Goal: Task Accomplishment & Management: Use online tool/utility

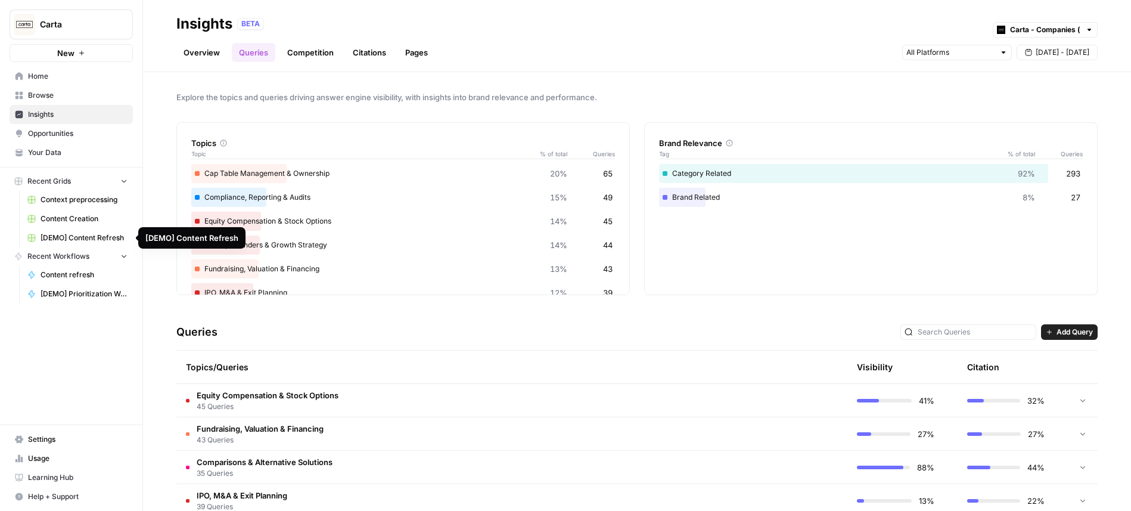
click at [97, 240] on span "[DEMO] Content Refresh" at bounding box center [84, 237] width 87 height 11
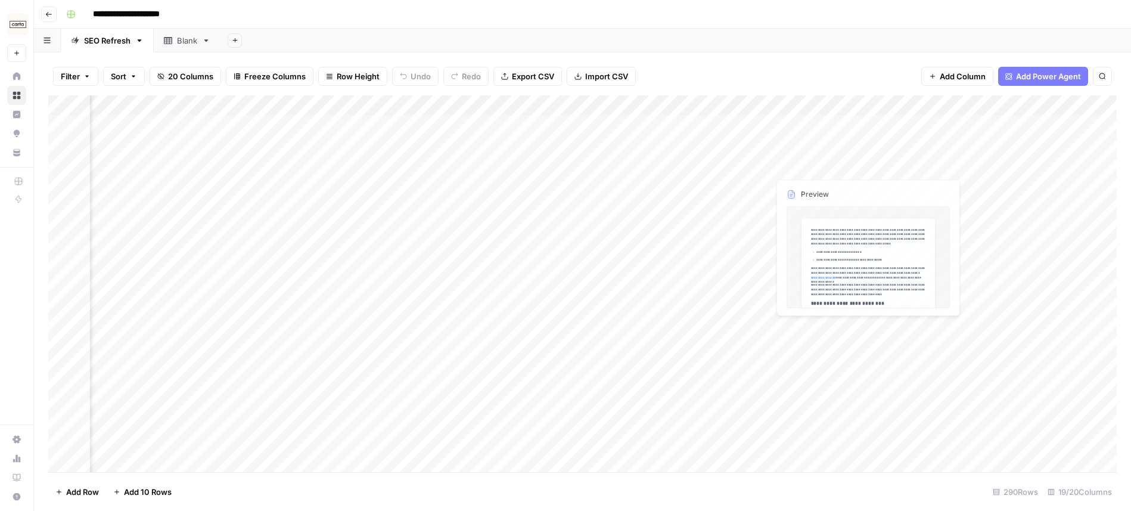
scroll to position [0, 1404]
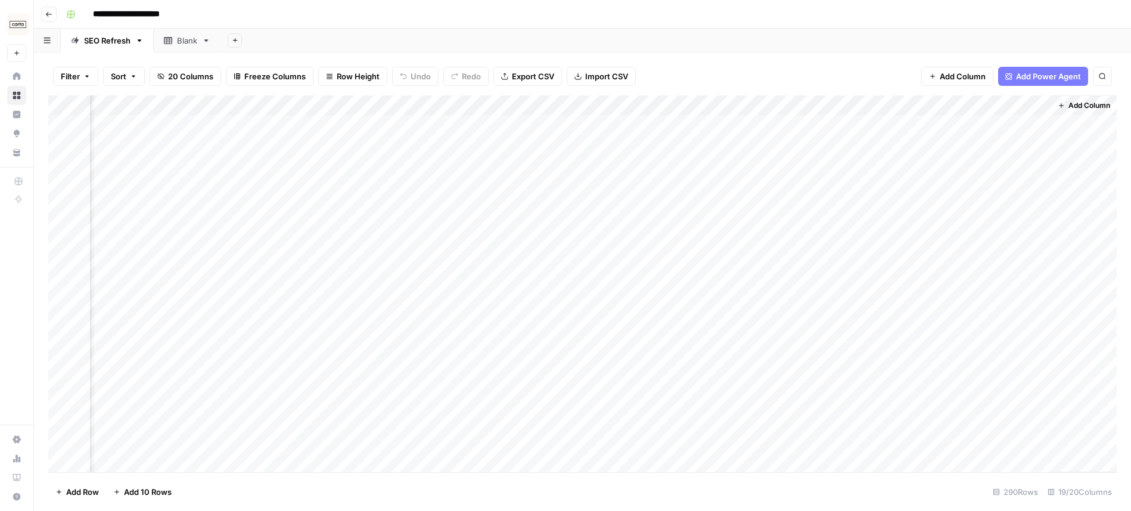
click at [595, 102] on div "Add Column" at bounding box center [582, 283] width 1068 height 377
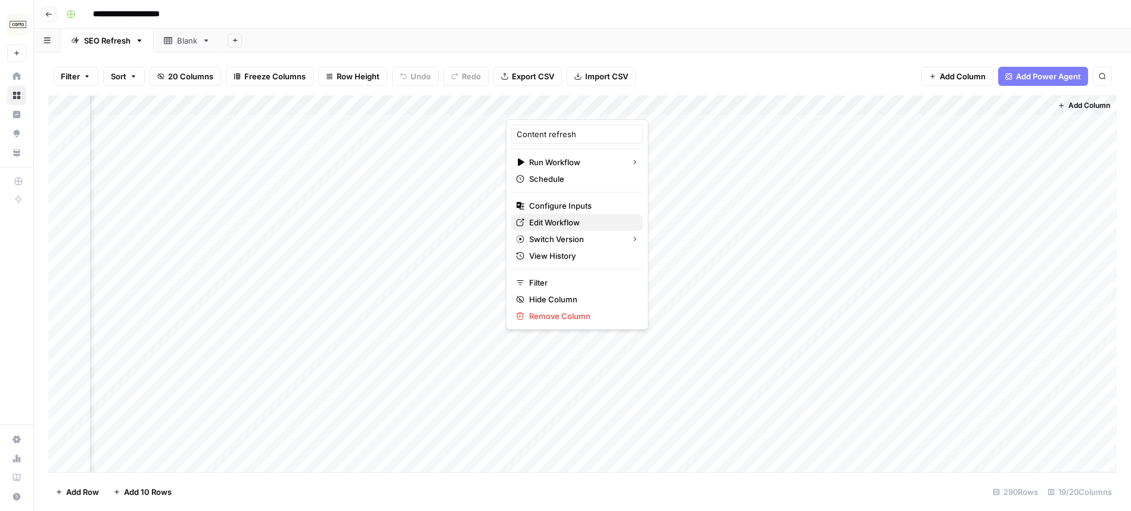
click at [573, 222] on span "Edit Workflow" at bounding box center [581, 222] width 104 height 12
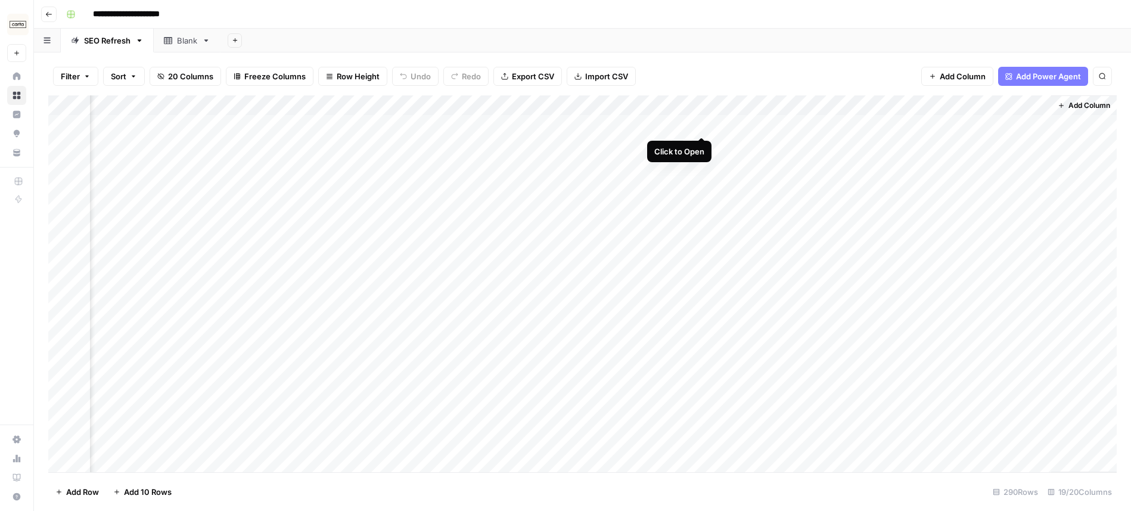
click at [701, 122] on div "Add Column" at bounding box center [582, 283] width 1068 height 377
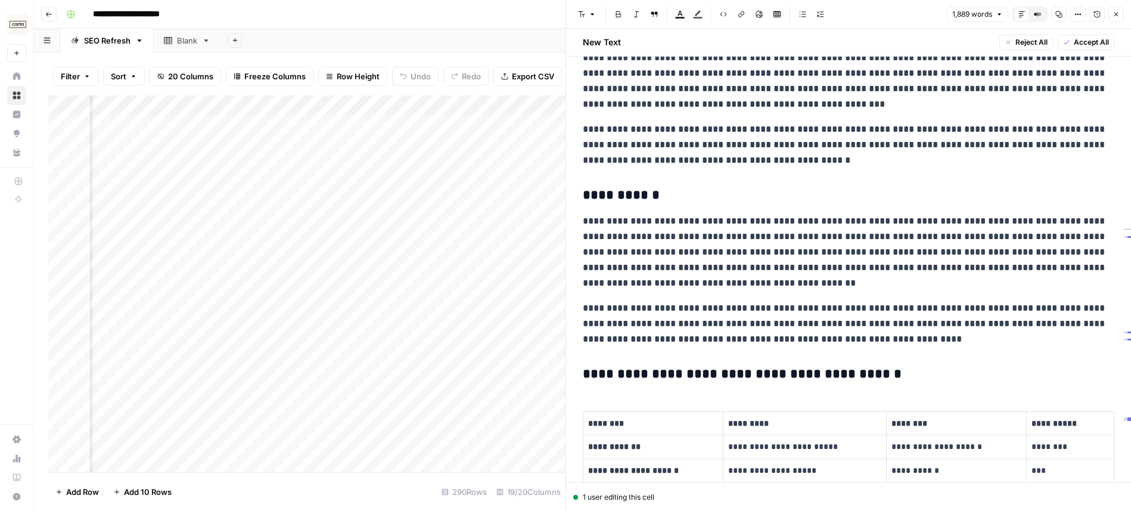
scroll to position [341, 0]
type input "*****"
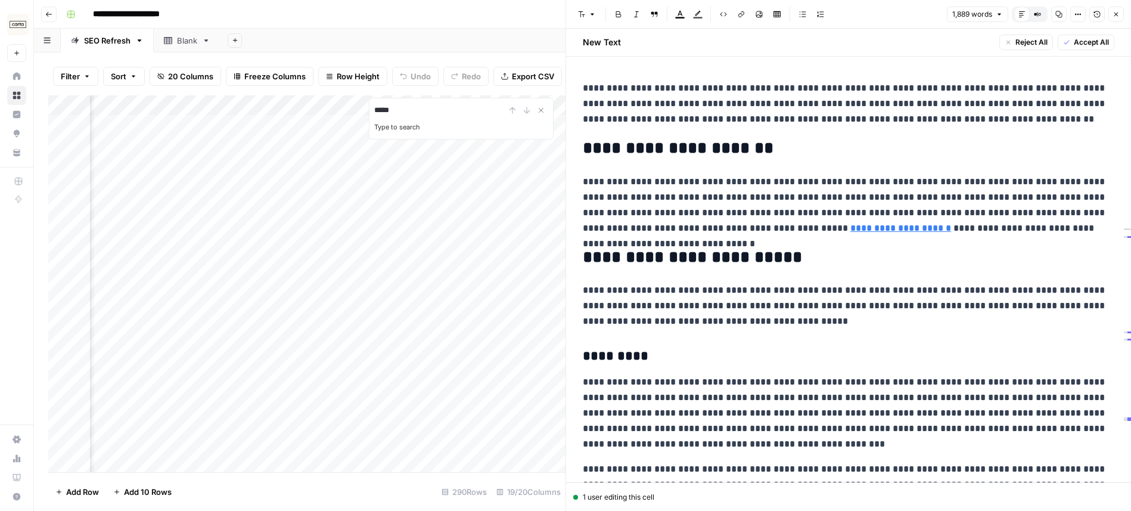
click at [651, 150] on h2 "**********" at bounding box center [849, 148] width 532 height 19
click at [543, 107] on icon "Close Search" at bounding box center [541, 110] width 10 height 10
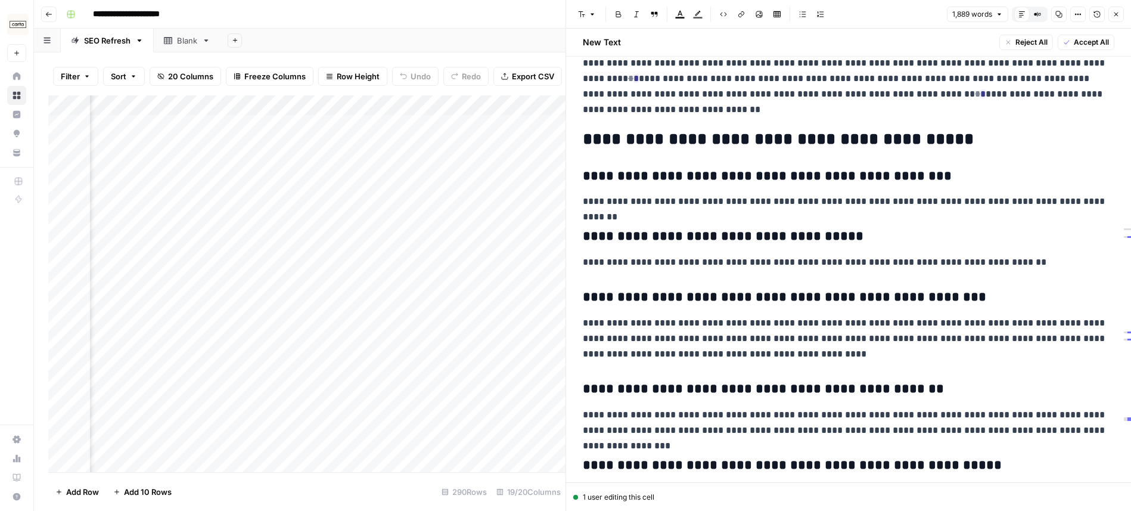
scroll to position [3038, 0]
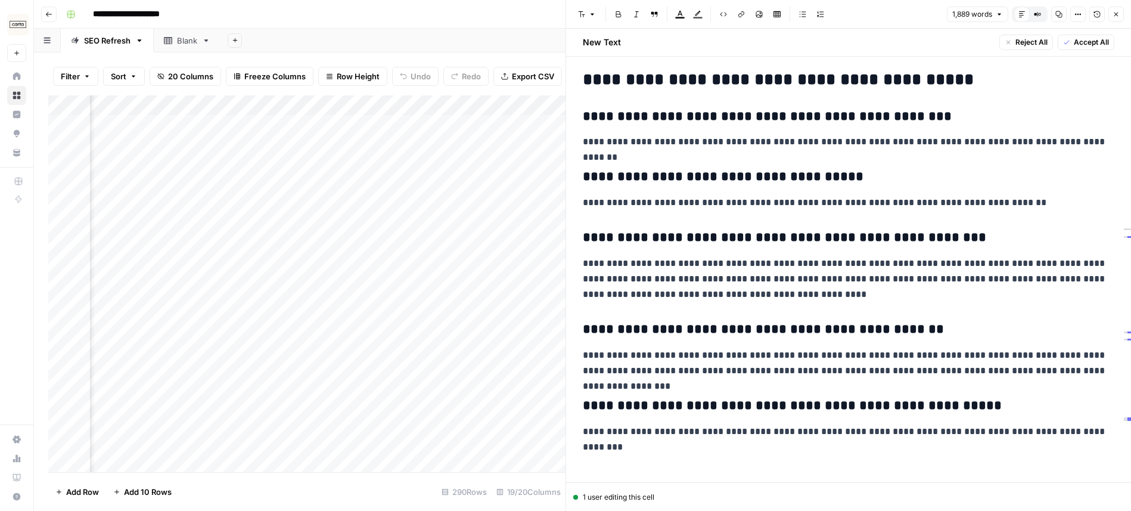
click at [1115, 14] on icon "button" at bounding box center [1115, 14] width 7 height 7
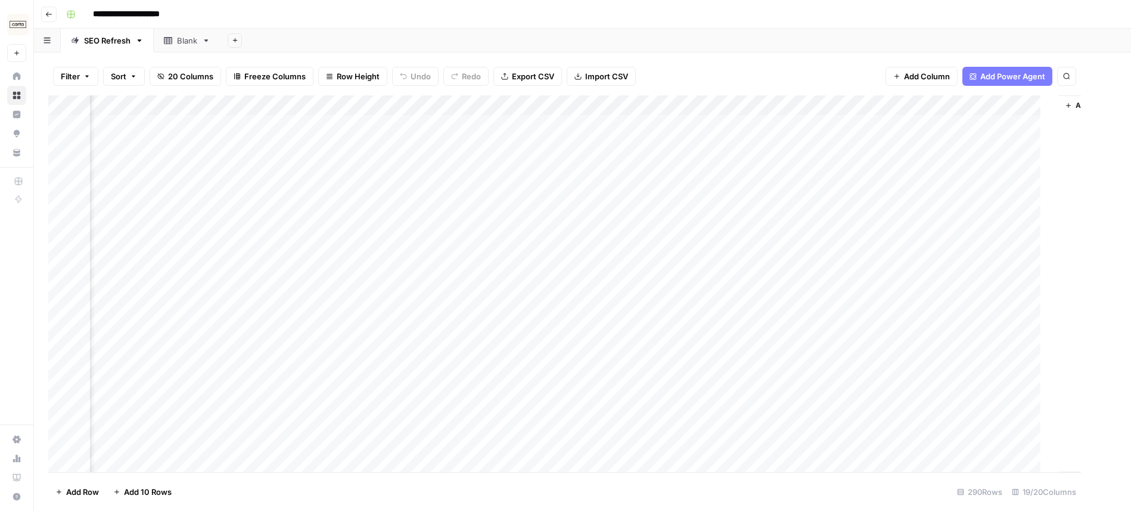
scroll to position [0, 1390]
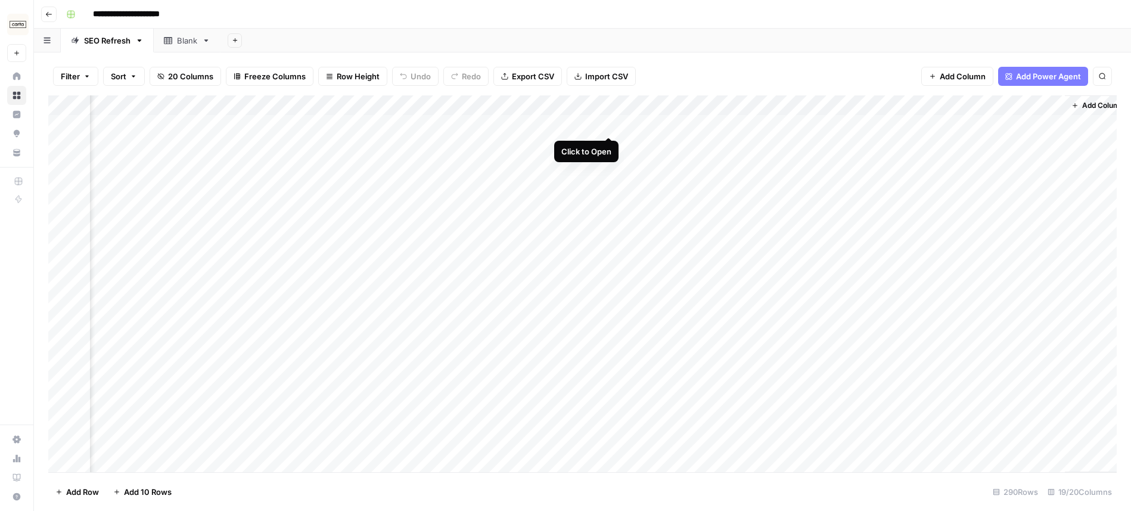
click at [607, 123] on div "Add Column" at bounding box center [582, 283] width 1068 height 377
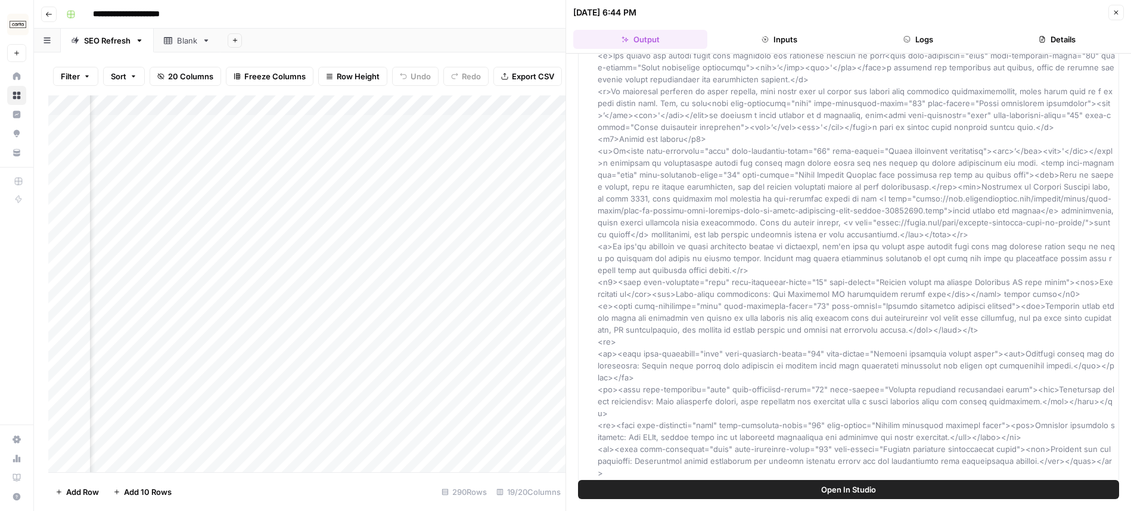
scroll to position [2183, 0]
type input "*****"
click at [399, 111] on input "*****" at bounding box center [439, 110] width 131 height 14
click at [543, 113] on icon "Close Search" at bounding box center [541, 110] width 10 height 10
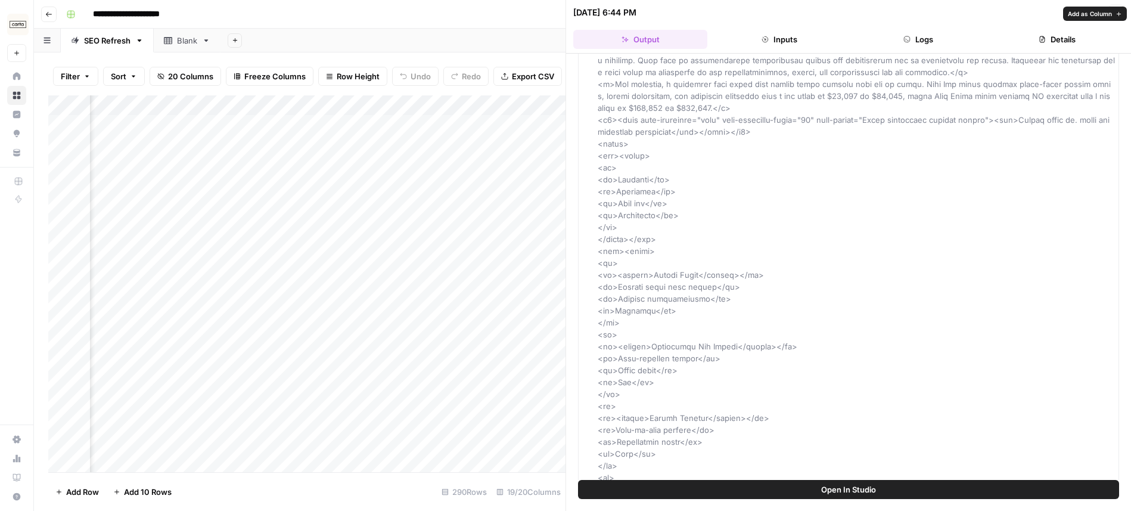
scroll to position [0, 0]
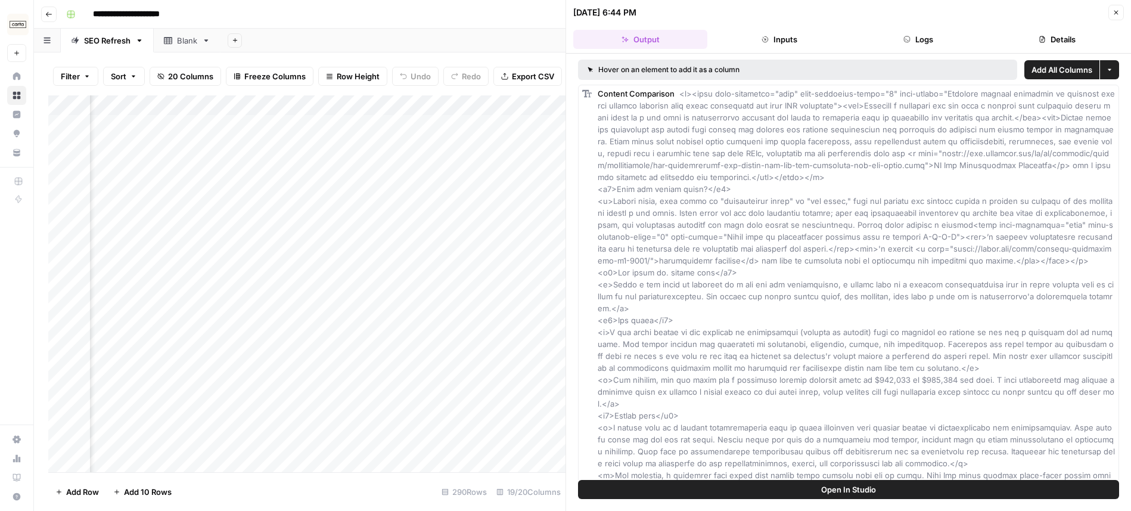
click at [1117, 11] on icon "button" at bounding box center [1115, 12] width 7 height 7
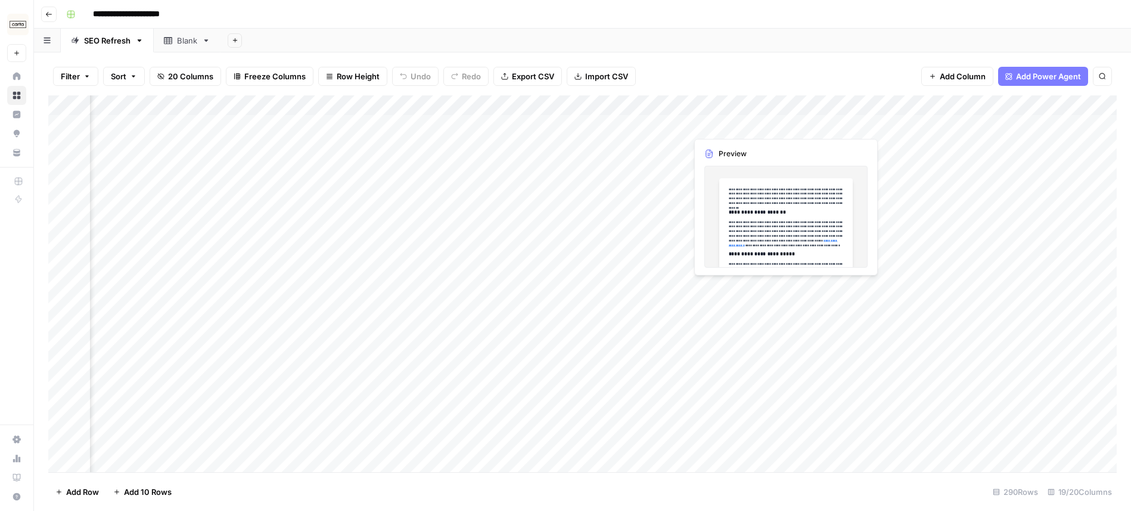
scroll to position [0, 1404]
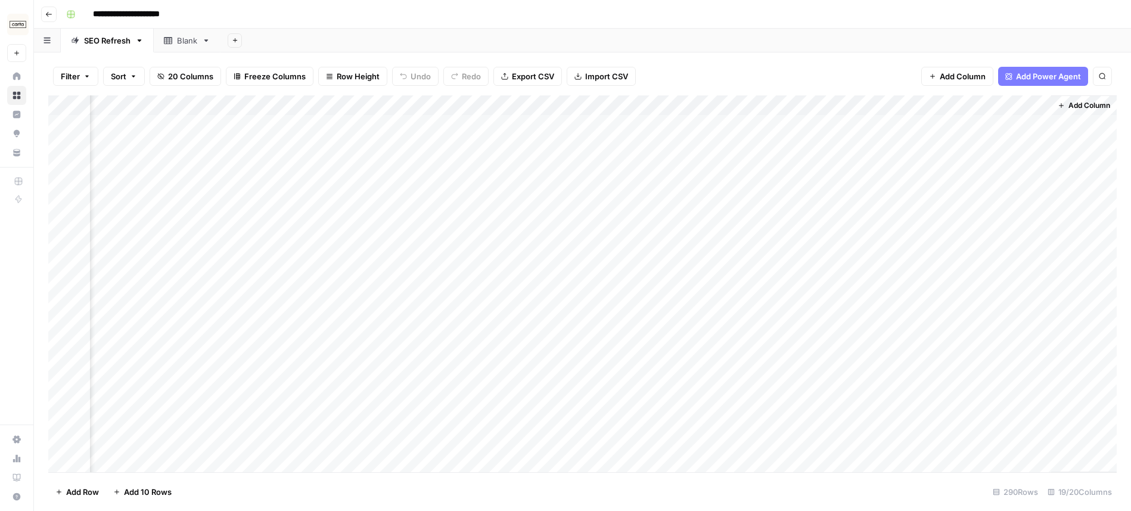
click at [717, 226] on div "Add Column" at bounding box center [582, 283] width 1068 height 377
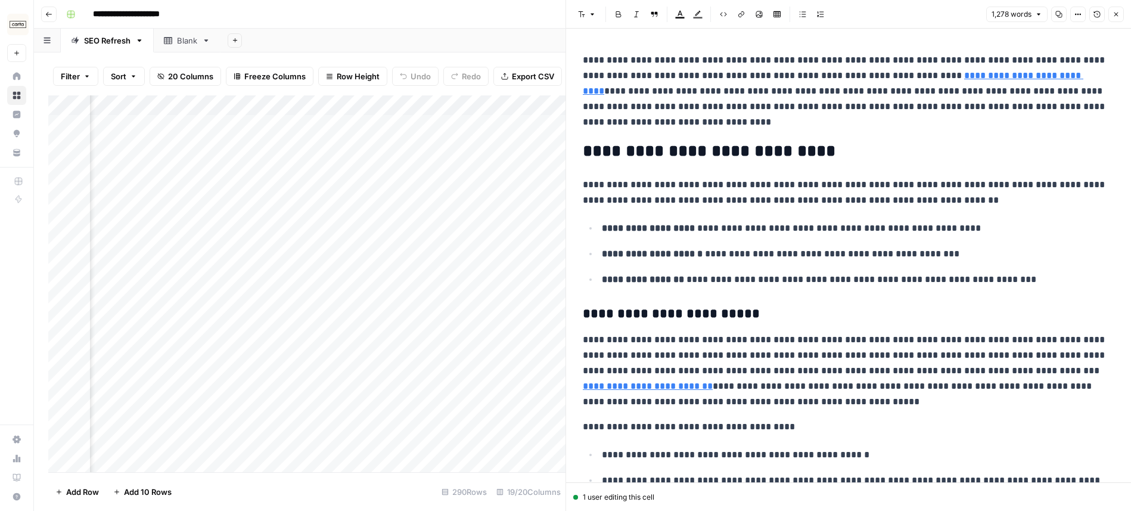
click at [1108, 7] on button "Close" at bounding box center [1115, 14] width 15 height 15
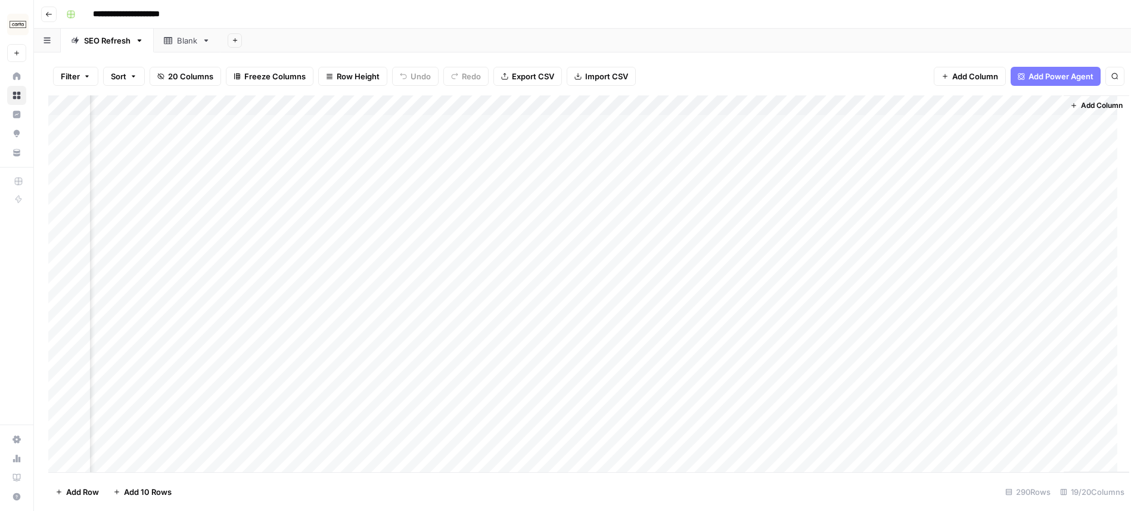
scroll to position [0, 1390]
click at [716, 125] on div "Add Column" at bounding box center [582, 283] width 1068 height 377
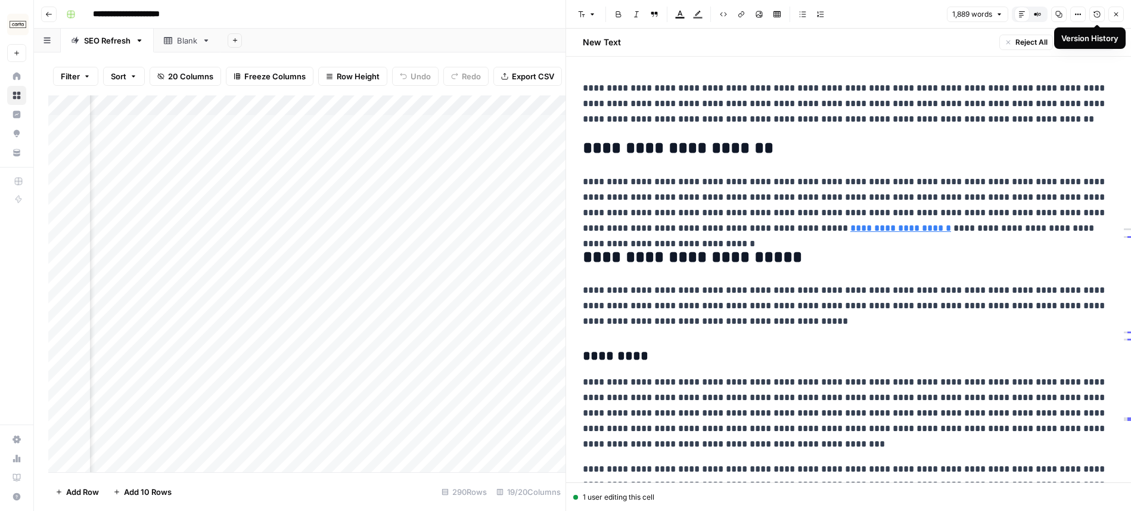
click at [1099, 18] on button "Version History" at bounding box center [1096, 14] width 15 height 15
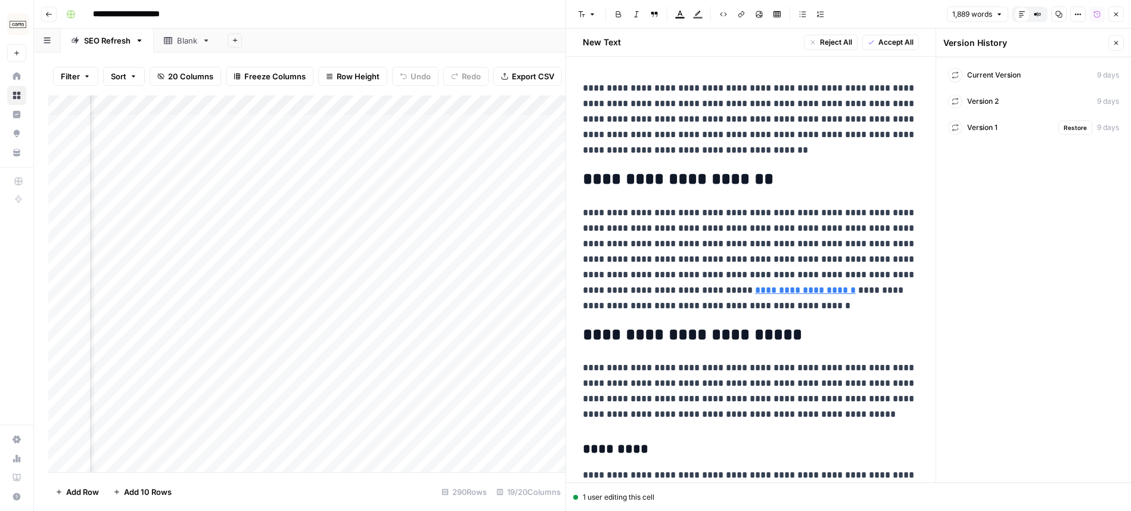
click at [1002, 122] on div "Version 1 Restore 9 days" at bounding box center [1033, 127] width 181 height 21
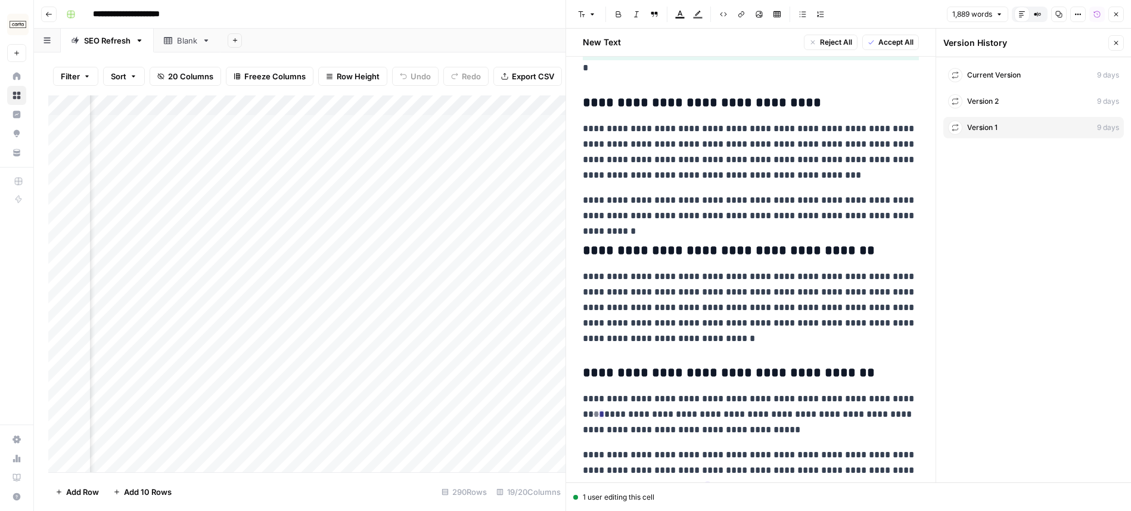
scroll to position [4671, 0]
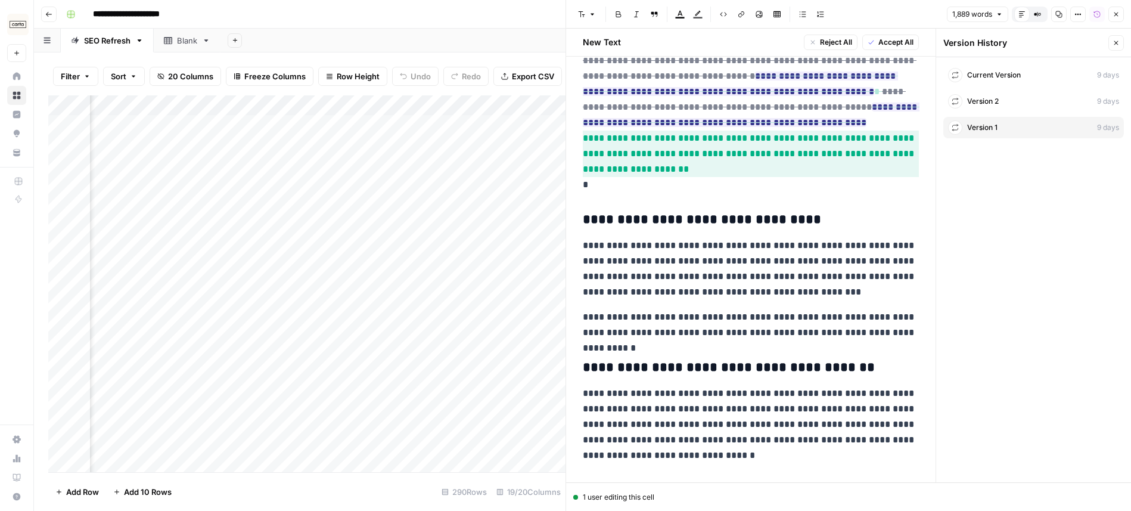
click at [984, 66] on div "Current Version 9 days" at bounding box center [1033, 74] width 181 height 21
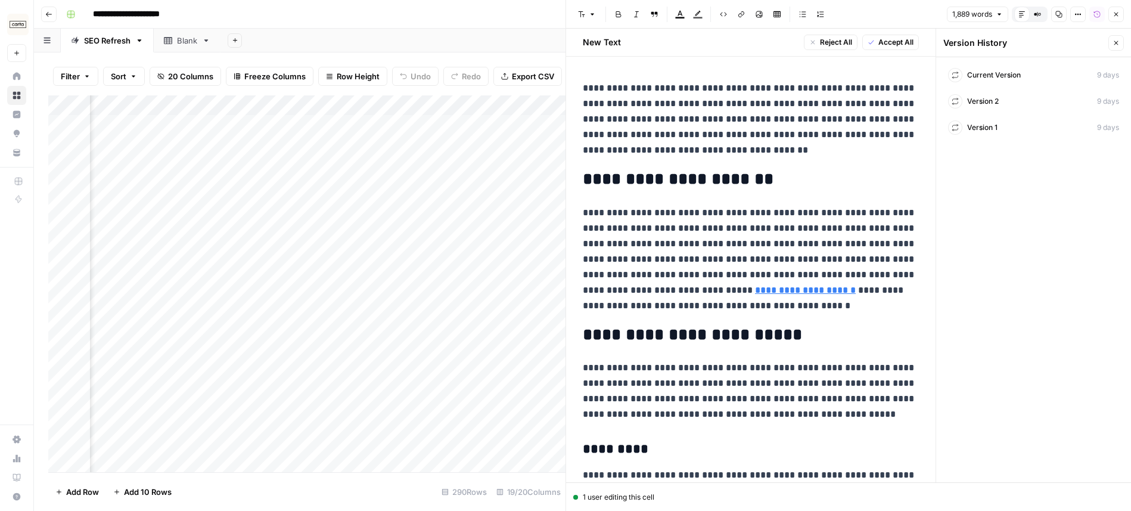
click at [1118, 42] on icon "button" at bounding box center [1115, 42] width 7 height 7
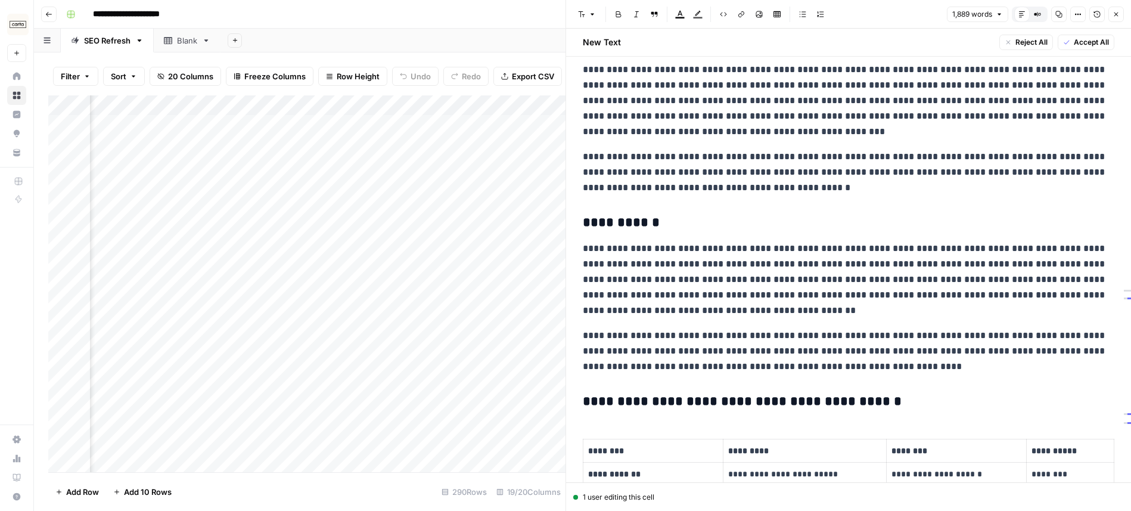
scroll to position [340, 0]
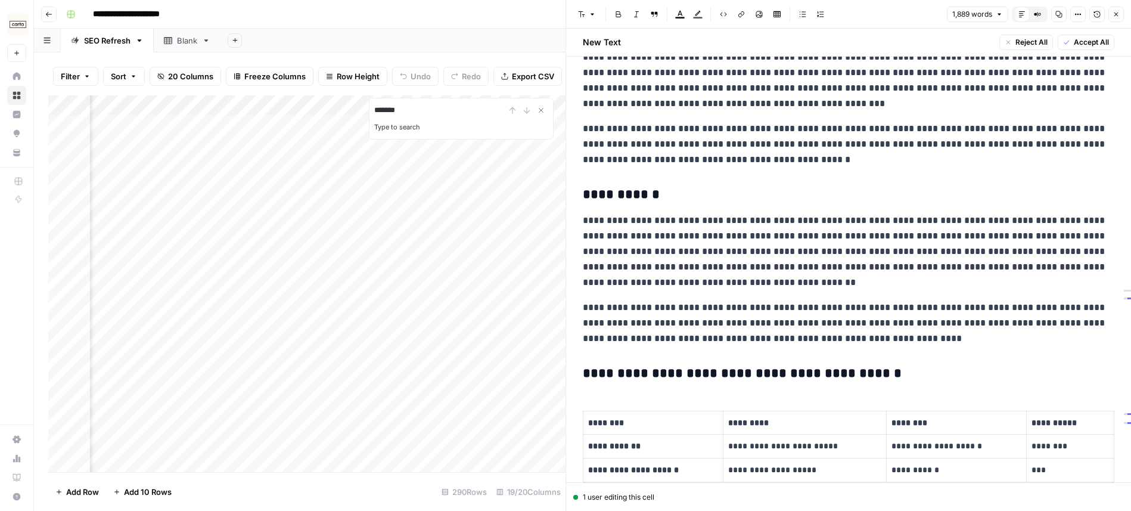
type input "*******"
click at [526, 111] on icon "Next Result" at bounding box center [527, 110] width 10 height 10
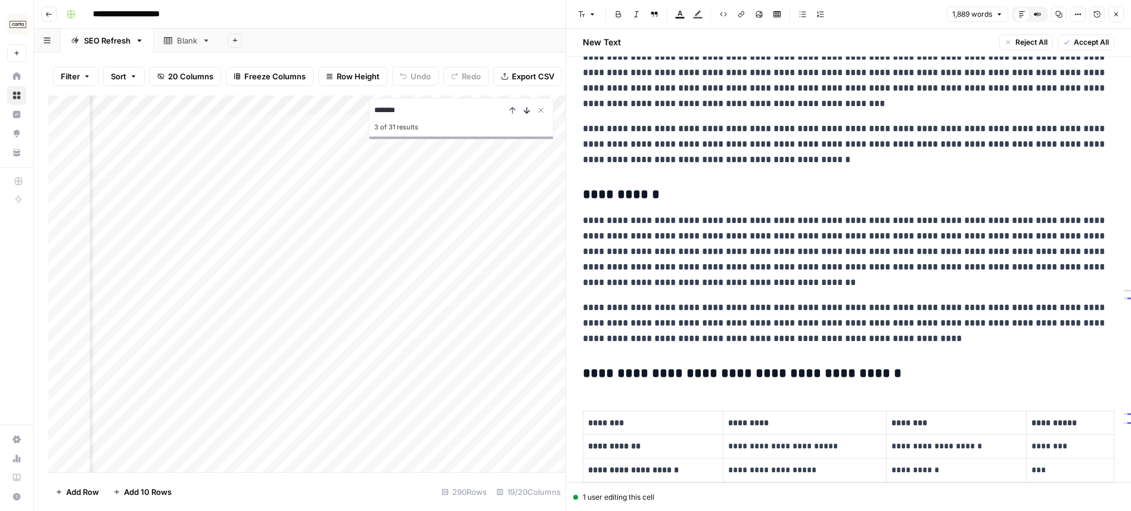
click at [526, 111] on icon "Next Result" at bounding box center [527, 110] width 10 height 10
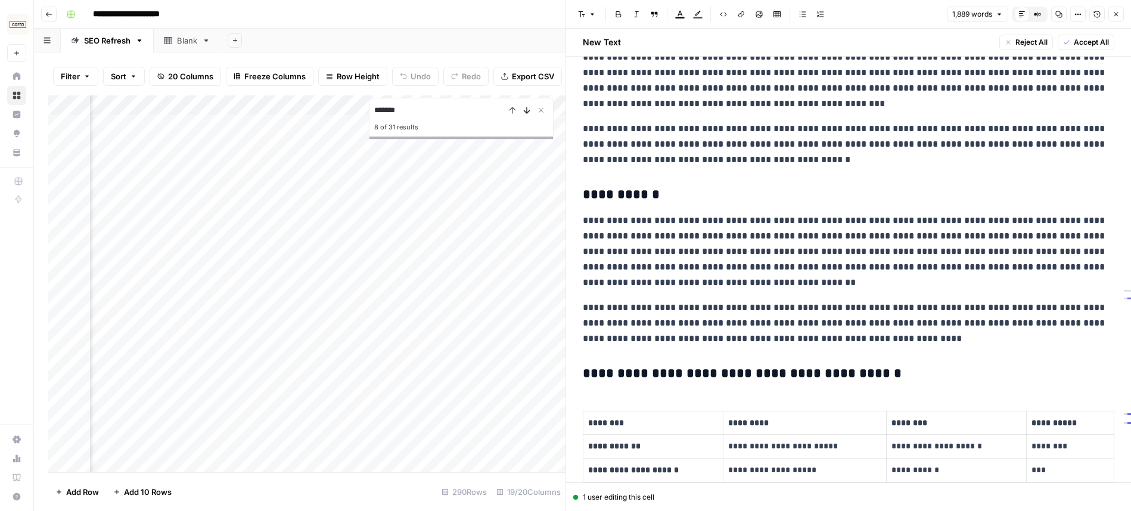
click at [526, 111] on icon "Next Result" at bounding box center [527, 110] width 10 height 10
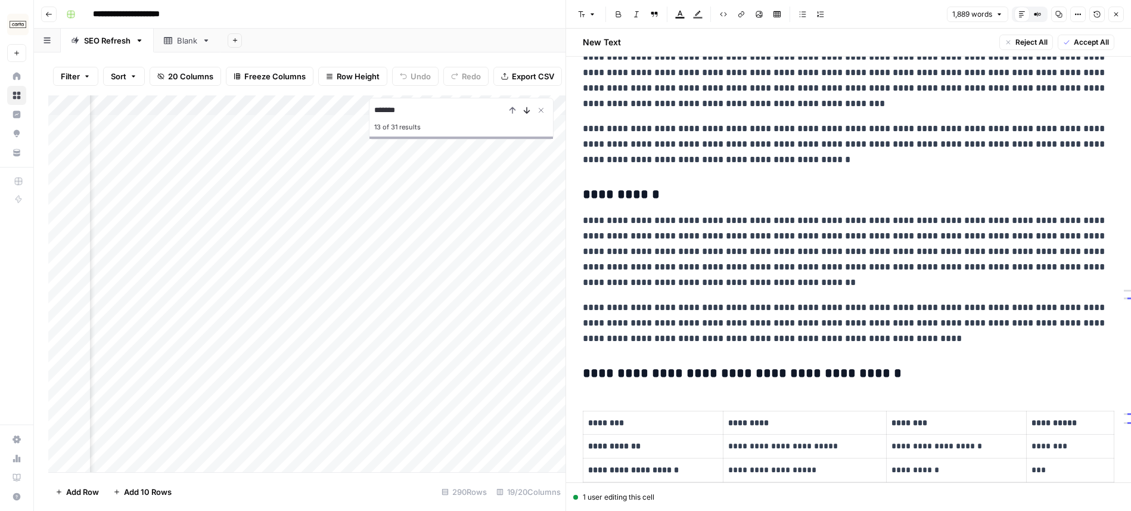
click at [526, 111] on icon "Next Result" at bounding box center [527, 110] width 10 height 10
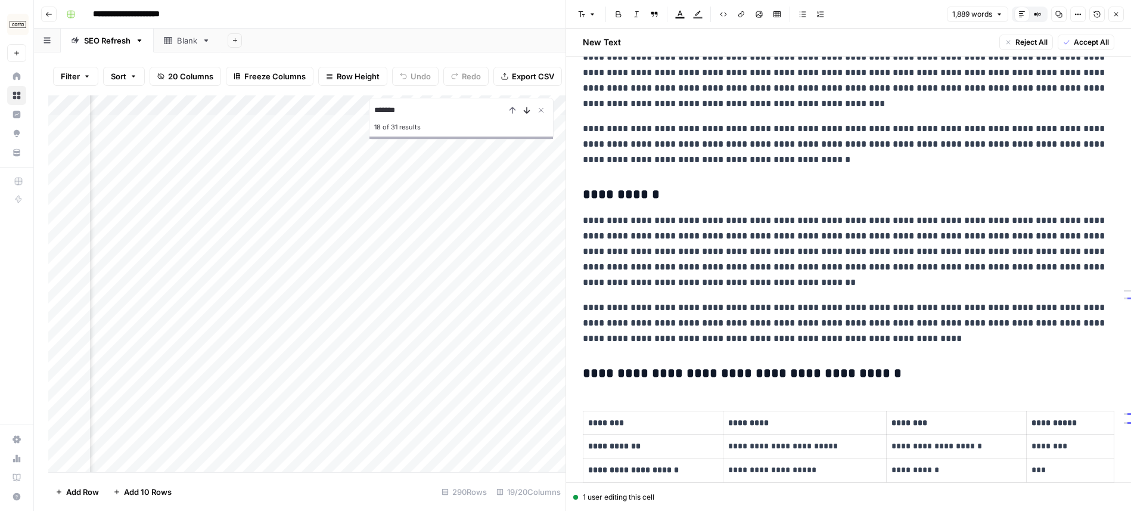
click at [526, 111] on icon "Next Result" at bounding box center [527, 110] width 10 height 10
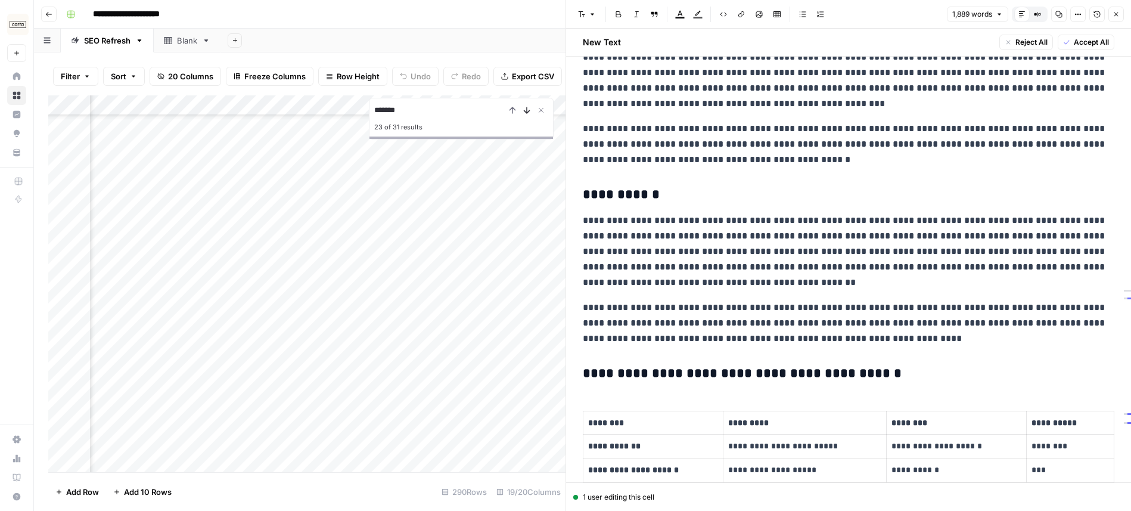
click at [526, 111] on icon "Next Result" at bounding box center [527, 110] width 10 height 10
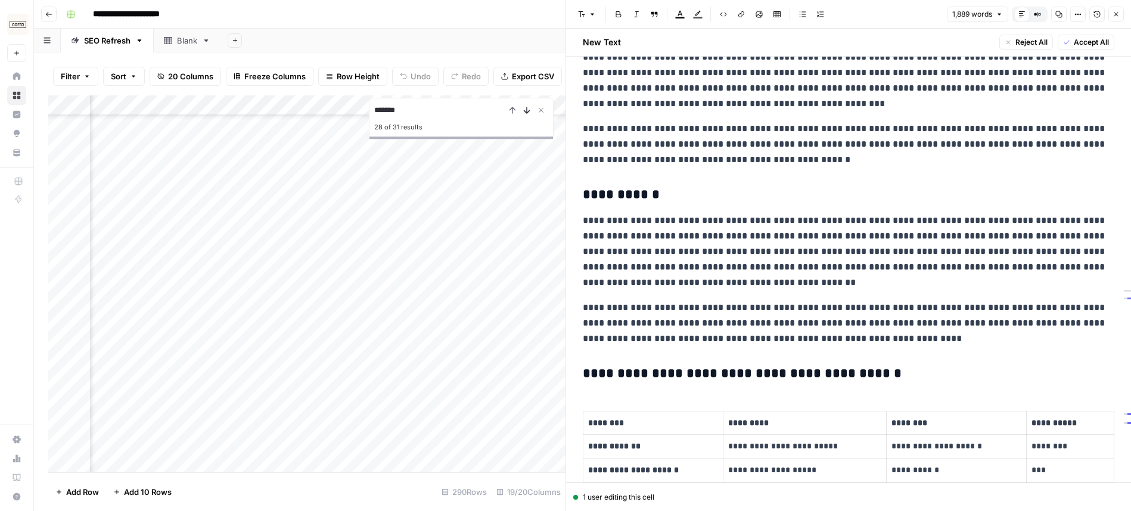
click at [526, 111] on icon "Next Result" at bounding box center [527, 110] width 10 height 10
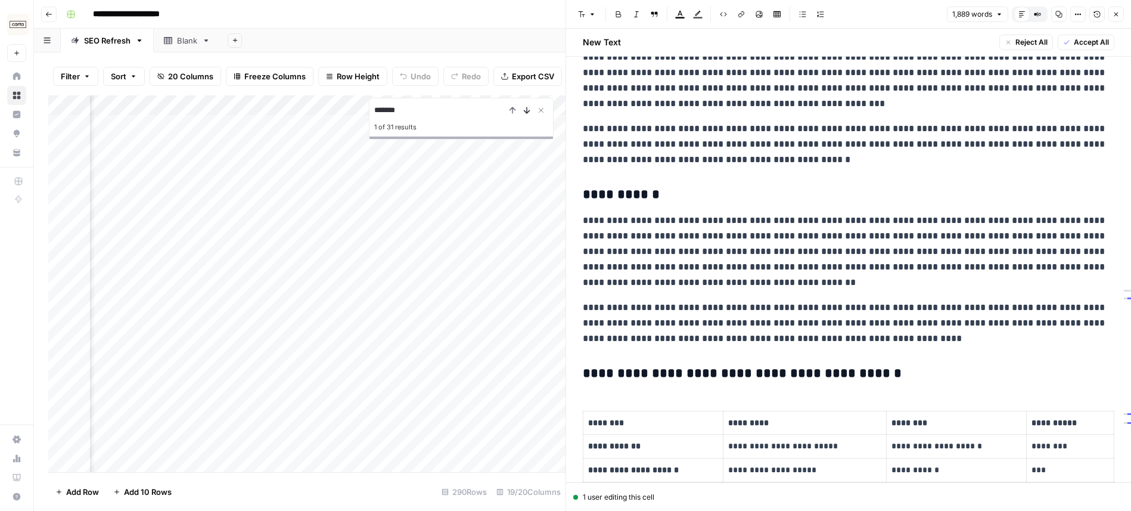
scroll to position [0, 1568]
click at [543, 110] on icon "Close Search" at bounding box center [541, 110] width 10 height 10
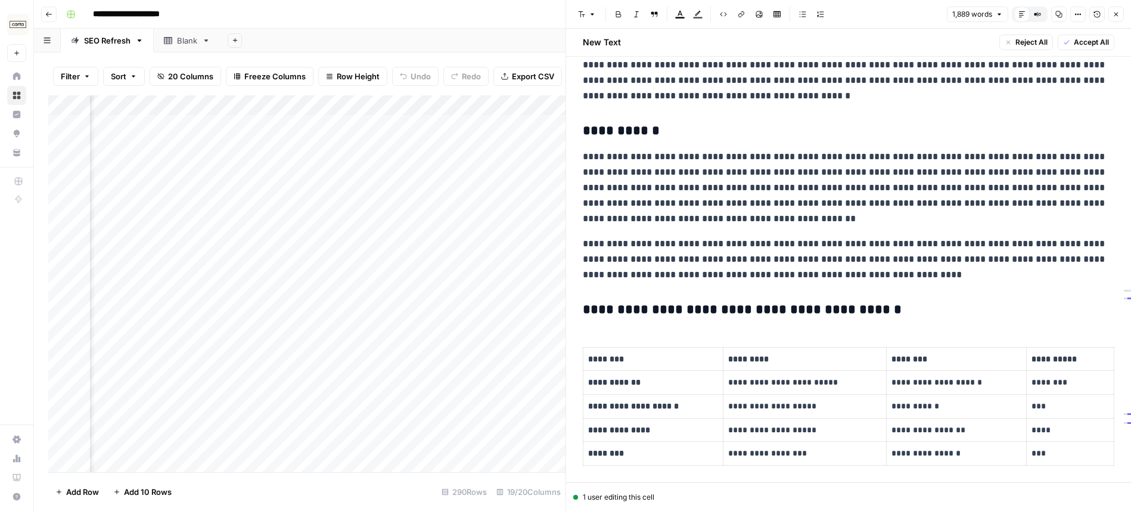
click at [787, 187] on p "**********" at bounding box center [849, 187] width 532 height 77
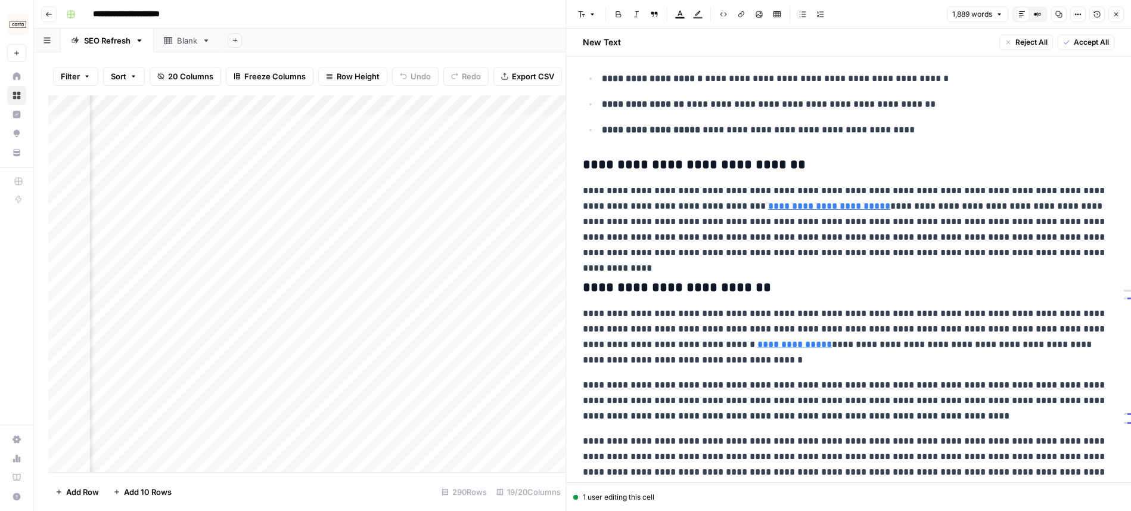
scroll to position [1012, 0]
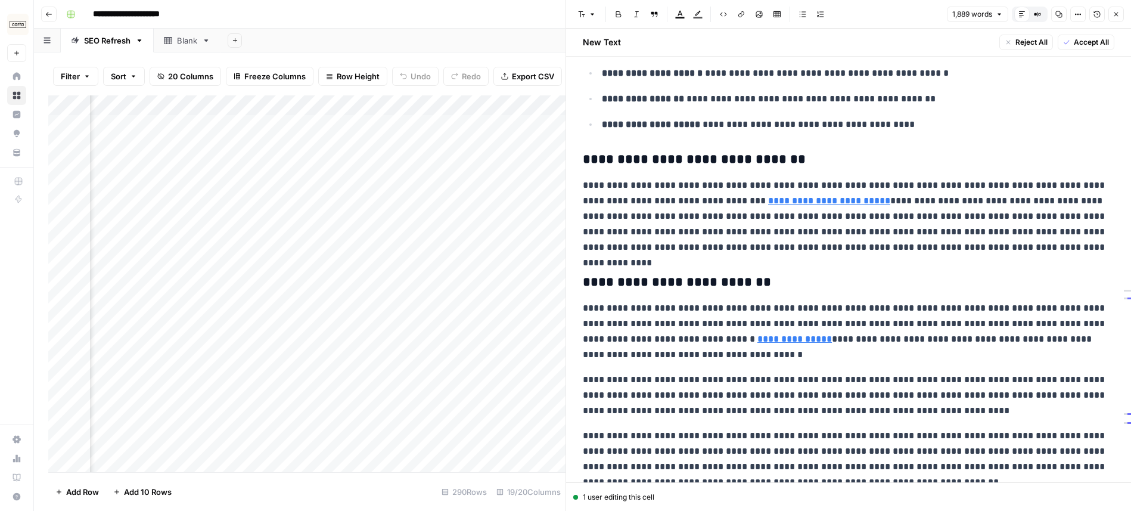
click at [1101, 17] on button "Version History" at bounding box center [1096, 14] width 15 height 15
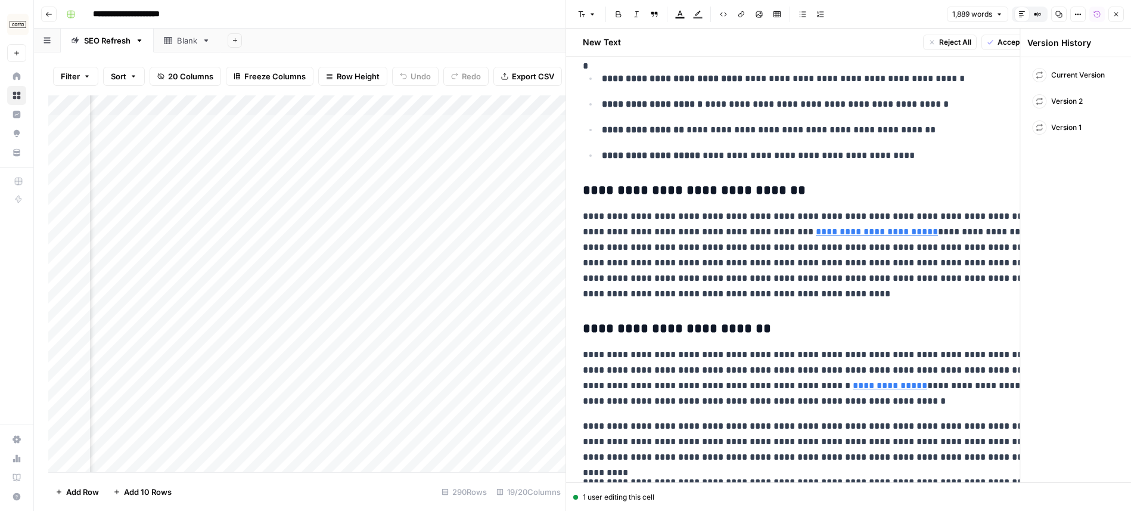
scroll to position [1256, 0]
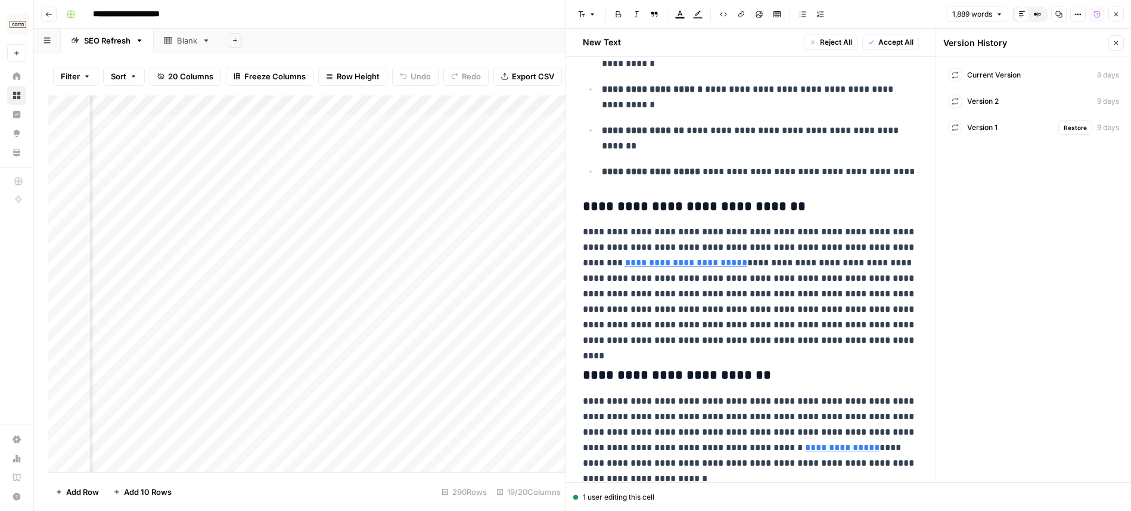
click at [977, 129] on span "Version 1" at bounding box center [982, 127] width 30 height 11
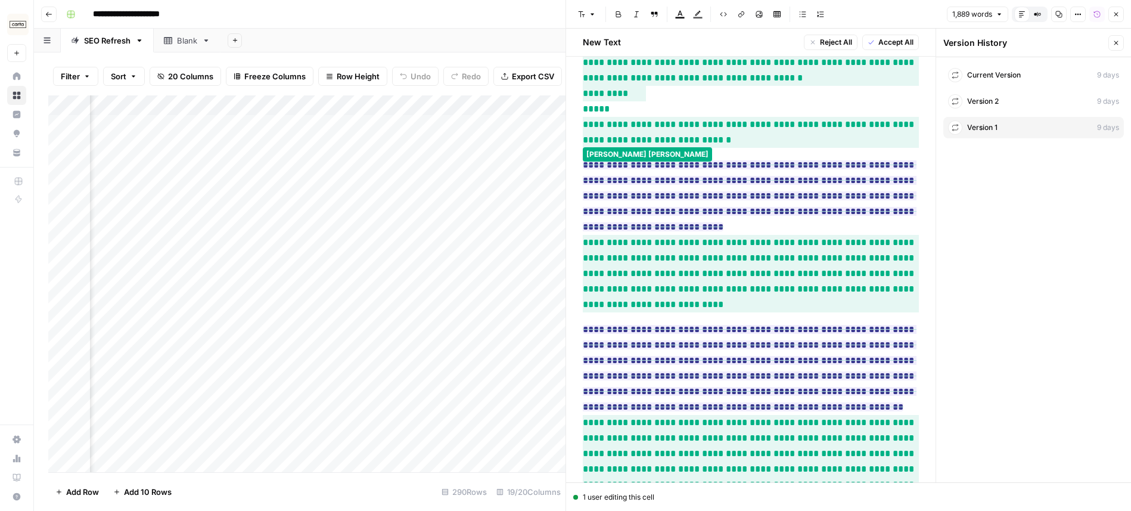
scroll to position [3034, 0]
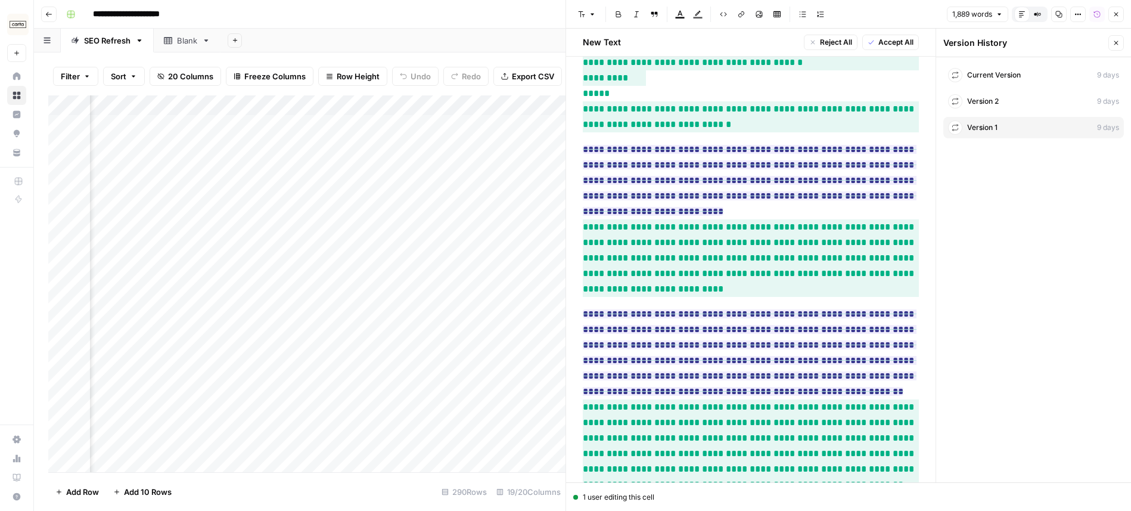
click at [1114, 14] on icon "button" at bounding box center [1115, 14] width 7 height 7
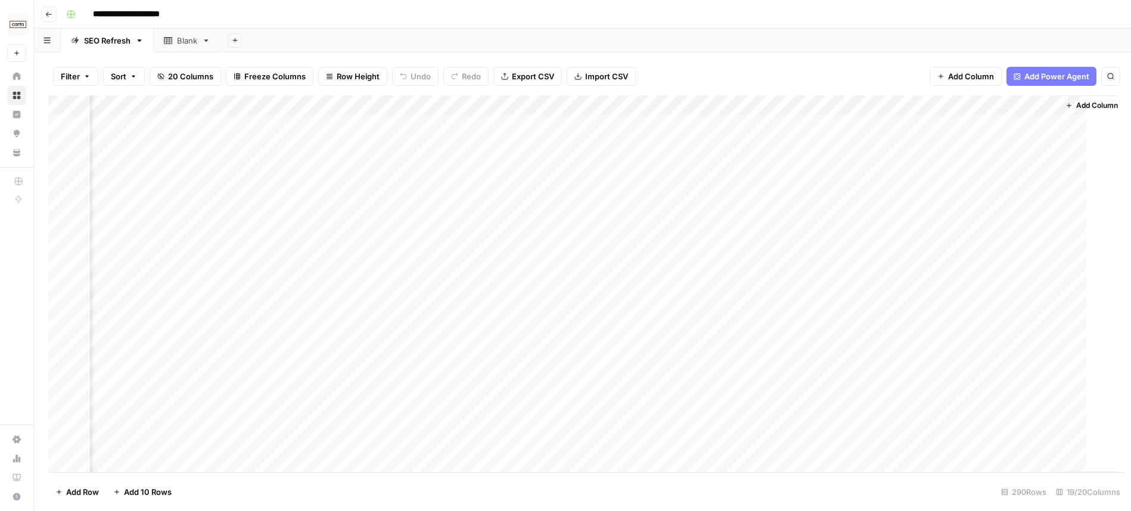
scroll to position [0, 1390]
click at [713, 126] on div "Add Column" at bounding box center [582, 283] width 1068 height 377
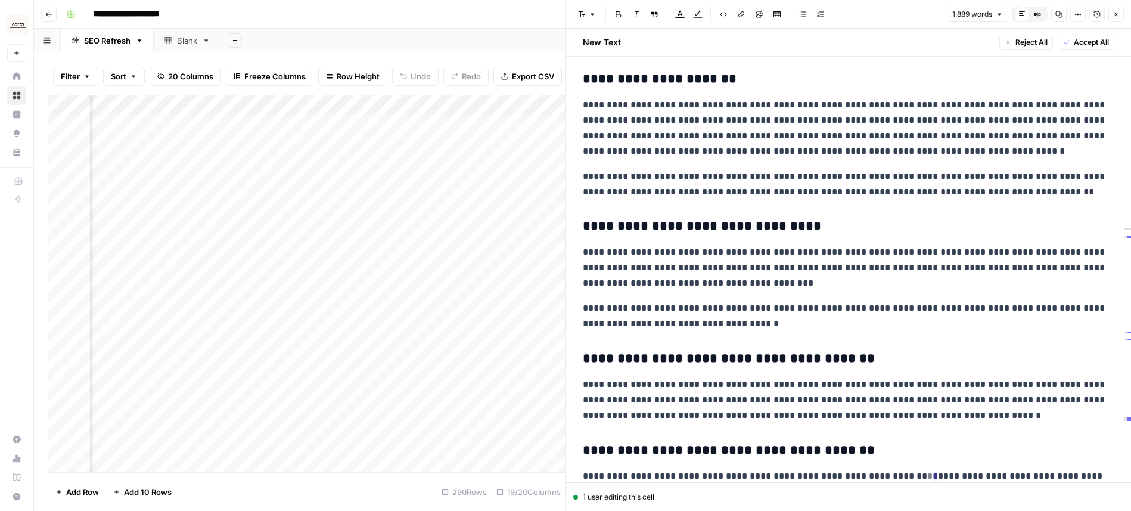
scroll to position [1913, 0]
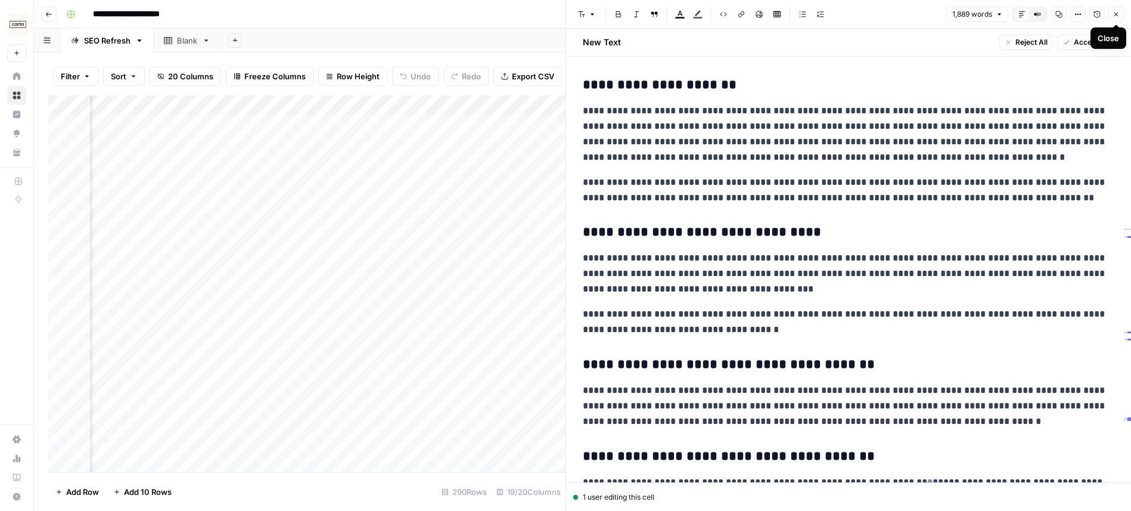
click at [1114, 15] on icon "button" at bounding box center [1115, 14] width 7 height 7
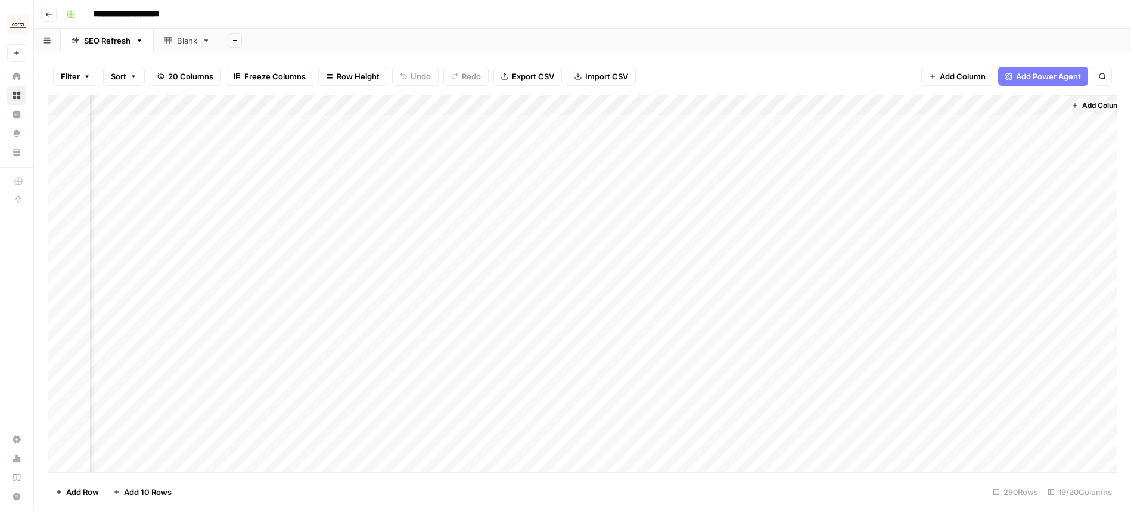
click at [50, 15] on icon "button" at bounding box center [48, 14] width 7 height 7
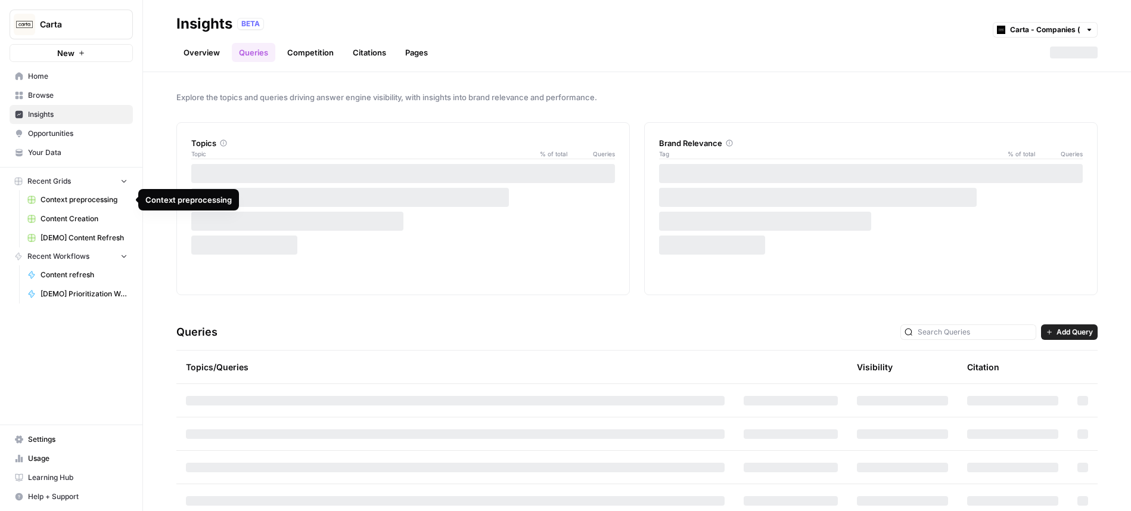
click at [95, 222] on span "Content Creation" at bounding box center [84, 218] width 87 height 11
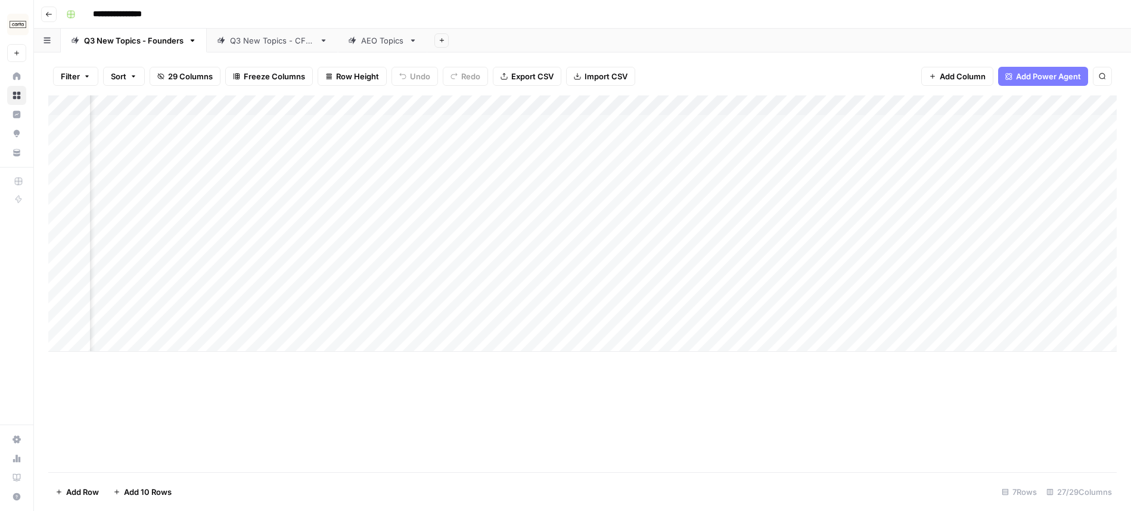
scroll to position [0, 1511]
click at [651, 106] on div "Add Column" at bounding box center [582, 223] width 1068 height 256
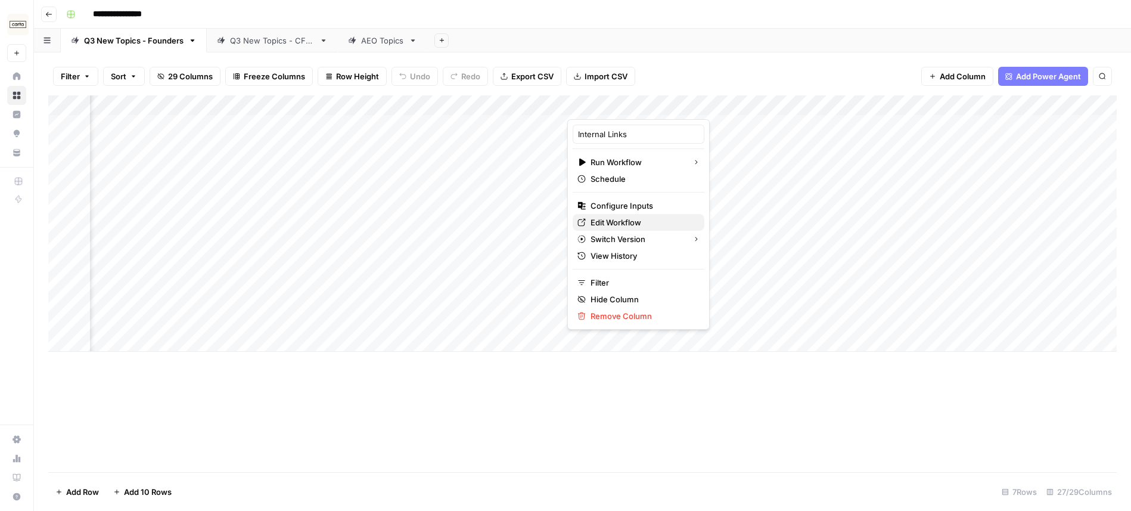
click at [631, 222] on span "Edit Workflow" at bounding box center [643, 222] width 104 height 12
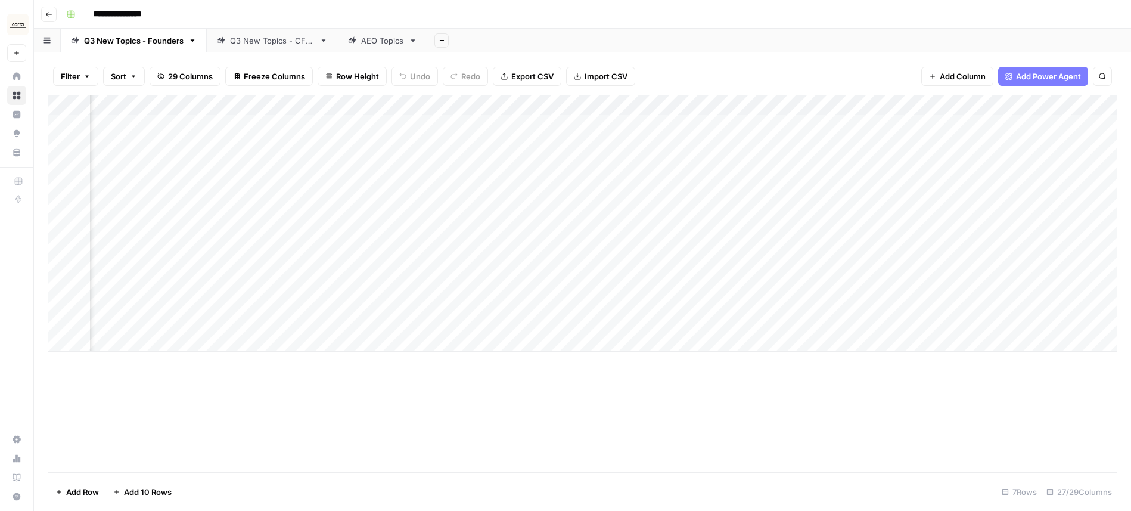
scroll to position [0, 889]
click at [735, 104] on div "Add Column" at bounding box center [582, 223] width 1068 height 256
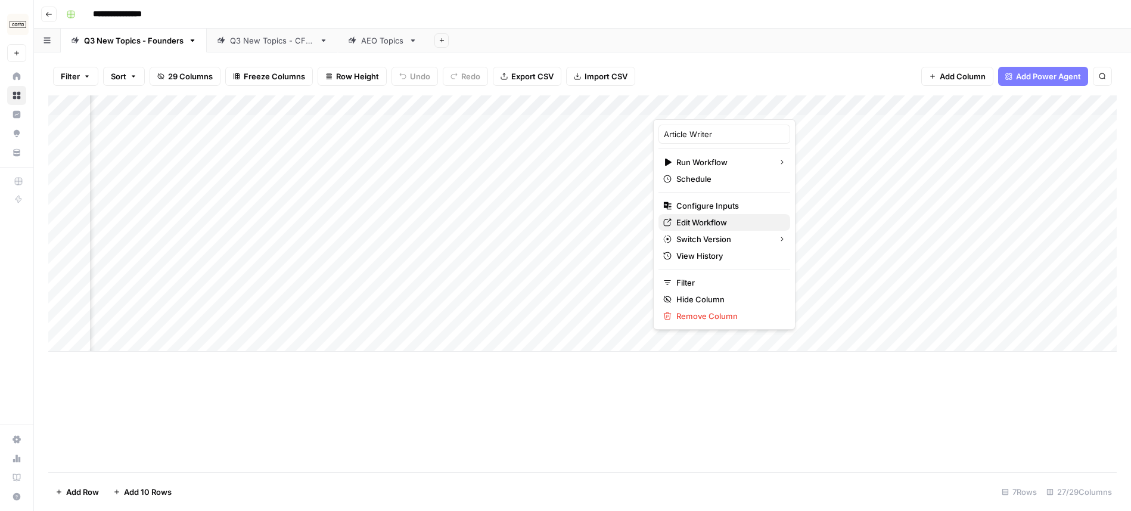
click at [708, 223] on span "Edit Workflow" at bounding box center [728, 222] width 104 height 12
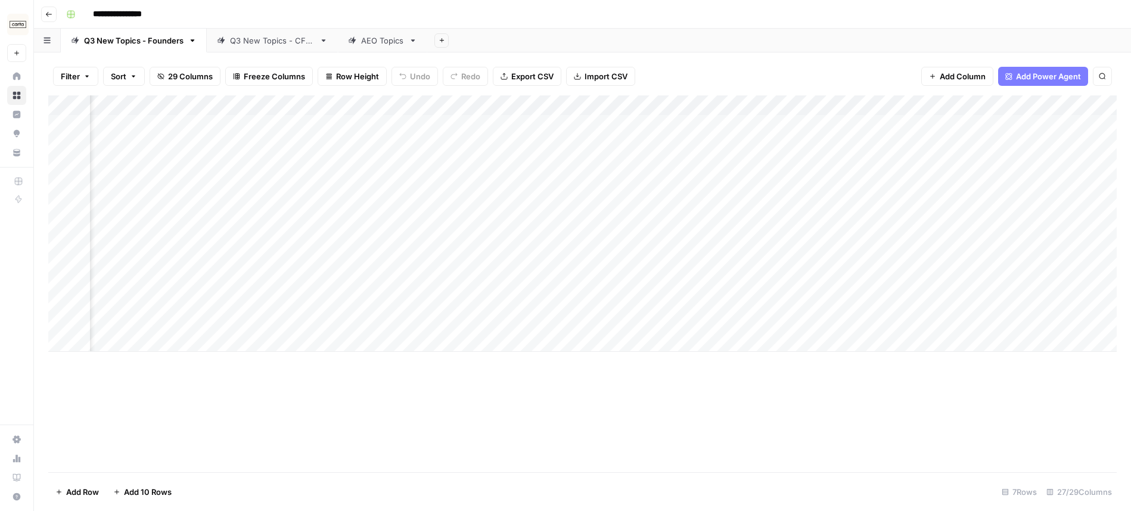
scroll to position [0, 0]
click at [792, 123] on div "Add Column" at bounding box center [582, 223] width 1068 height 256
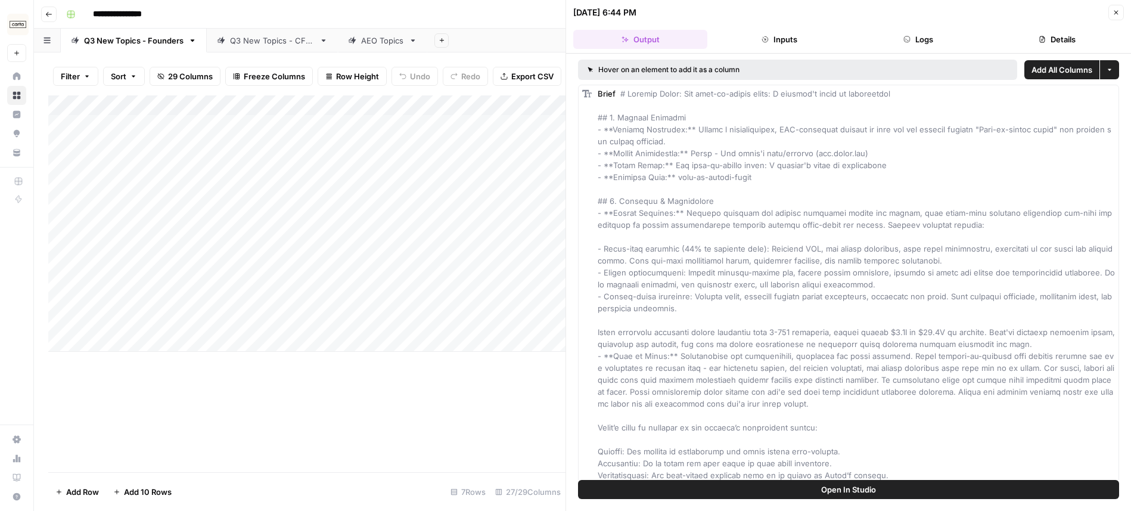
click at [1120, 13] on button "Close" at bounding box center [1115, 12] width 15 height 15
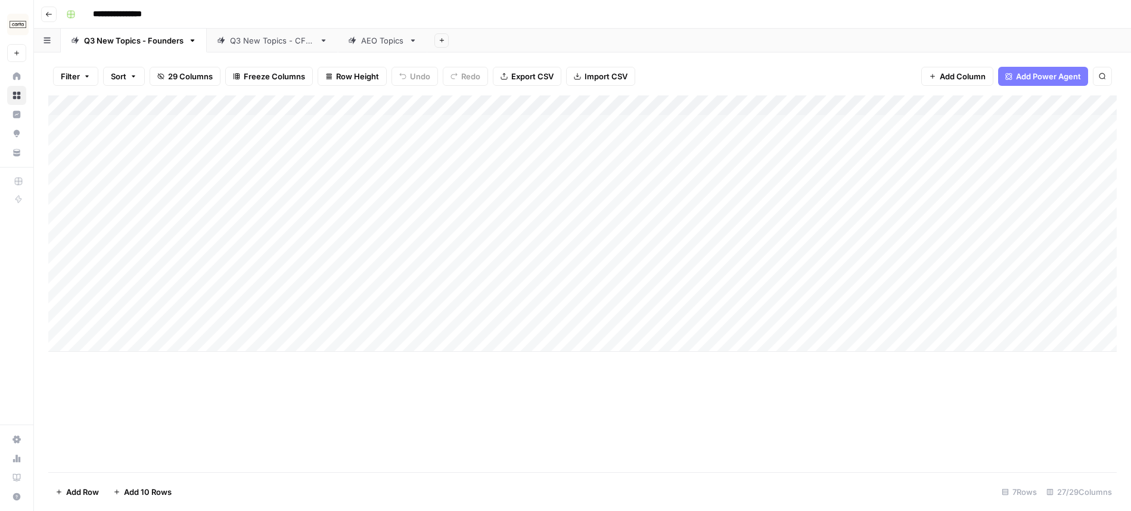
click at [793, 106] on div "Add Column" at bounding box center [582, 223] width 1068 height 256
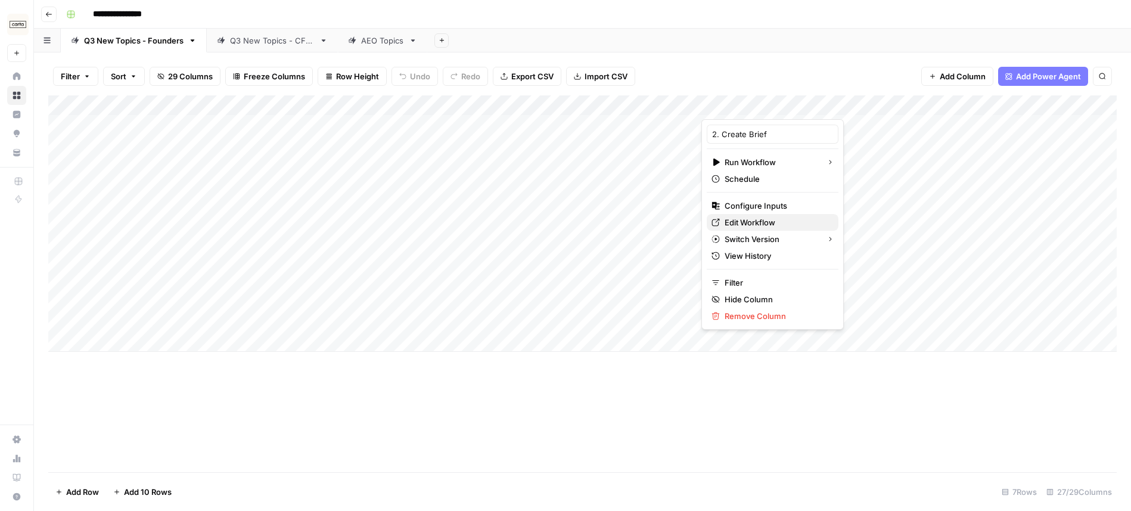
click at [759, 223] on span "Edit Workflow" at bounding box center [777, 222] width 104 height 12
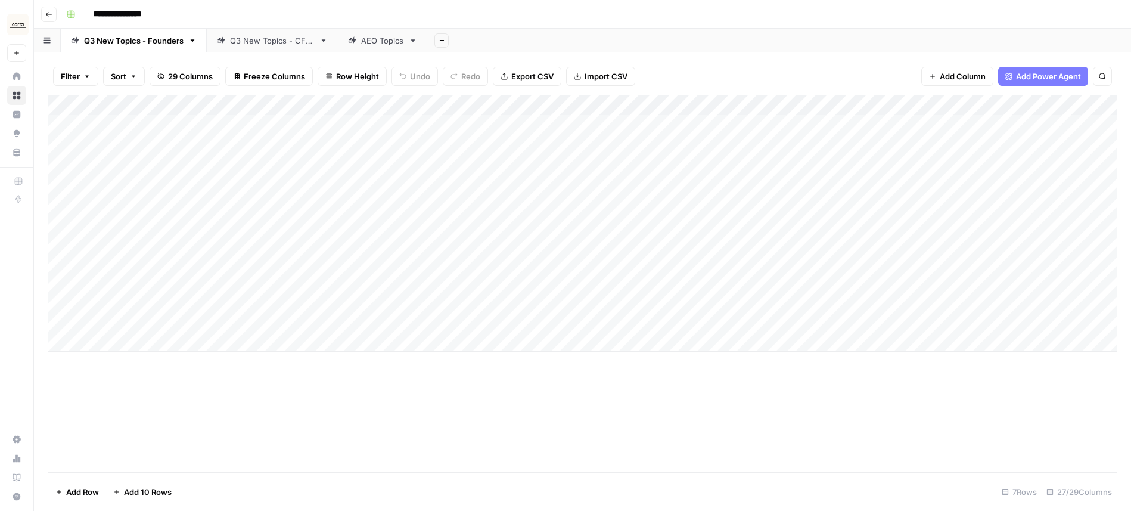
click at [465, 107] on div "Add Column" at bounding box center [582, 223] width 1068 height 256
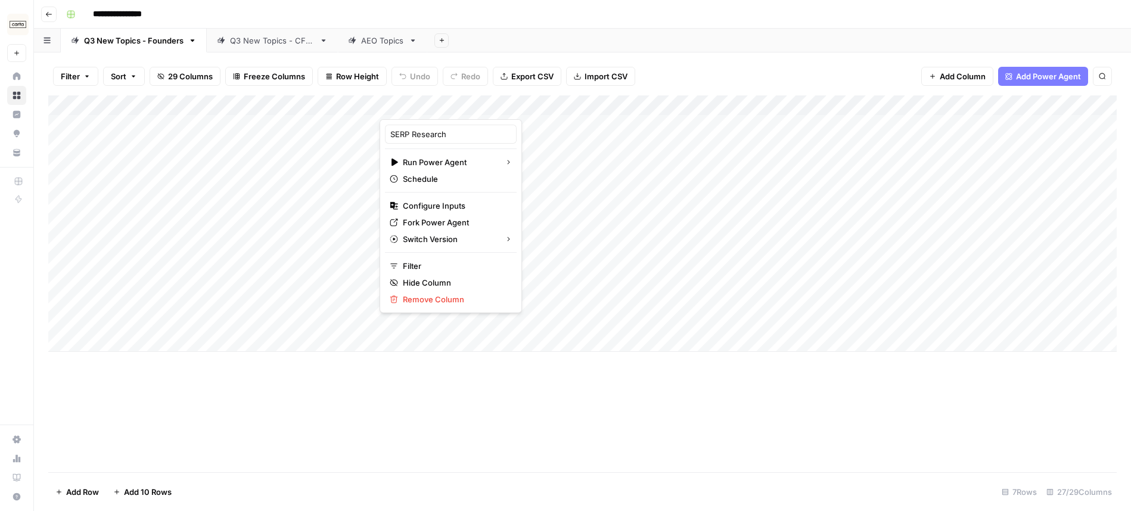
click at [628, 21] on div "**********" at bounding box center [590, 14] width 1058 height 19
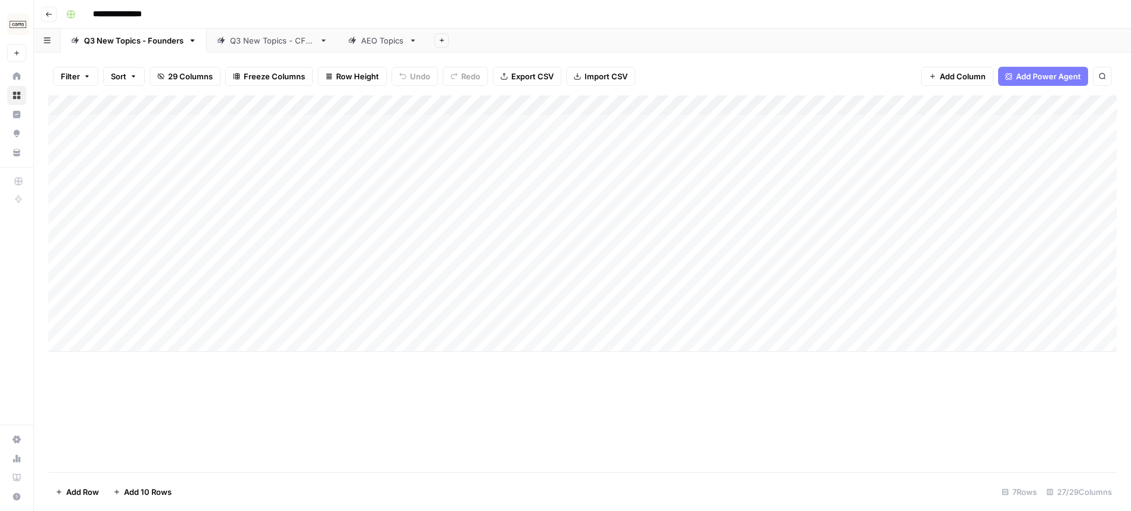
click at [386, 39] on div "AEO Topics" at bounding box center [382, 41] width 43 height 12
click at [241, 38] on div "Q3 New Topics - CFOs" at bounding box center [272, 41] width 85 height 12
click at [571, 107] on div "Add Column" at bounding box center [582, 283] width 1068 height 377
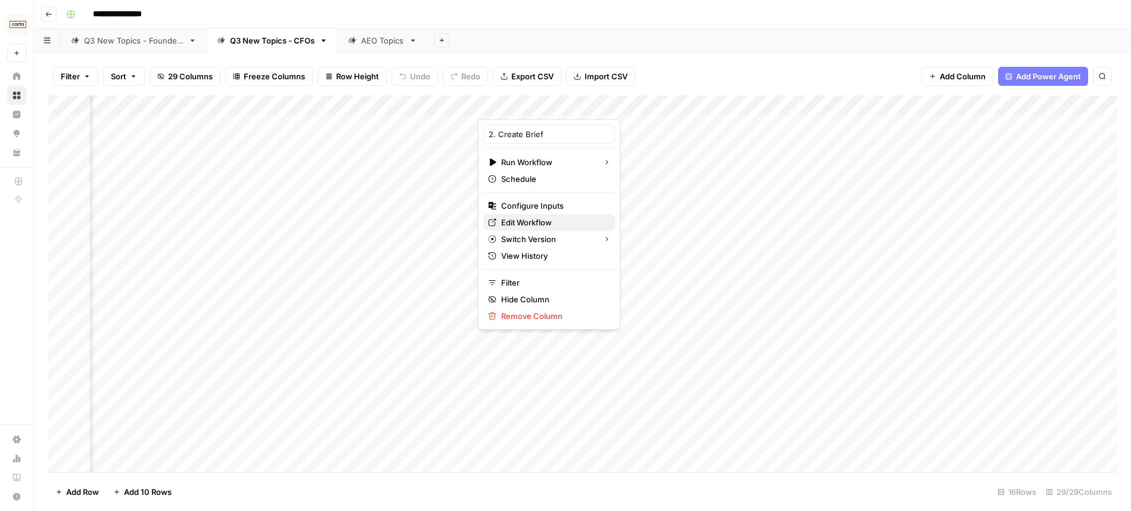
click at [551, 225] on span "Edit Workflow" at bounding box center [553, 222] width 104 height 12
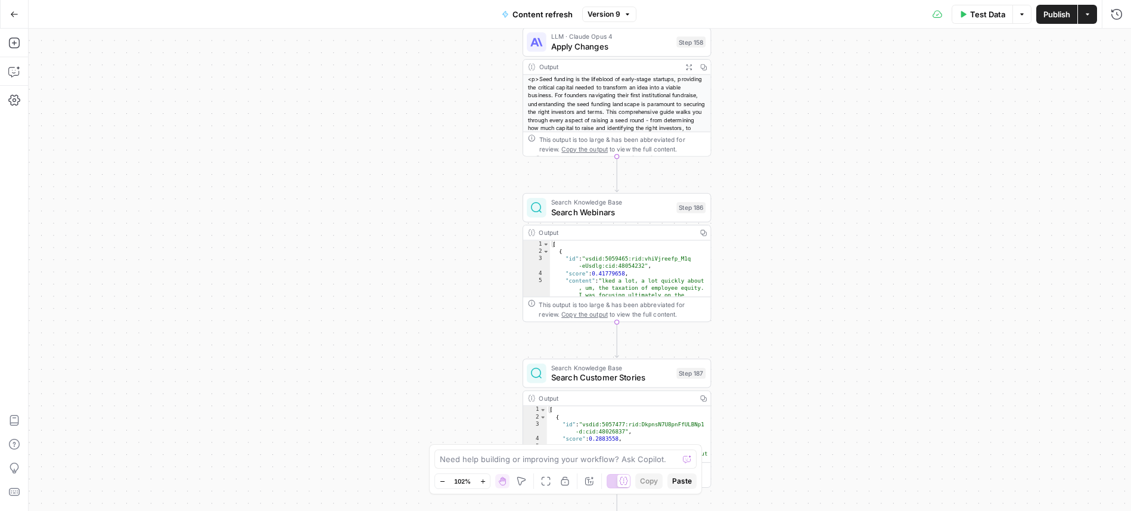
drag, startPoint x: 644, startPoint y: 209, endPoint x: 812, endPoint y: 197, distance: 168.5
click at [644, 209] on span "Search Webinars" at bounding box center [611, 212] width 120 height 12
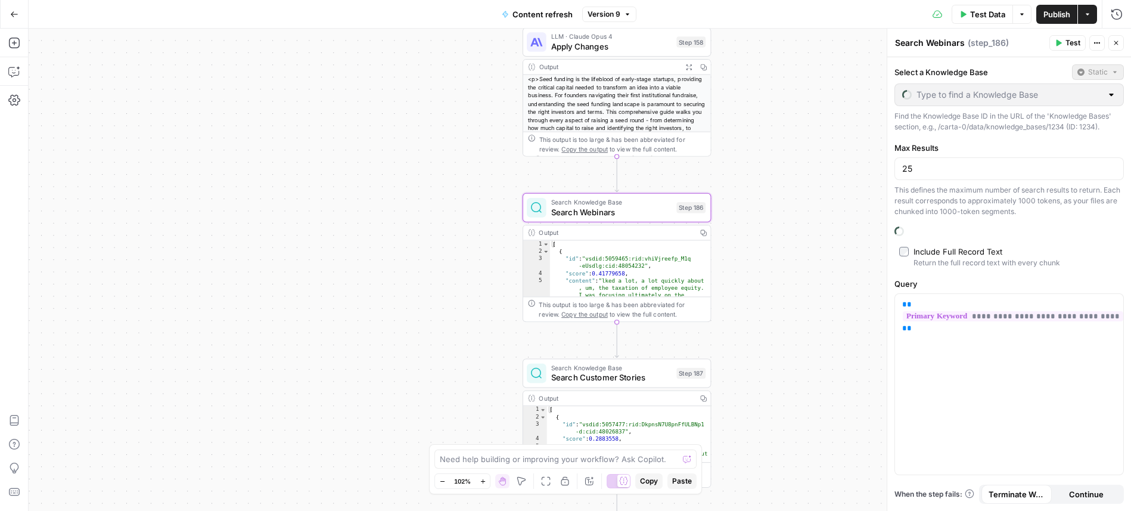
type input "Webinar Transcripts"
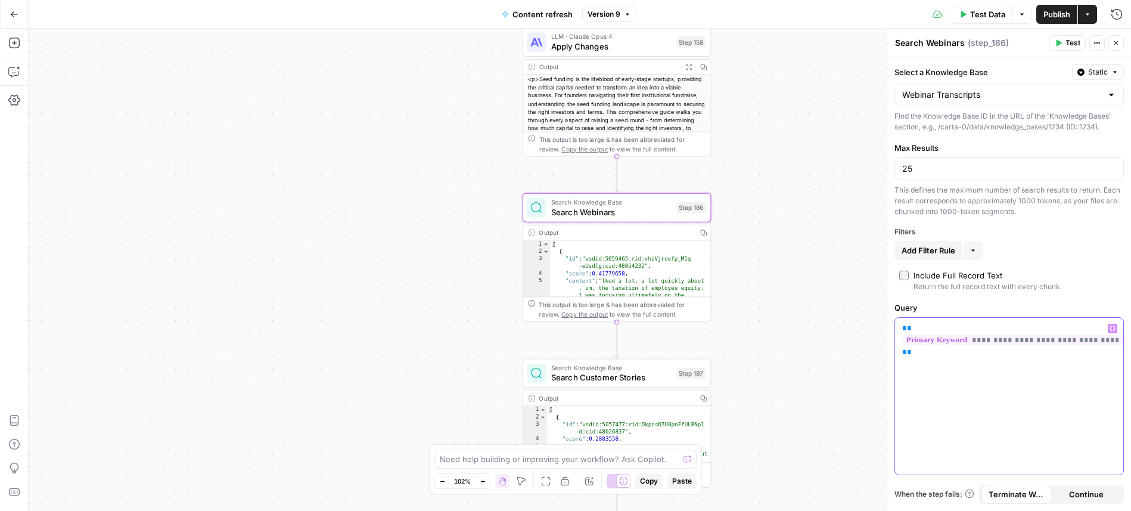
click at [1008, 365] on div "**********" at bounding box center [1009, 396] width 228 height 157
type textarea "*"
click at [608, 250] on div "[ { "id" : "vsdid:5059465:rid:vhiVjreefp_M1q -eUsdlg:cid:48054232" , "score" : …" at bounding box center [630, 312] width 161 height 144
click at [620, 230] on div "Output" at bounding box center [615, 233] width 153 height 10
click at [1110, 71] on button "Static" at bounding box center [1098, 71] width 52 height 15
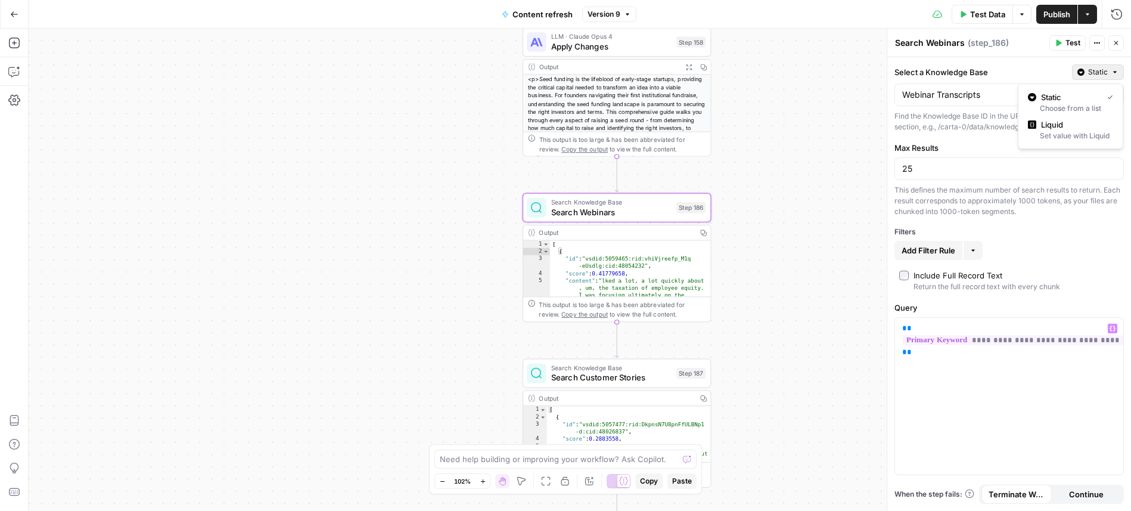
click at [1030, 73] on label "Select a Knowledge Base" at bounding box center [980, 72] width 173 height 12
click at [1030, 89] on input "Webinar Transcripts" at bounding box center [1002, 95] width 200 height 12
type input "Webinar Transcripts"
click at [1070, 42] on span "Test" at bounding box center [1072, 43] width 15 height 11
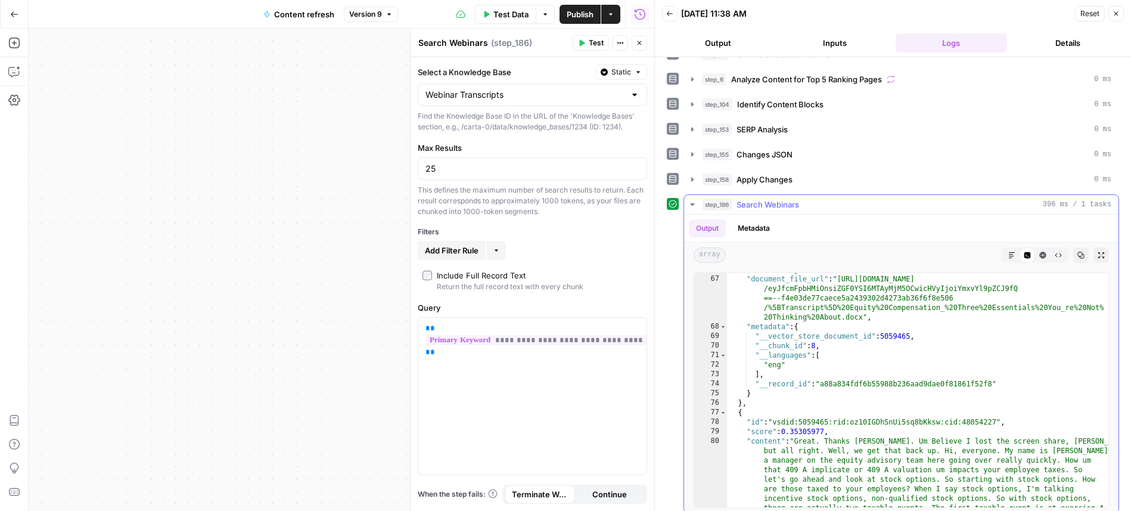
scroll to position [2945, 0]
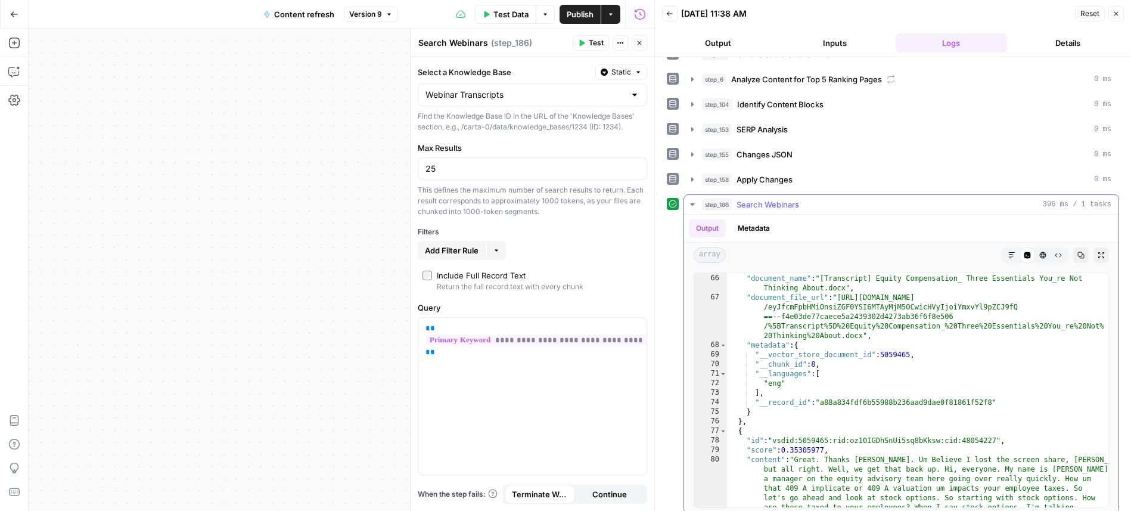
click at [753, 227] on button "Metadata" at bounding box center [754, 228] width 46 height 18
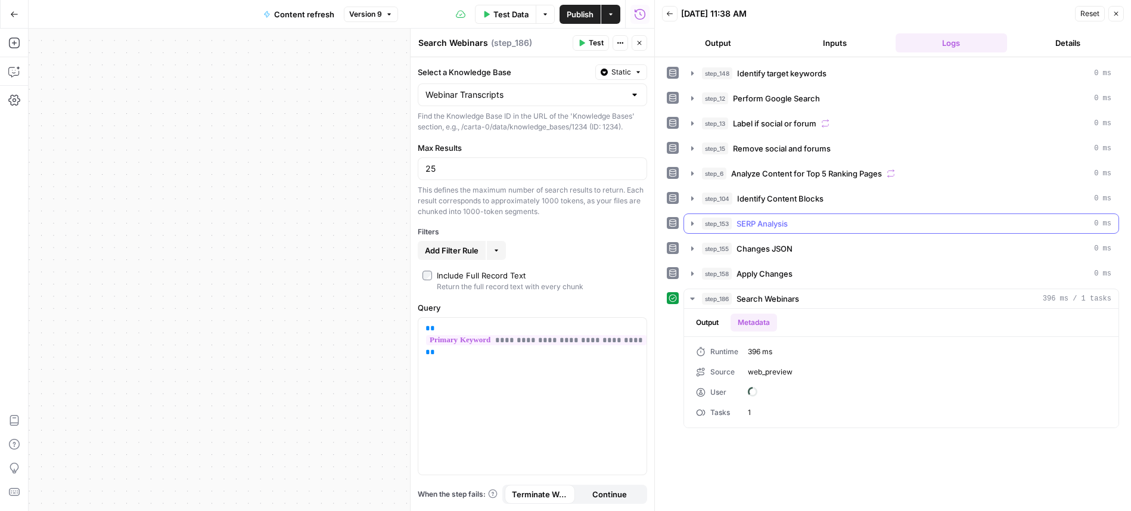
scroll to position [0, 0]
click at [711, 318] on button "Output" at bounding box center [707, 322] width 37 height 18
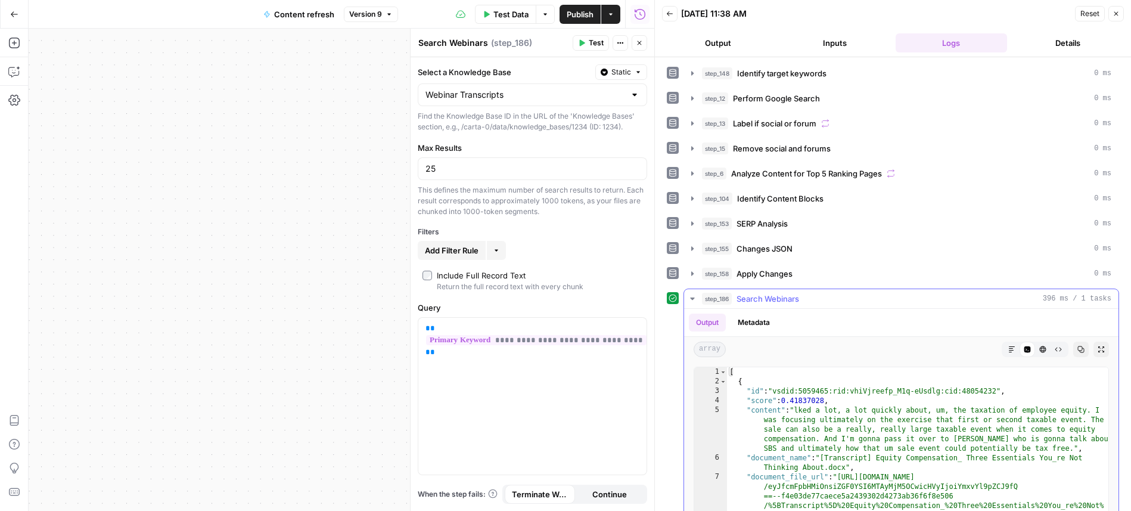
click at [697, 302] on icon "button" at bounding box center [693, 299] width 10 height 10
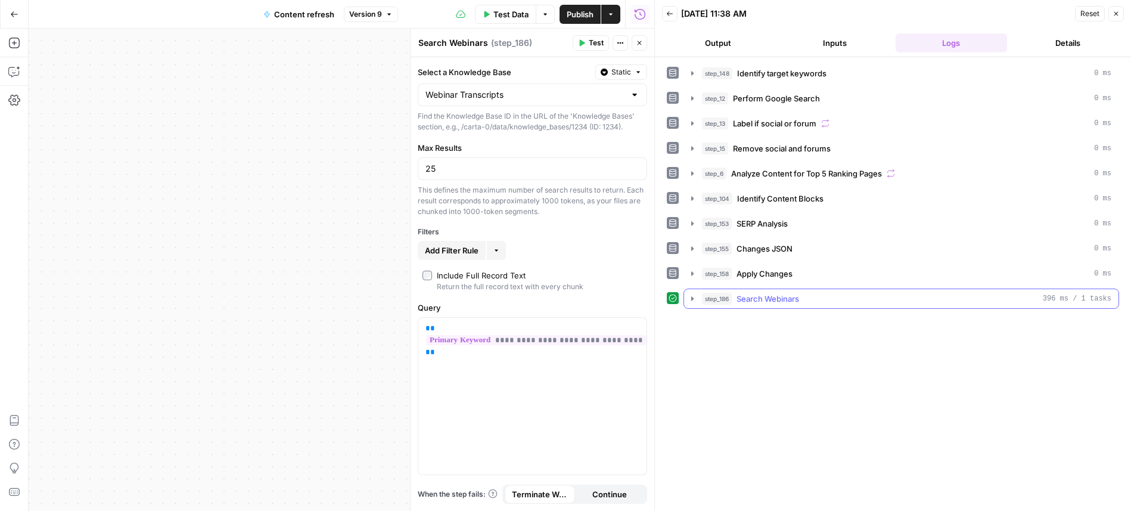
click at [691, 298] on icon "button" at bounding box center [693, 299] width 10 height 10
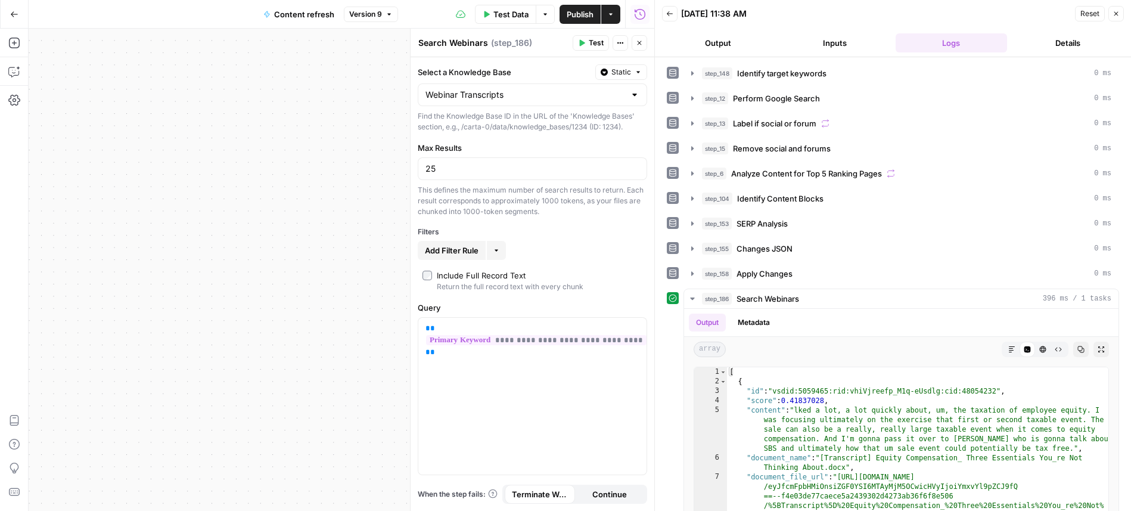
click at [826, 38] on button "Inputs" at bounding box center [835, 42] width 112 height 19
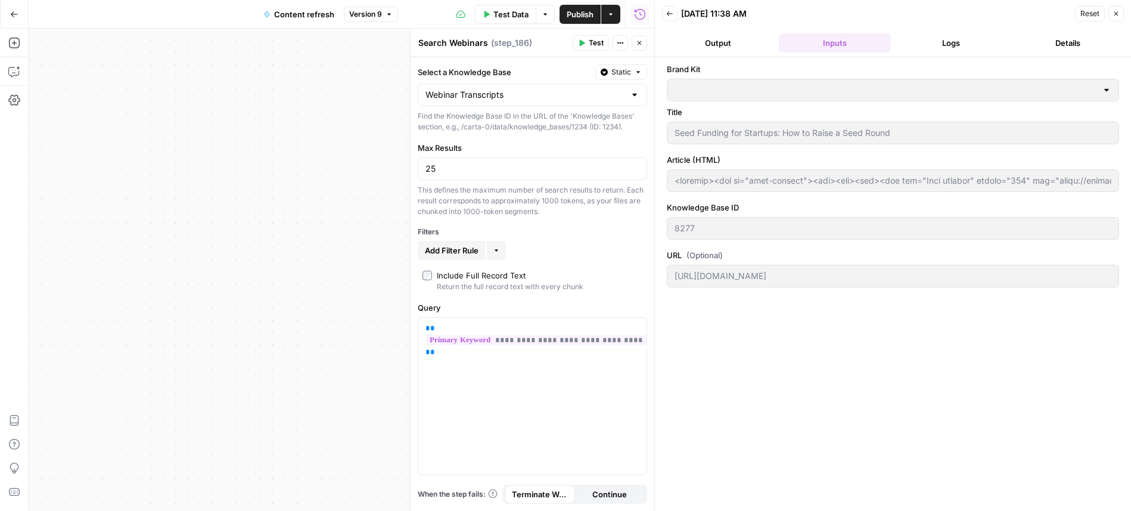
type input "Carta - VC & PE (fund admin)"
click at [713, 42] on button "Output" at bounding box center [718, 42] width 112 height 19
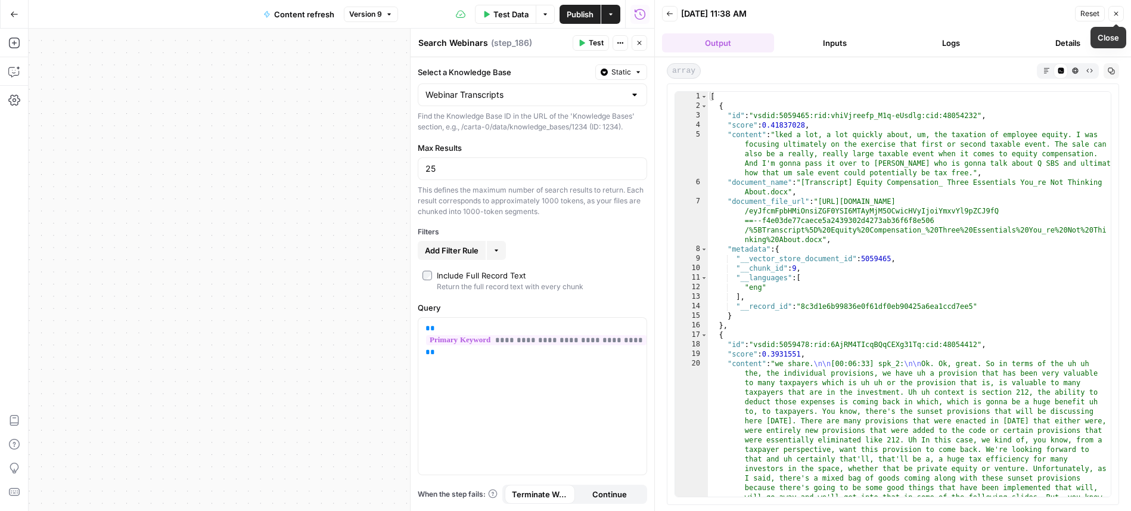
click at [1046, 42] on button "Details" at bounding box center [1068, 42] width 112 height 19
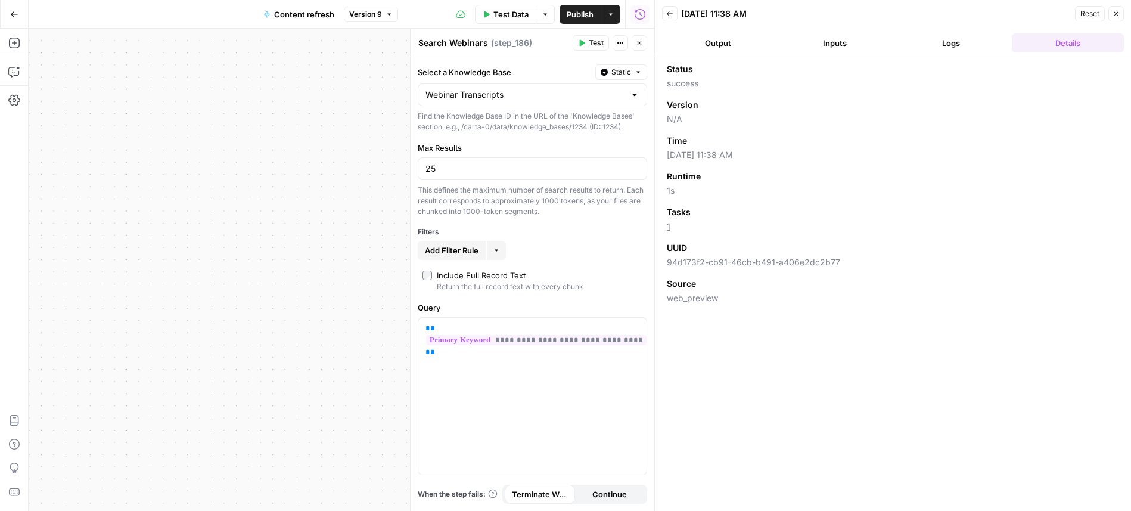
click at [1118, 11] on icon "button" at bounding box center [1115, 13] width 7 height 7
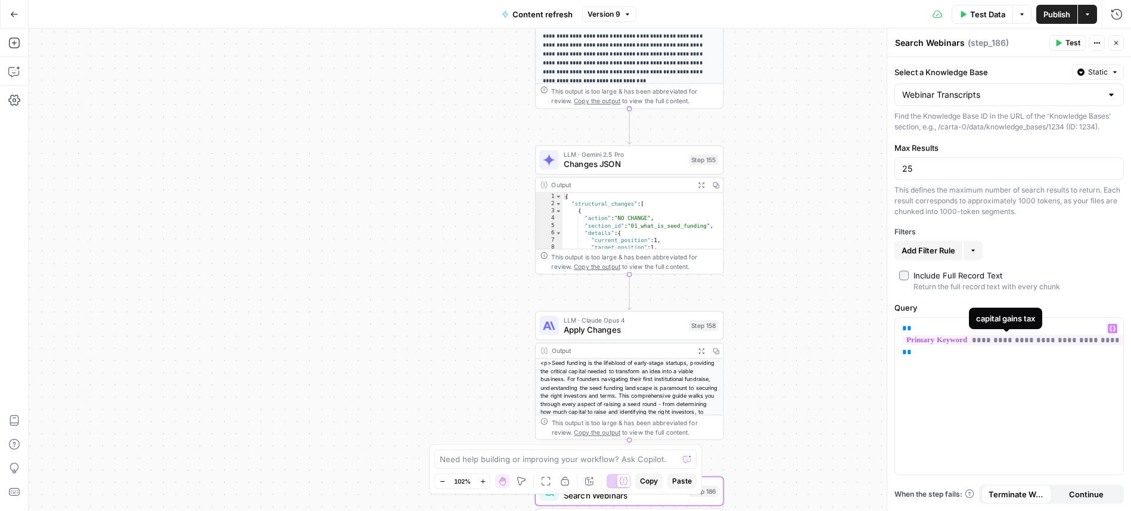
click at [940, 343] on span "**********" at bounding box center [1013, 340] width 220 height 10
click at [993, 341] on span "**********" at bounding box center [1013, 340] width 220 height 10
click at [1052, 340] on span "**********" at bounding box center [1013, 340] width 220 height 10
click at [782, 138] on div "true false false true false true Workflow Input Settings Inputs Power Agent Ide…" at bounding box center [580, 270] width 1102 height 482
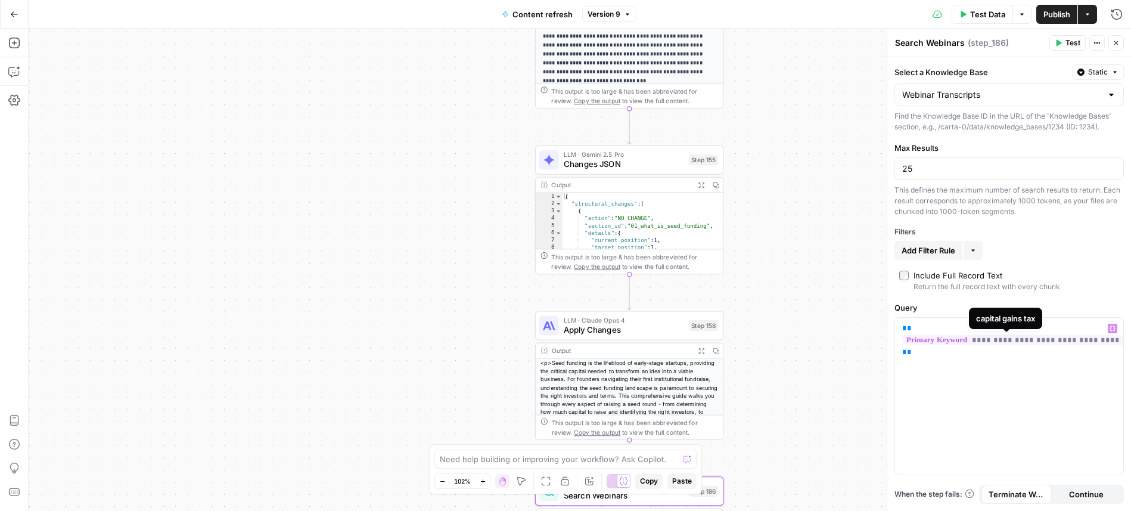
click at [1111, 42] on button "Close" at bounding box center [1115, 42] width 15 height 15
click at [1114, 42] on icon "button" at bounding box center [1115, 42] width 7 height 7
click at [1120, 42] on button "Close" at bounding box center [1115, 42] width 15 height 15
click at [859, 79] on div "true false false true false true Workflow Input Settings Inputs Power Agent Ide…" at bounding box center [580, 270] width 1102 height 482
click at [1115, 45] on icon "button" at bounding box center [1115, 42] width 7 height 7
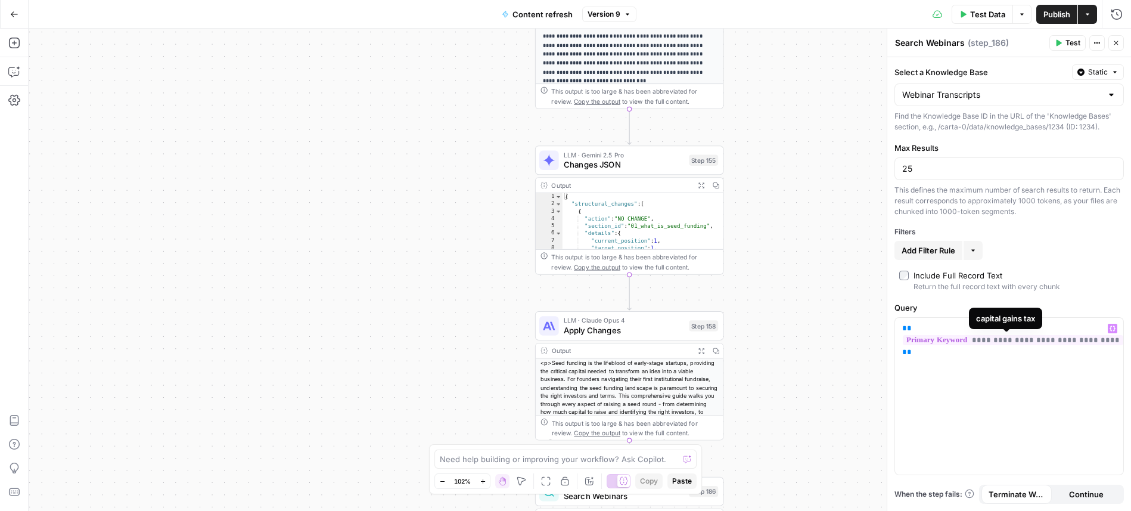
click at [1115, 45] on div "true false false true false Workflow Input Settings Inputs Power Agent Identify…" at bounding box center [580, 270] width 1102 height 482
click at [798, 39] on div "true false false true false Workflow Input Settings Inputs Power Agent Identify…" at bounding box center [580, 270] width 1102 height 482
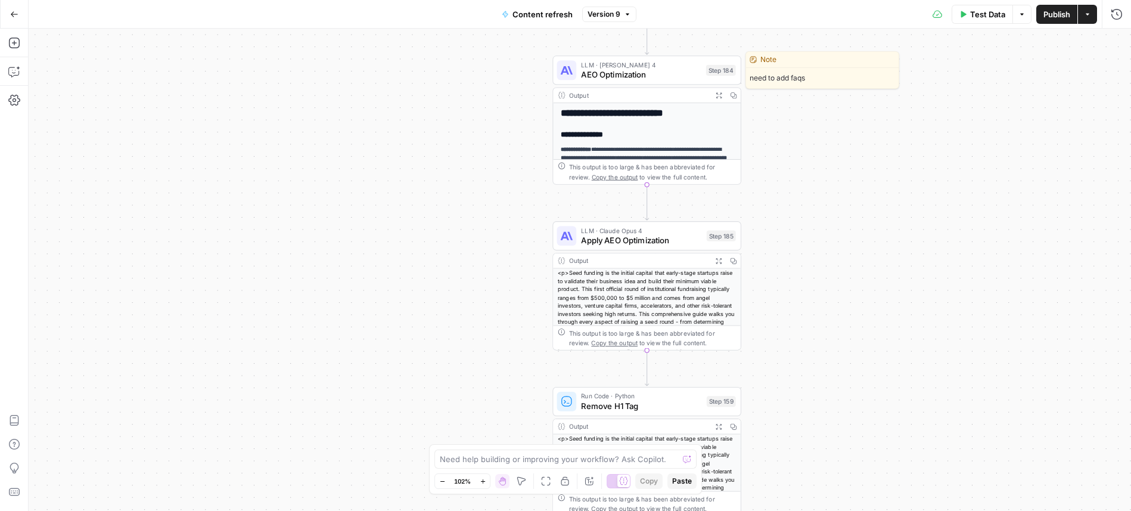
click at [661, 74] on span "AEO Optimization" at bounding box center [641, 75] width 120 height 12
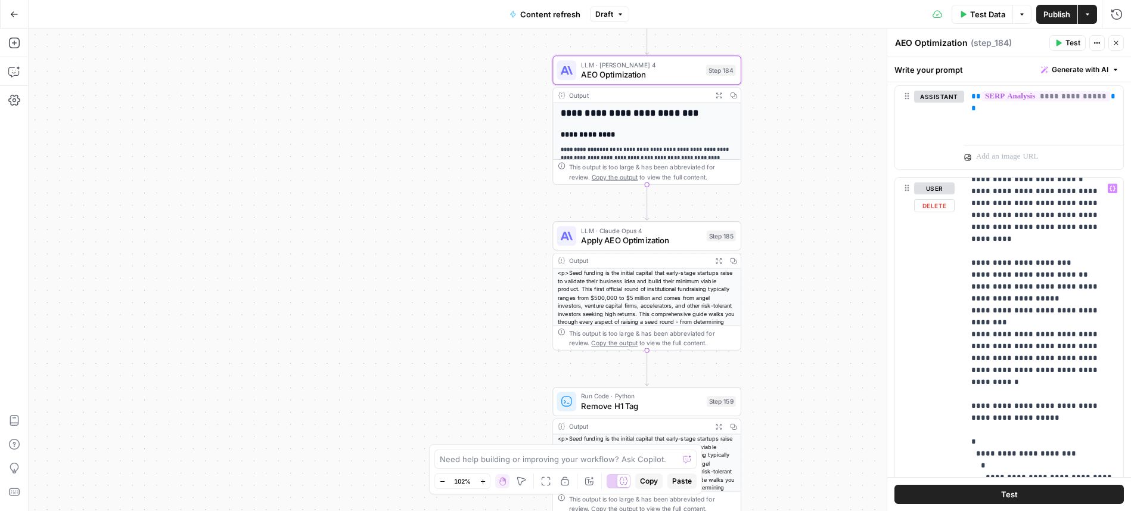
scroll to position [430, 0]
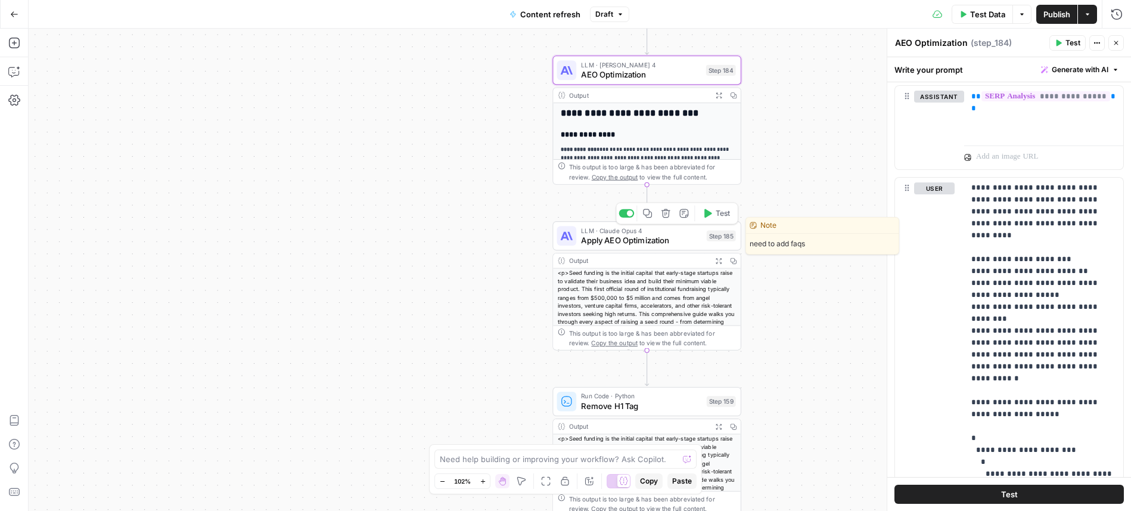
click at [686, 241] on span "Apply AEO Optimization" at bounding box center [641, 240] width 120 height 12
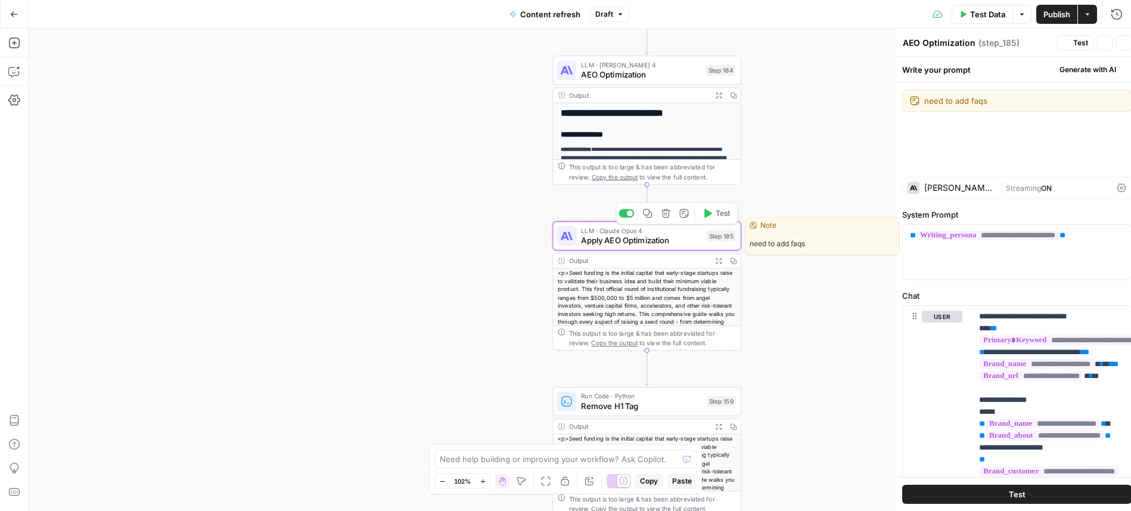
type textarea "Apply AEO Optimization"
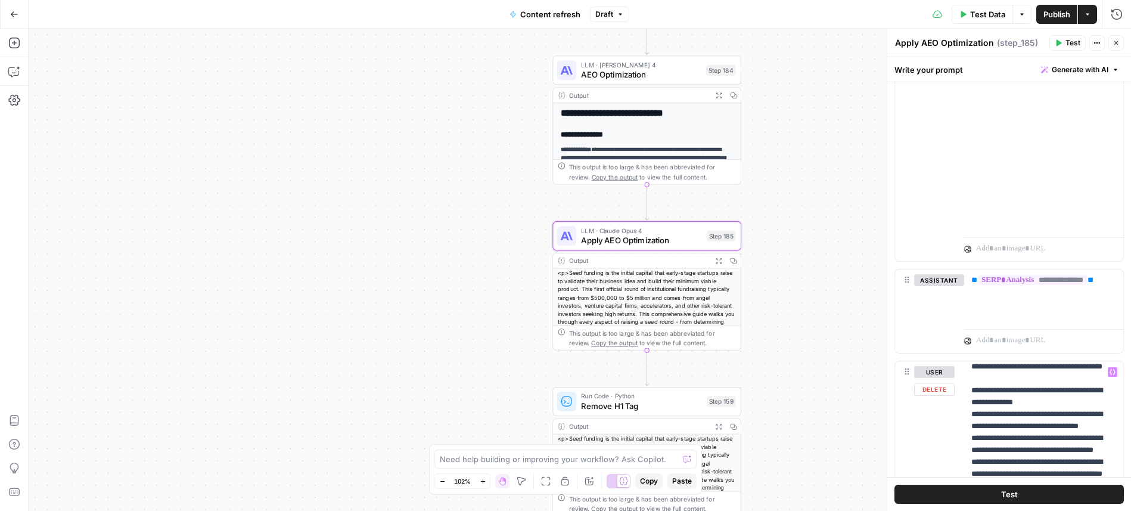
scroll to position [287, 0]
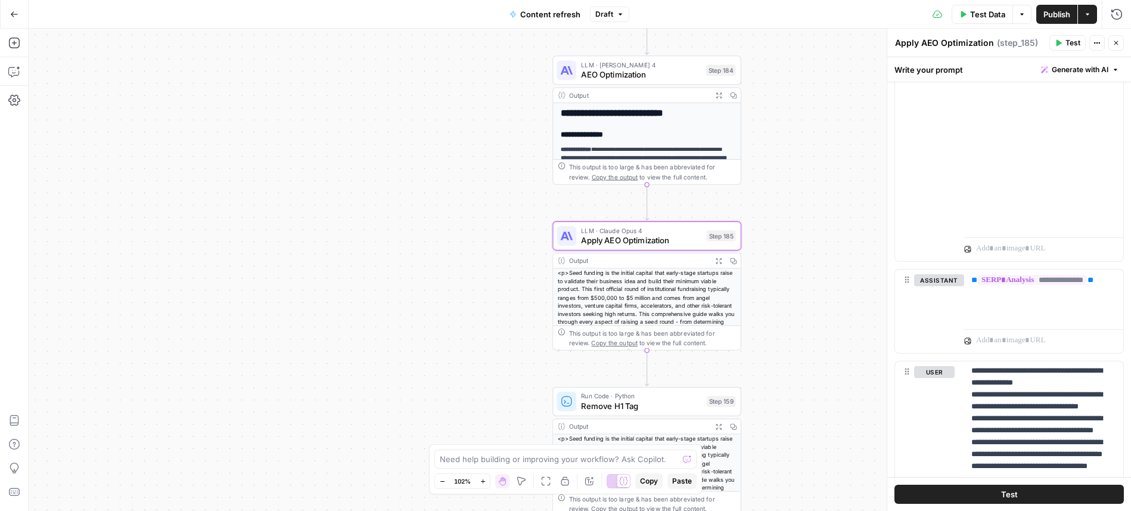
click at [1113, 38] on button "Close" at bounding box center [1115, 42] width 15 height 15
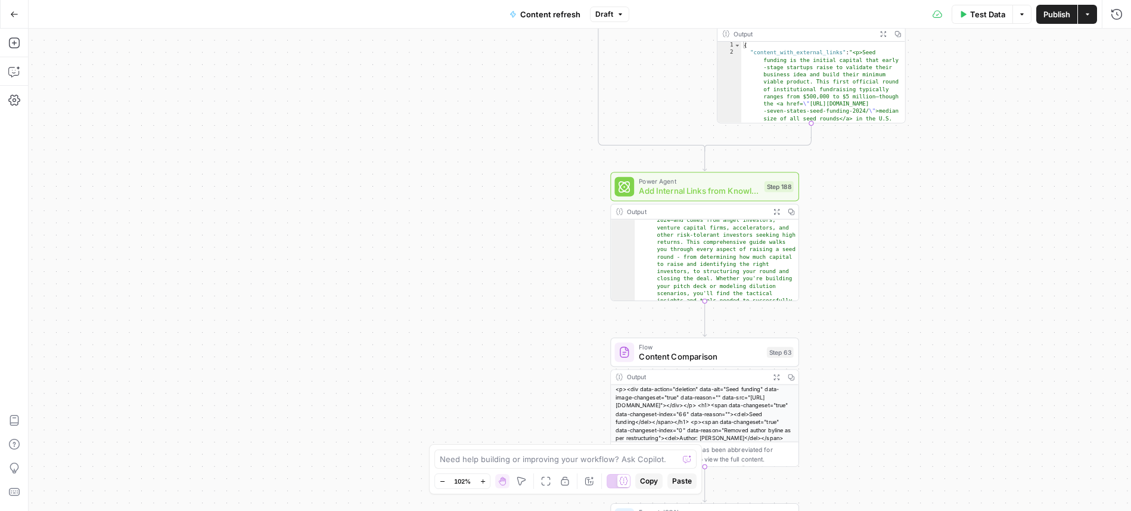
scroll to position [82, 0]
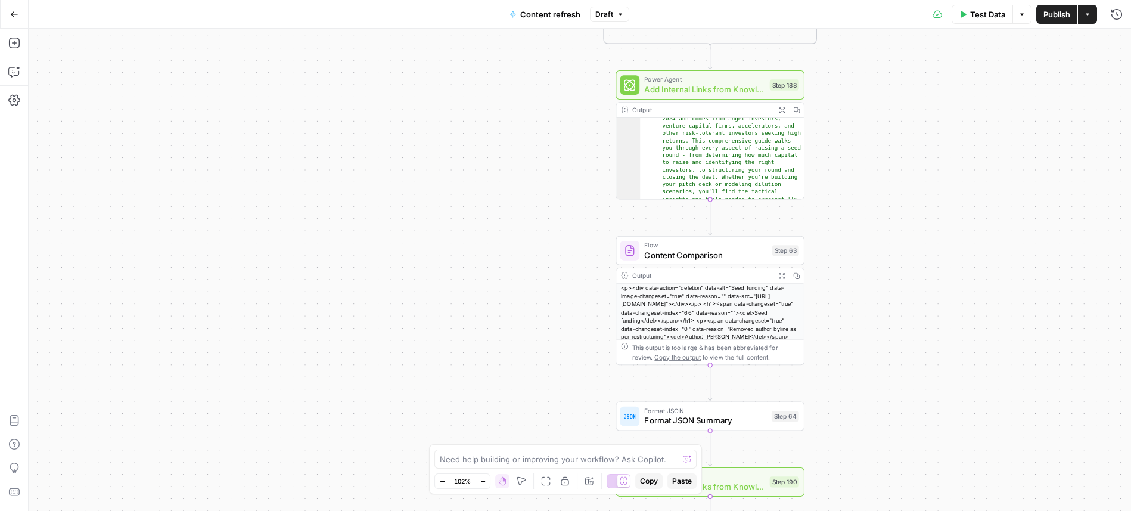
click at [729, 113] on div "Output" at bounding box center [701, 110] width 139 height 10
click at [742, 88] on span "Add Internal Links from Knowledge Base" at bounding box center [704, 89] width 120 height 12
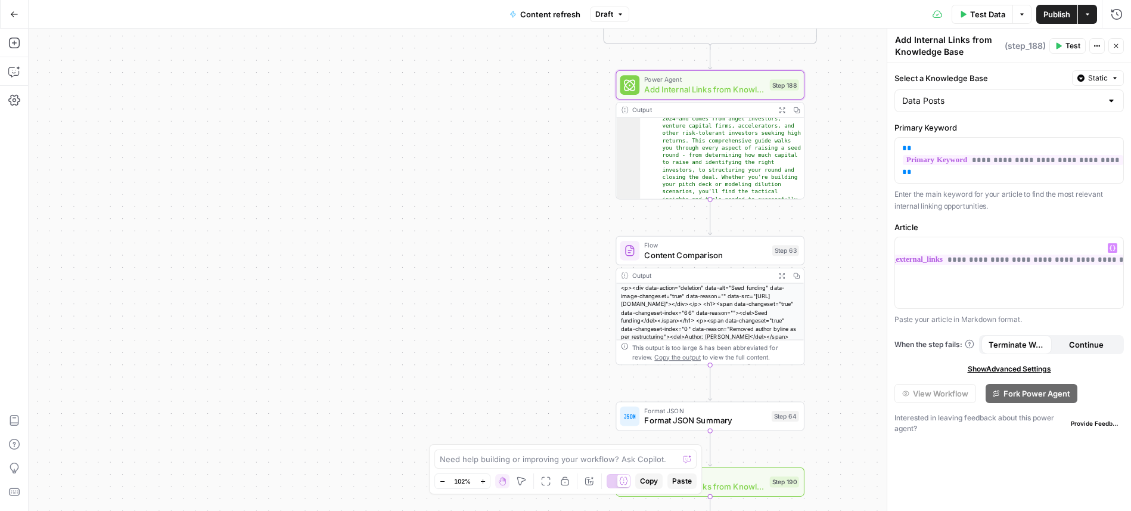
scroll to position [0, 0]
click at [1113, 45] on icon "button" at bounding box center [1115, 45] width 7 height 7
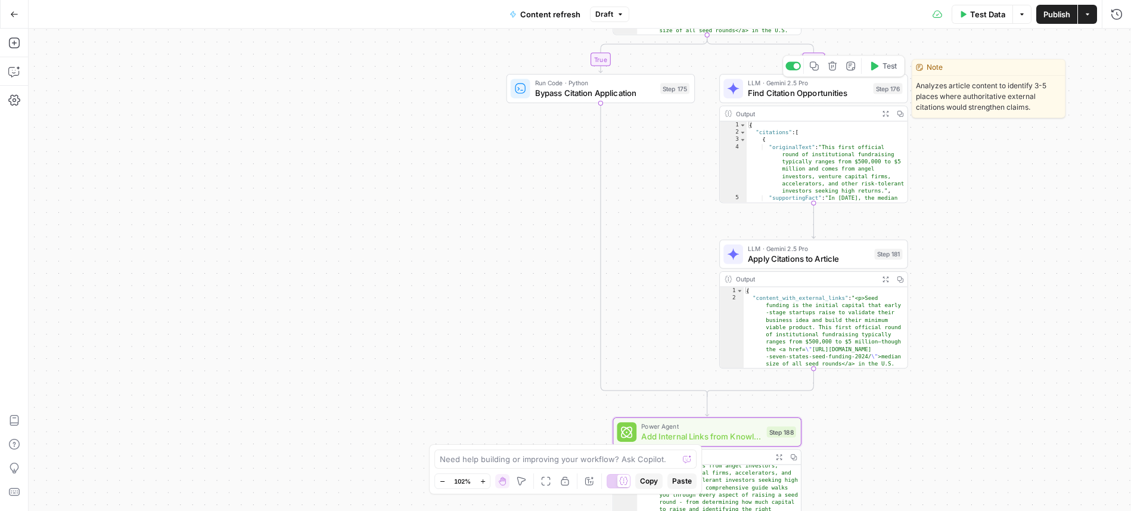
drag, startPoint x: 853, startPoint y: 82, endPoint x: 977, endPoint y: 95, distance: 124.6
click at [853, 83] on span "LLM · Gemini 2.5 Pro" at bounding box center [808, 83] width 120 height 10
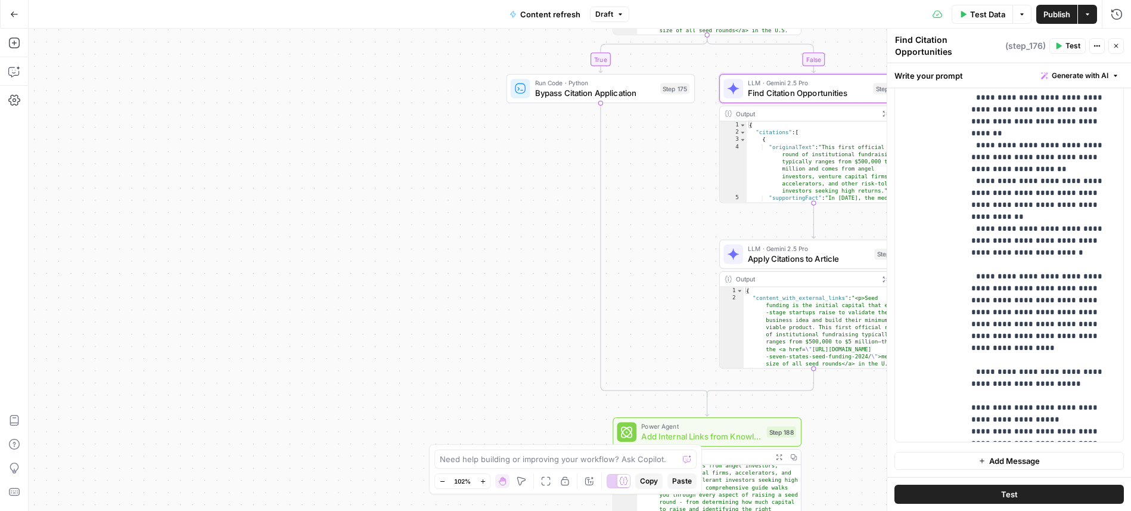
click at [1118, 47] on icon "button" at bounding box center [1115, 45] width 7 height 7
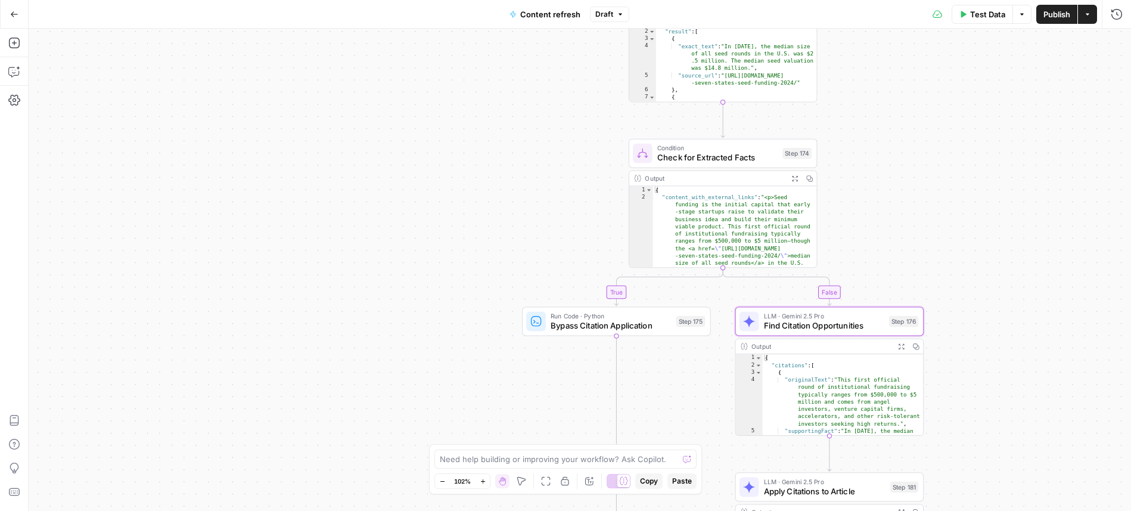
click at [748, 148] on span "Condition" at bounding box center [717, 148] width 120 height 10
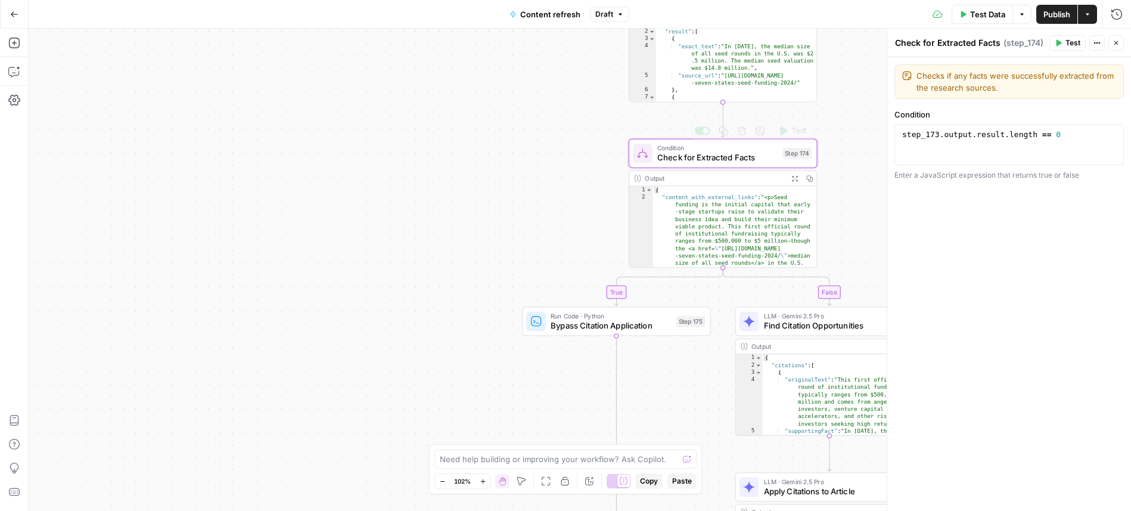
click at [712, 176] on div "Output" at bounding box center [714, 178] width 139 height 10
click at [1116, 41] on icon "button" at bounding box center [1115, 42] width 7 height 7
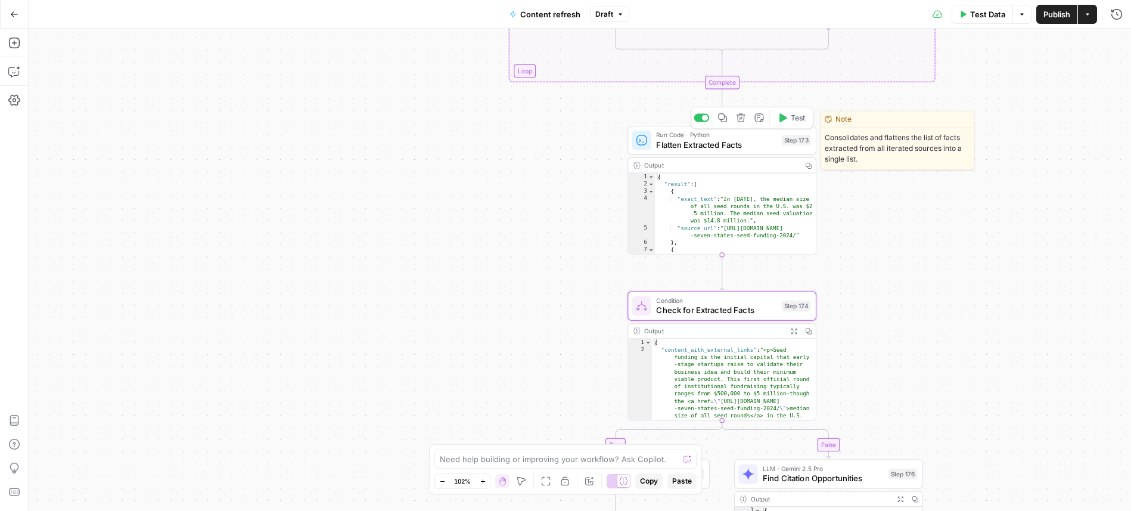
click at [754, 144] on span "Flatten Extracted Facts" at bounding box center [716, 144] width 120 height 12
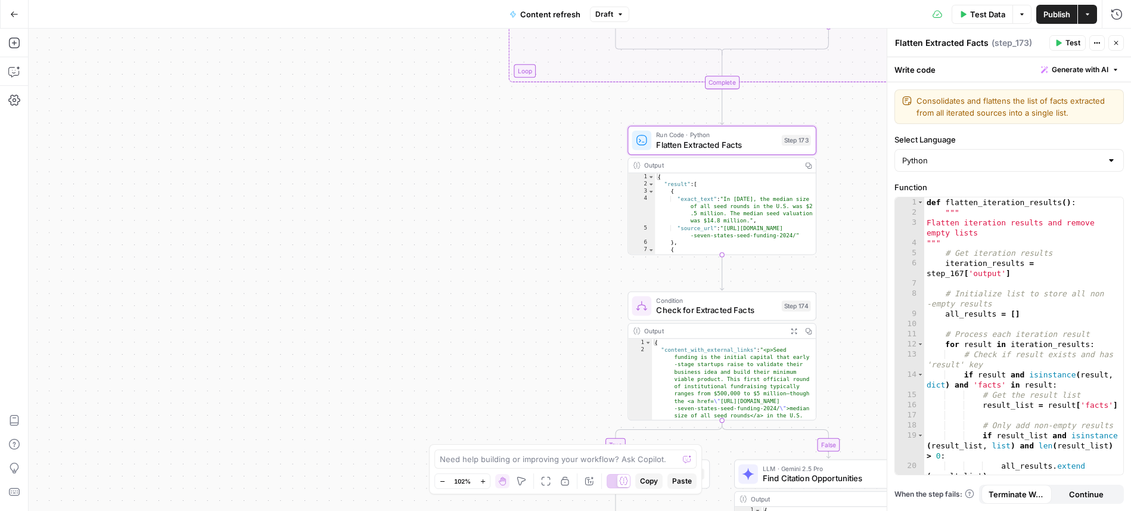
click at [1119, 43] on div "Run History E" at bounding box center [1090, 39] width 63 height 19
click at [1112, 43] on icon "button" at bounding box center [1115, 42] width 7 height 7
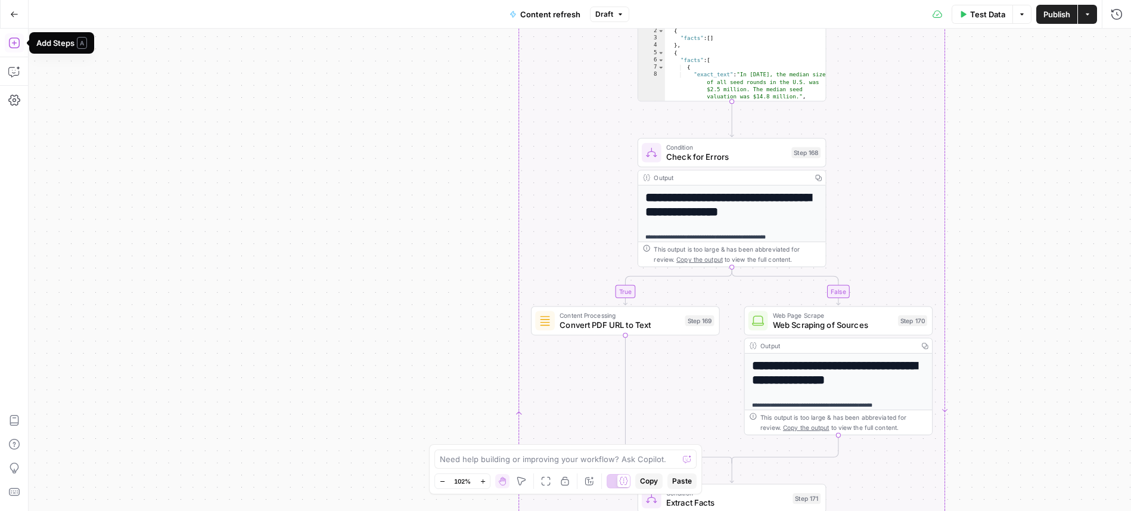
click at [13, 40] on icon "button" at bounding box center [14, 43] width 12 height 12
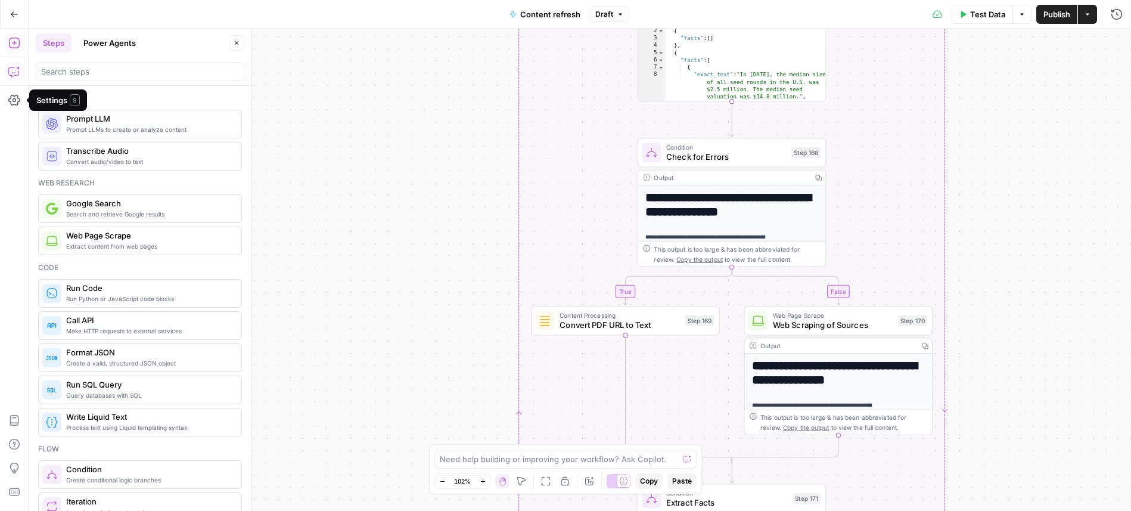
click at [15, 74] on icon "button" at bounding box center [14, 72] width 12 height 12
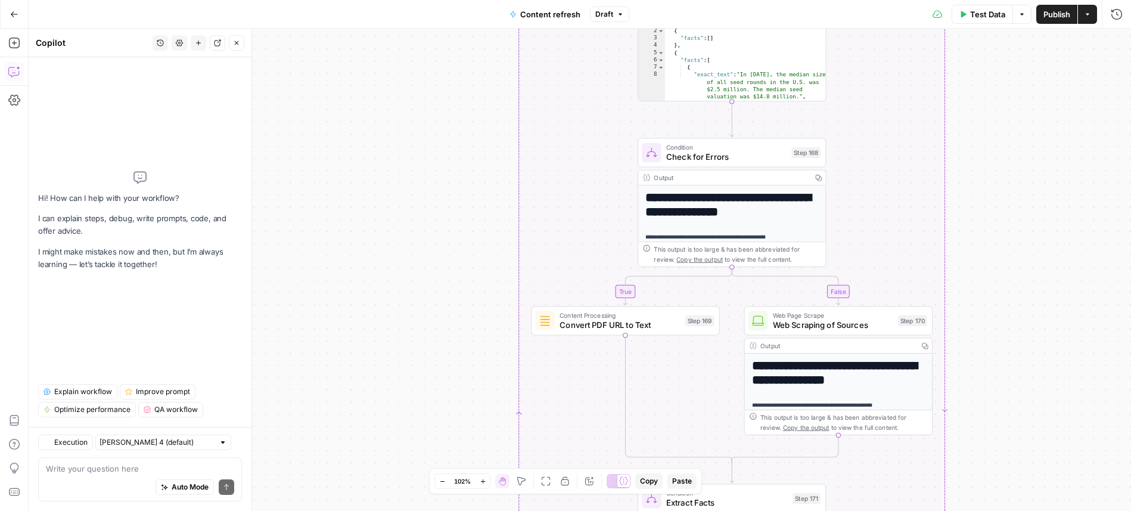
click at [153, 465] on div "Auto Mode will automatically modify and execute the workflow" at bounding box center [184, 456] width 158 height 21
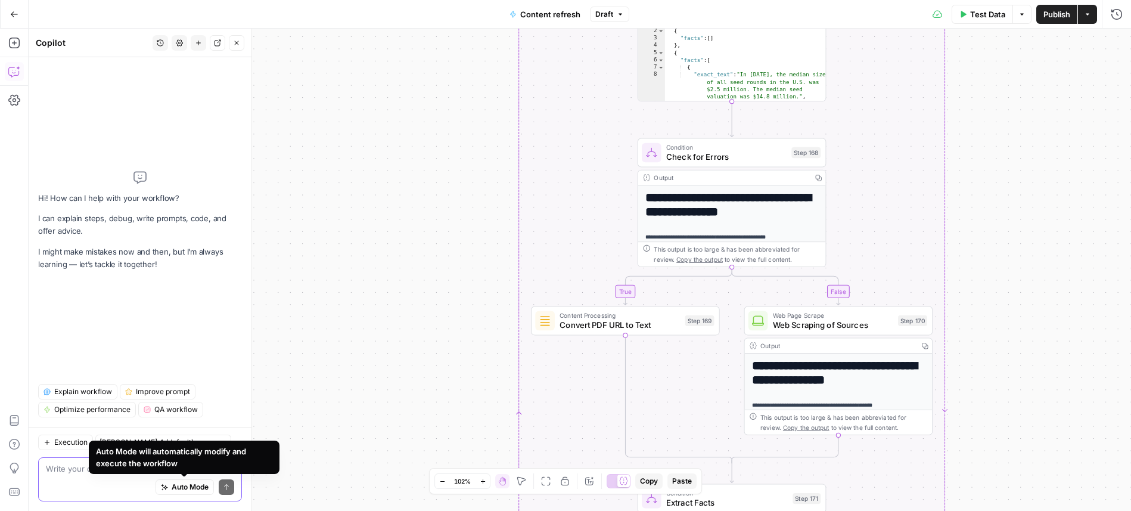
click at [86, 472] on textarea at bounding box center [140, 468] width 188 height 12
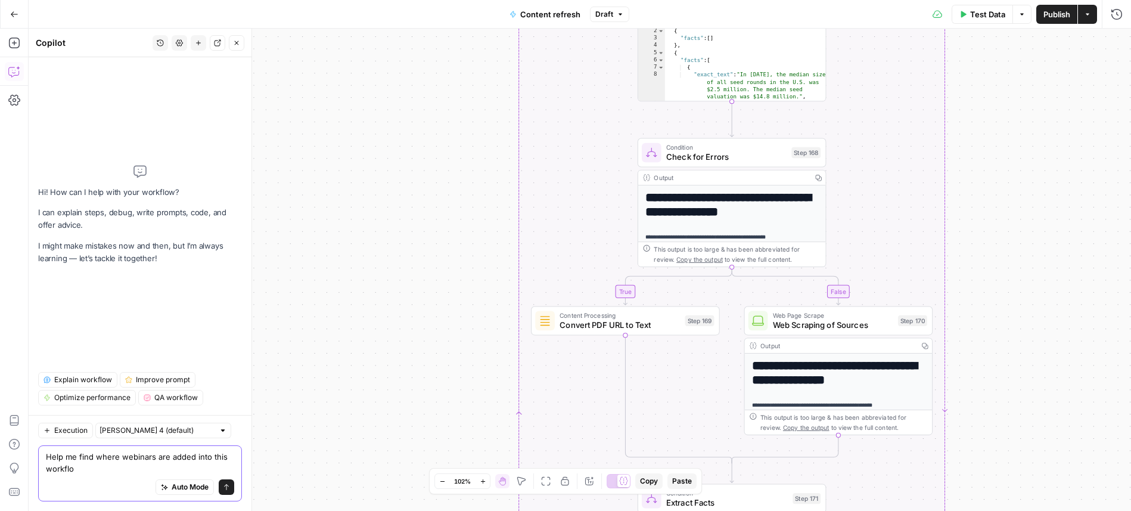
type textarea "Help me find where webinars are added into this workflow"
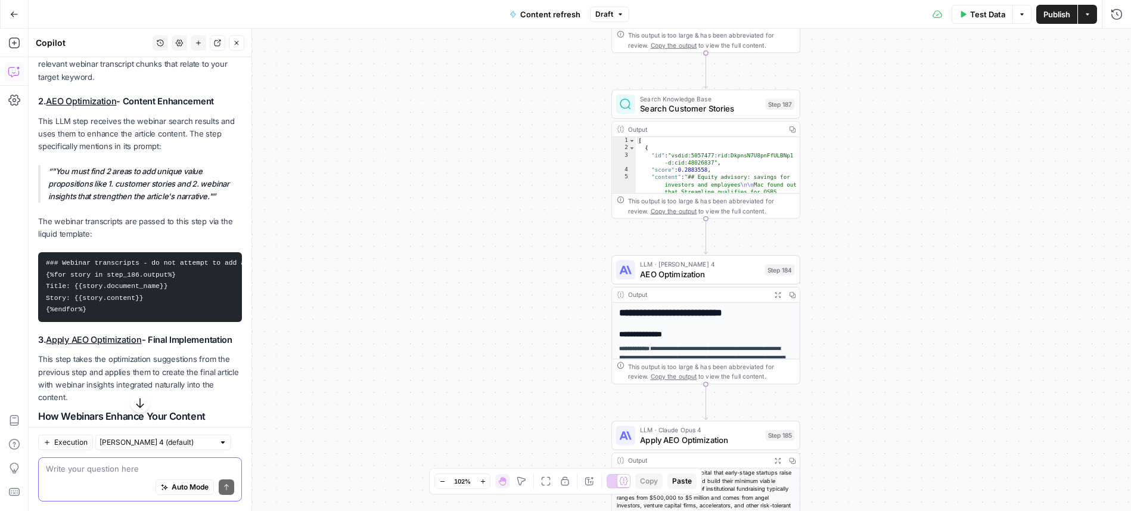
scroll to position [246, 0]
click at [131, 276] on code "### Webinar transcripts - do not attempt to add a link {%for story in step_186.…" at bounding box center [155, 285] width 219 height 54
drag, startPoint x: 45, startPoint y: 261, endPoint x: 101, endPoint y: 319, distance: 81.3
click at [101, 319] on pre "### Webinar transcripts - do not attempt to add a link {%for story in step_186.…" at bounding box center [140, 286] width 204 height 70
copy code "### Webinar transcripts - do not attempt to add a link {%for story in step_186.…"
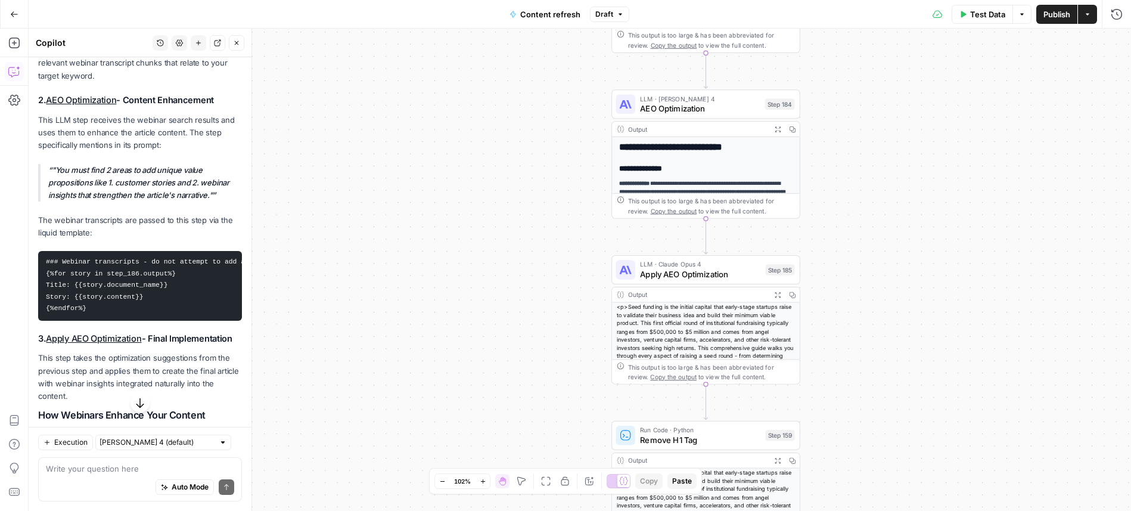
click at [174, 231] on p "The webinar transcripts are passed to this step via the liquid template:" at bounding box center [140, 226] width 204 height 25
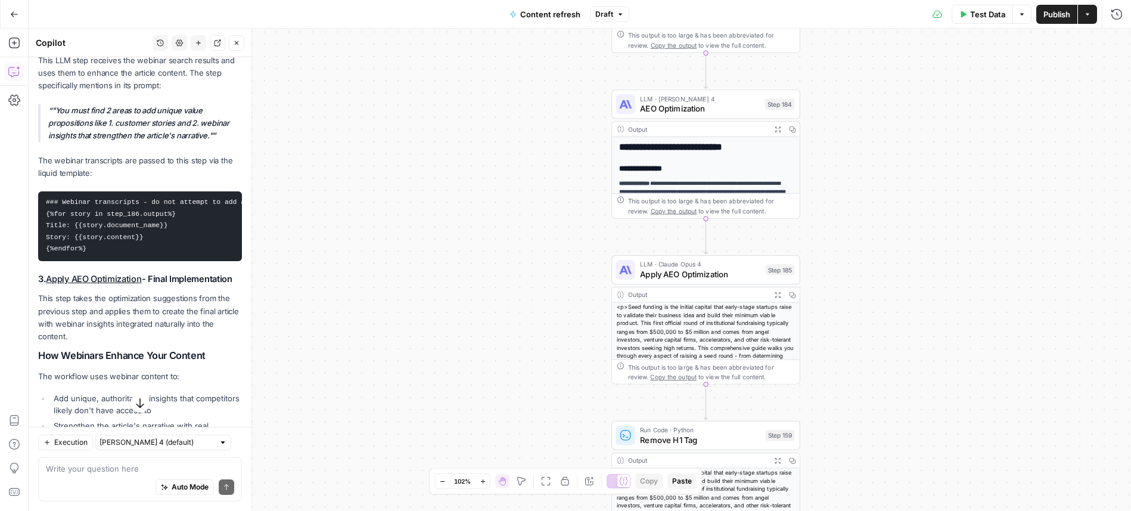
scroll to position [309, 0]
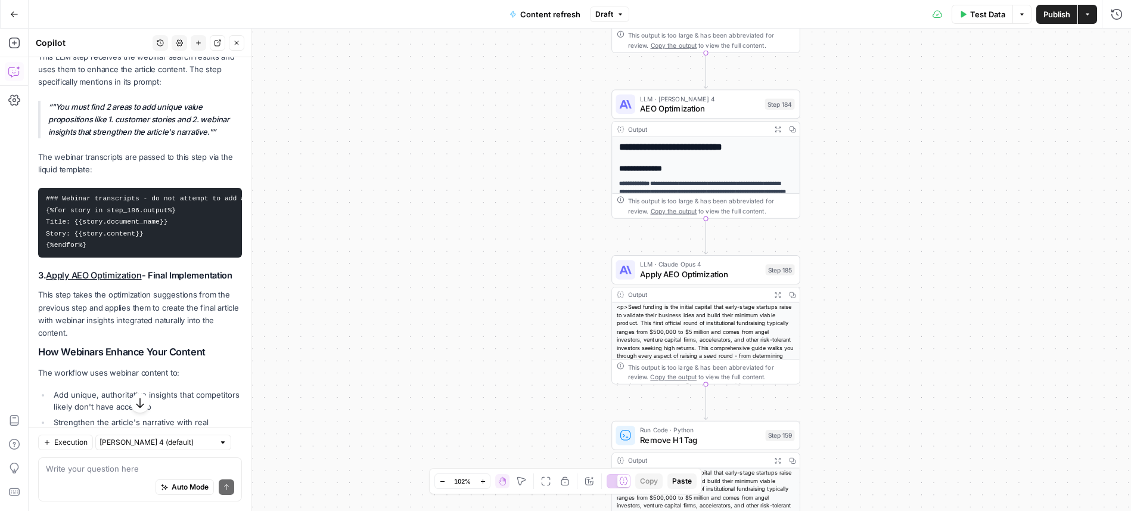
click at [119, 310] on p "This step takes the optimization suggestions from the previous step and applies…" at bounding box center [140, 313] width 204 height 51
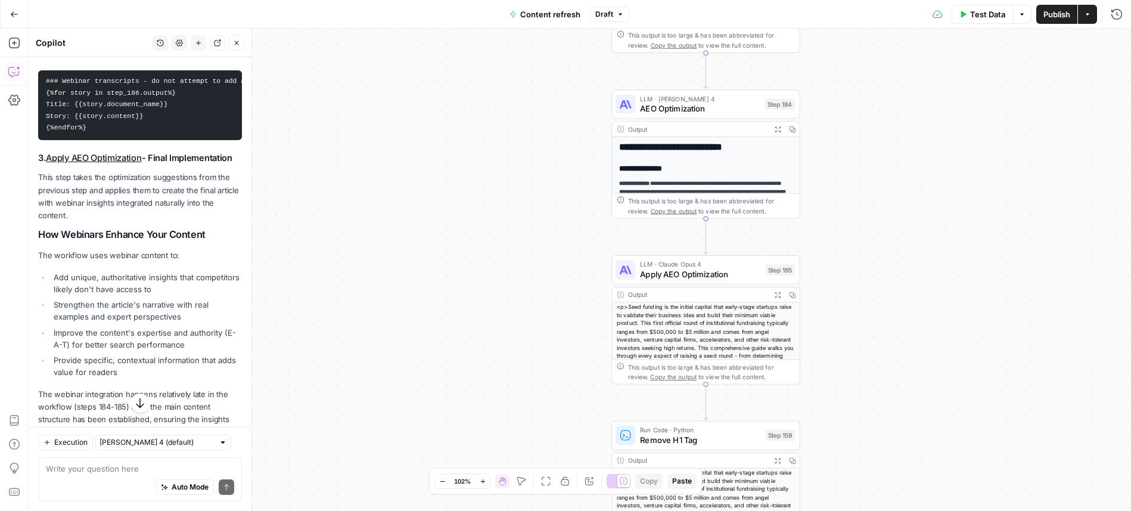
scroll to position [479, 0]
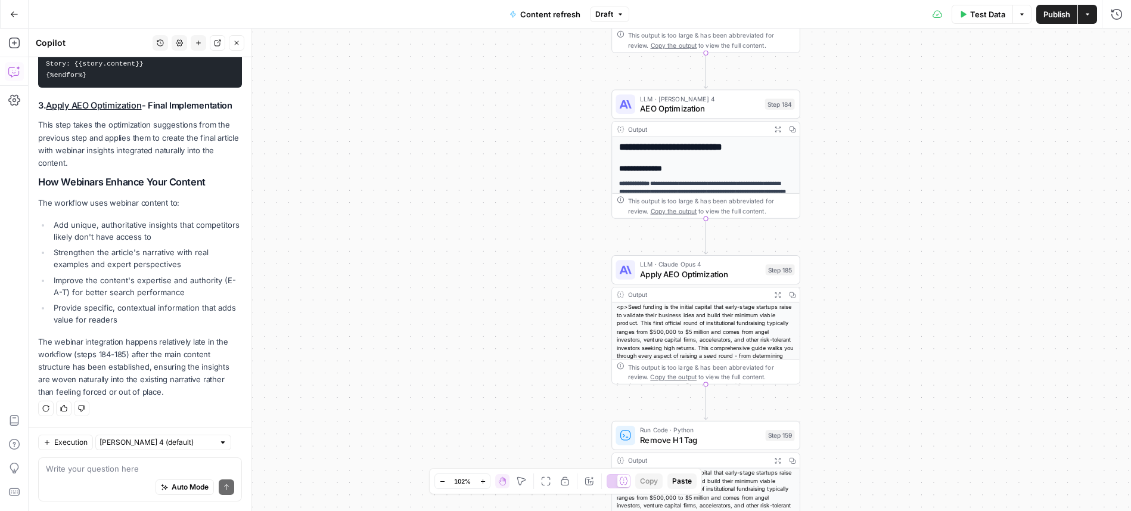
click at [133, 461] on div "Write your question here Auto Mode Send" at bounding box center [140, 479] width 204 height 44
paste textarea "### Webinar transcripts - do not attempt to add a link {%for story in step_186.…"
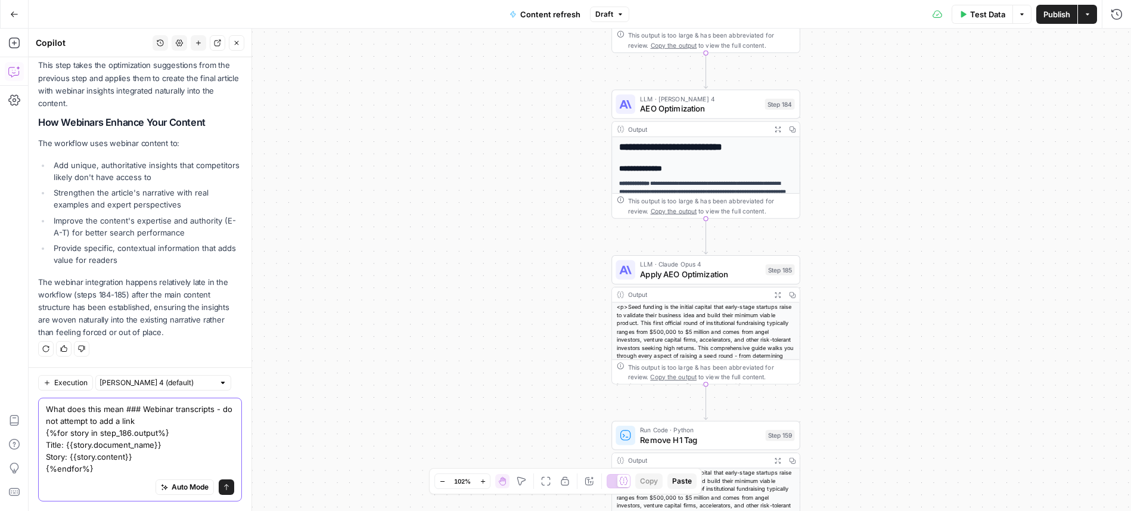
click at [126, 411] on textarea "What does this mean ### Webinar transcripts - do not attempt to add a link {%fo…" at bounding box center [140, 439] width 188 height 72
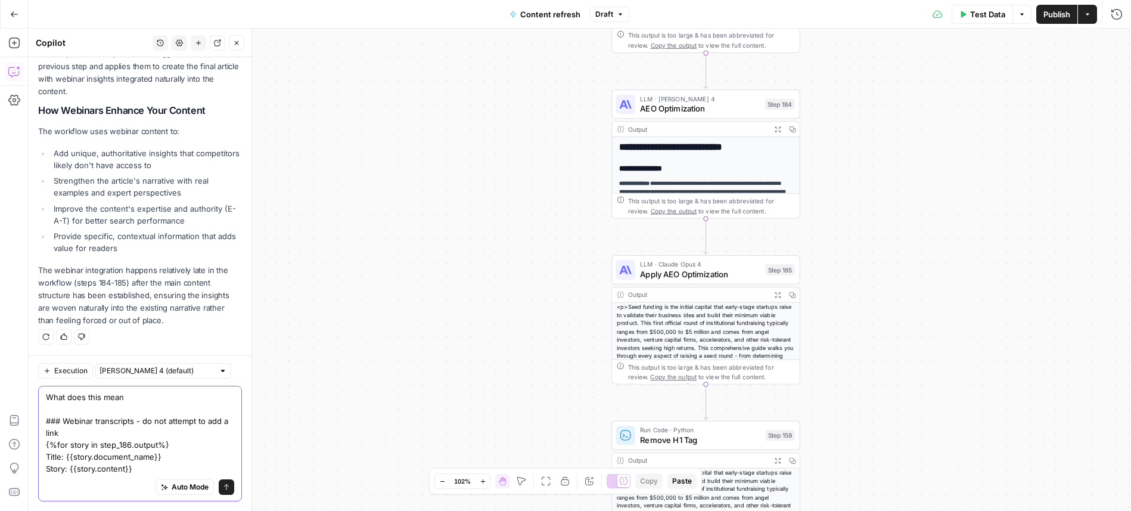
scroll to position [562, 0]
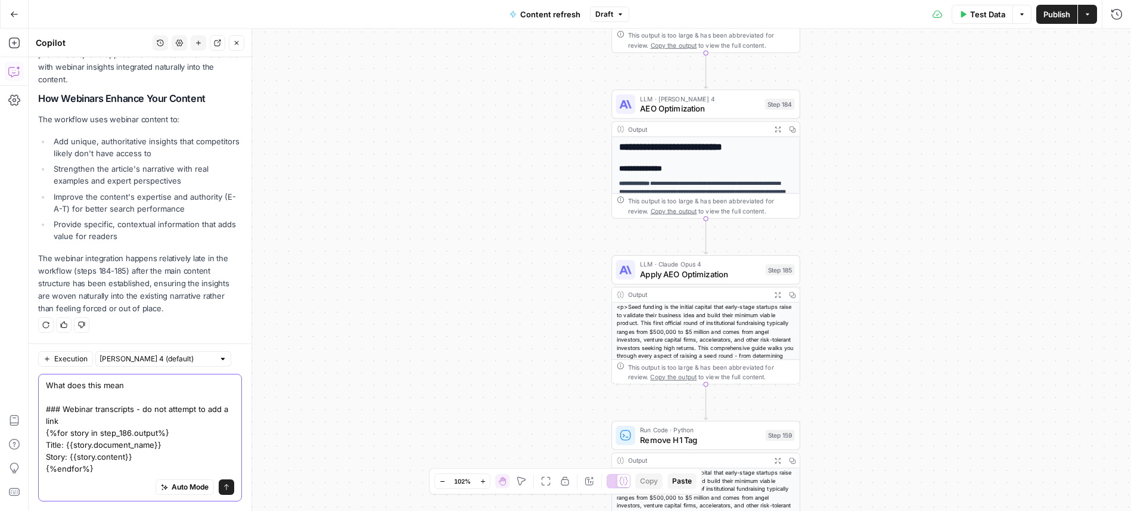
click at [138, 389] on textarea "What does this mean ### Webinar transcripts - do not attempt to add a link {%fo…" at bounding box center [140, 426] width 188 height 95
click at [98, 385] on textarea "What does this mean ### Webinar transcripts - do not attempt to add a link {%fo…" at bounding box center [140, 426] width 188 height 95
click at [100, 385] on textarea "What does this mean ### Webinar transcripts - do not attempt to add a link {%fo…" at bounding box center [140, 426] width 188 height 95
click at [195, 388] on textarea "What does this liquid template mean ### Webinar transcripts - do not attempt to…" at bounding box center [140, 426] width 188 height 95
click at [128, 474] on div "Auto Mode Send" at bounding box center [140, 487] width 188 height 26
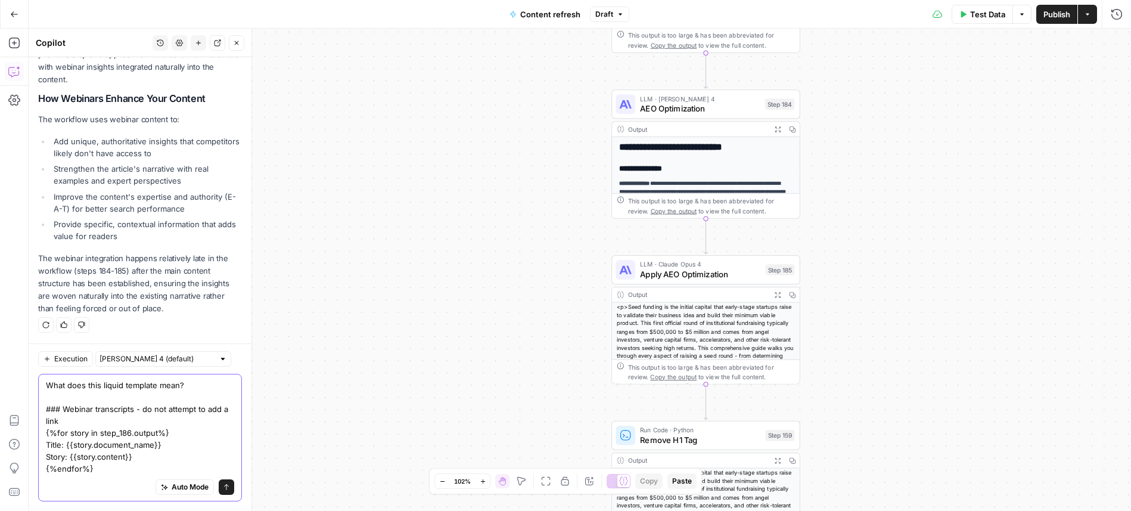
click at [138, 473] on textarea "What does this liquid template mean? ### Webinar transcripts - do not attempt t…" at bounding box center [140, 426] width 188 height 95
click at [176, 387] on textarea "What does this liquid template mean? ### Webinar transcripts - do not attempt t…" at bounding box center [140, 426] width 188 height 95
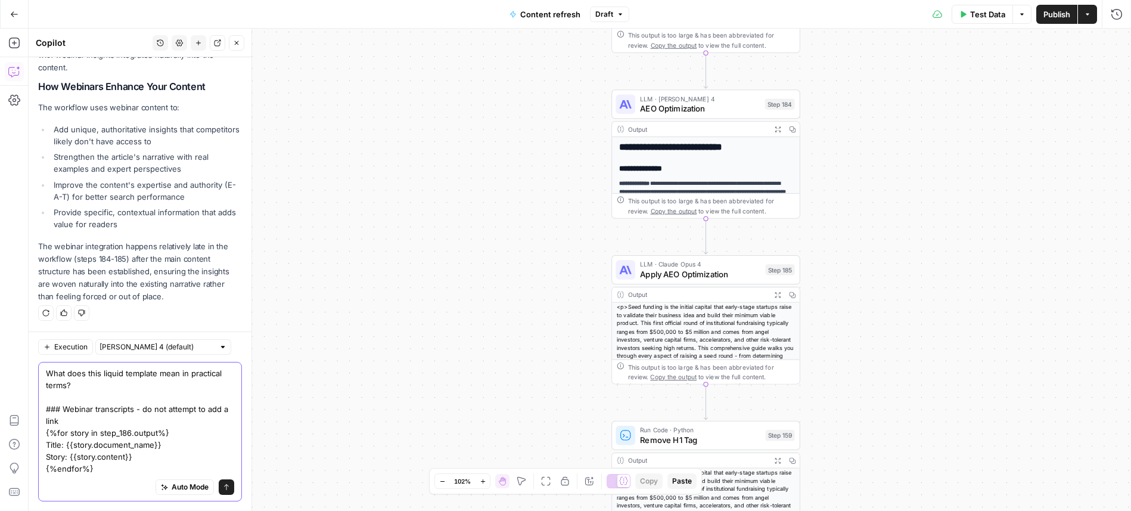
click at [193, 464] on textarea "What does this liquid template mean in practical terms? ### Webinar transcripts…" at bounding box center [140, 420] width 188 height 107
type textarea "What does this liquid template mean in practical terms? ### Webinar transcripts…"
click at [228, 489] on icon "submit" at bounding box center [226, 486] width 7 height 7
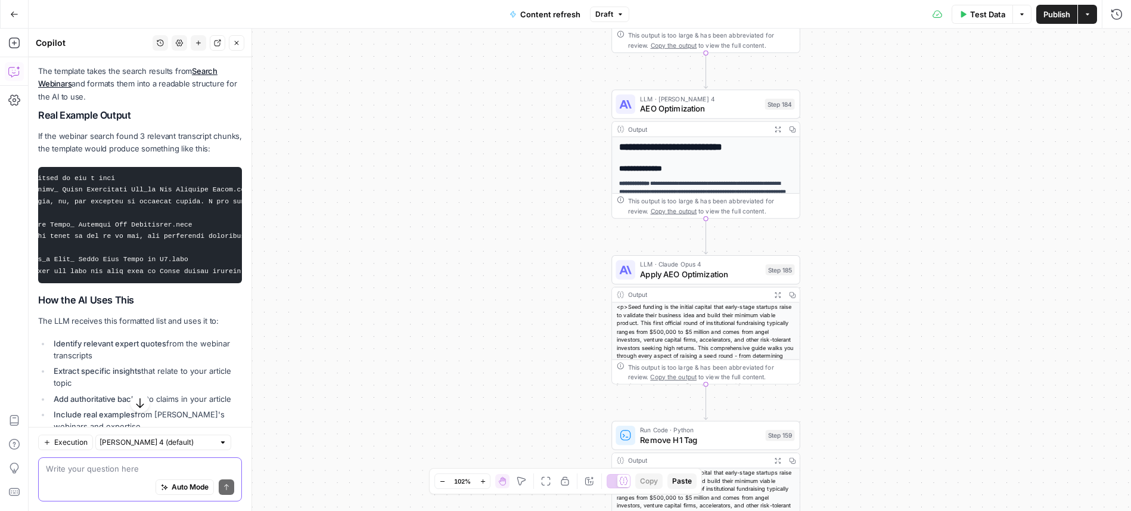
scroll to position [0, 39]
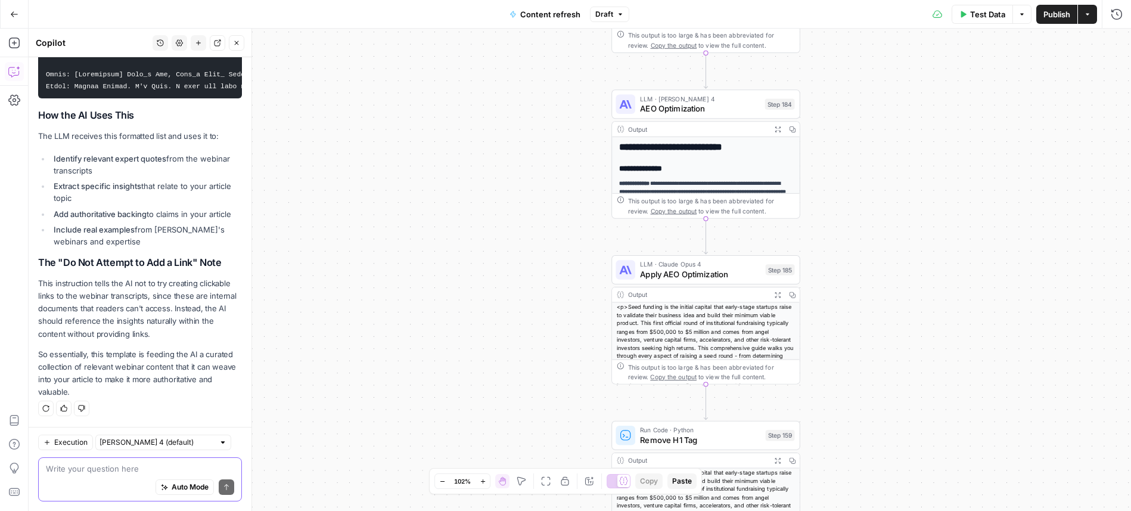
click at [129, 468] on textarea at bounding box center [140, 468] width 188 height 12
drag, startPoint x: 126, startPoint y: 470, endPoint x: 244, endPoint y: 470, distance: 118.0
click at [244, 470] on div "Execution Claude Sonnet 4 (default) Ok that makes sense. How can I ake s Ok tha…" at bounding box center [140, 469] width 223 height 84
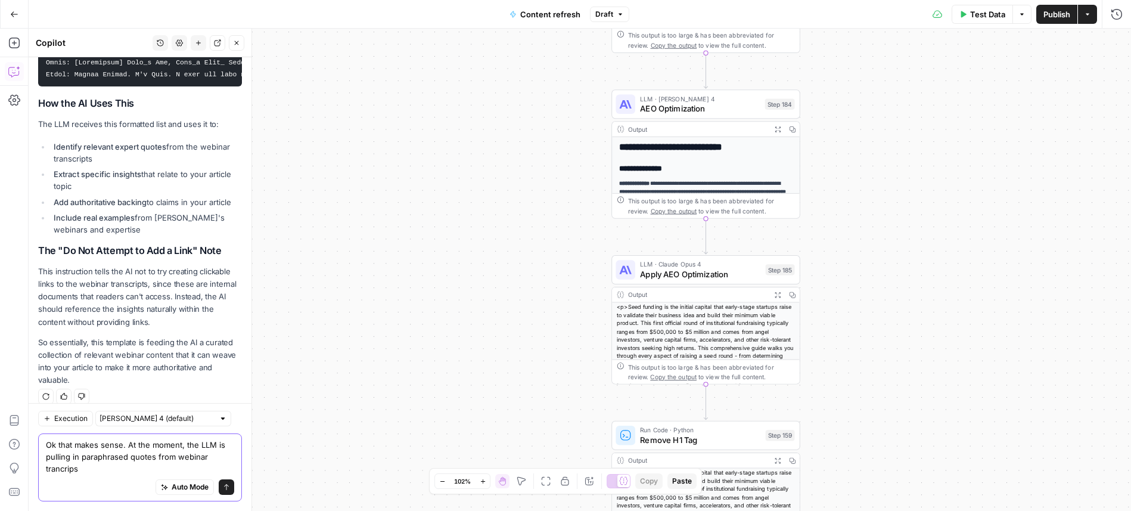
scroll to position [1214, 0]
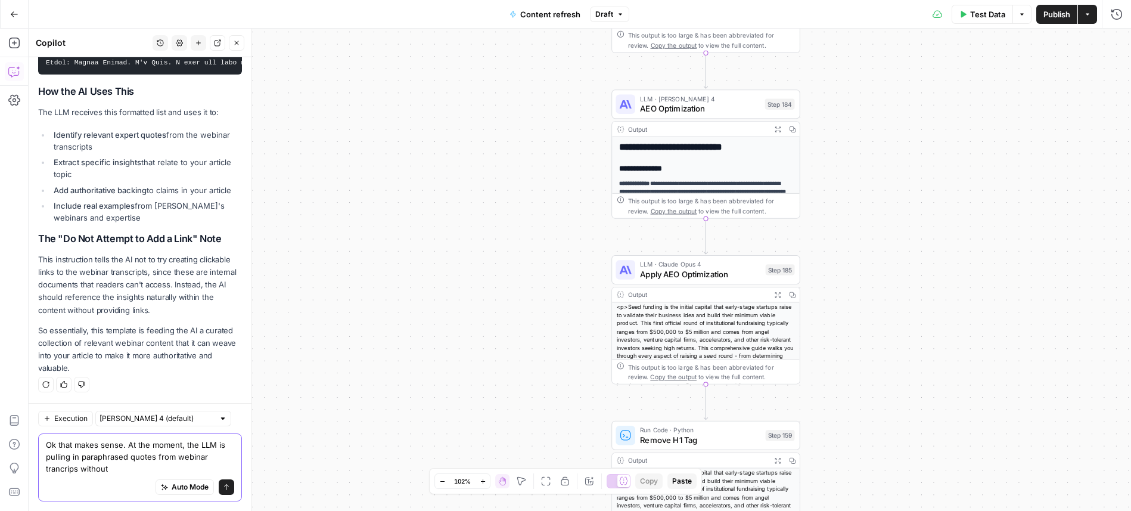
click at [58, 470] on textarea "Ok that makes sense. At the moment, the LLM is pulling in paraphrased quotes fr…" at bounding box center [140, 457] width 188 height 36
click at [114, 468] on textarea "Ok that makes sense. At the moment, the LLM is pulling in paraphrased quotes fr…" at bounding box center [140, 457] width 188 height 36
click at [76, 467] on textarea "Ok that makes sense. At the moment, the LLM is pulling in paraphrased quotes fr…" at bounding box center [140, 457] width 188 height 36
click at [186, 468] on textarea "Ok that makes sense. At the moment, the LLM is pulling in paraphrased quotes fr…" at bounding box center [140, 457] width 188 height 36
drag, startPoint x: 89, startPoint y: 470, endPoint x: 189, endPoint y: 469, distance: 100.1
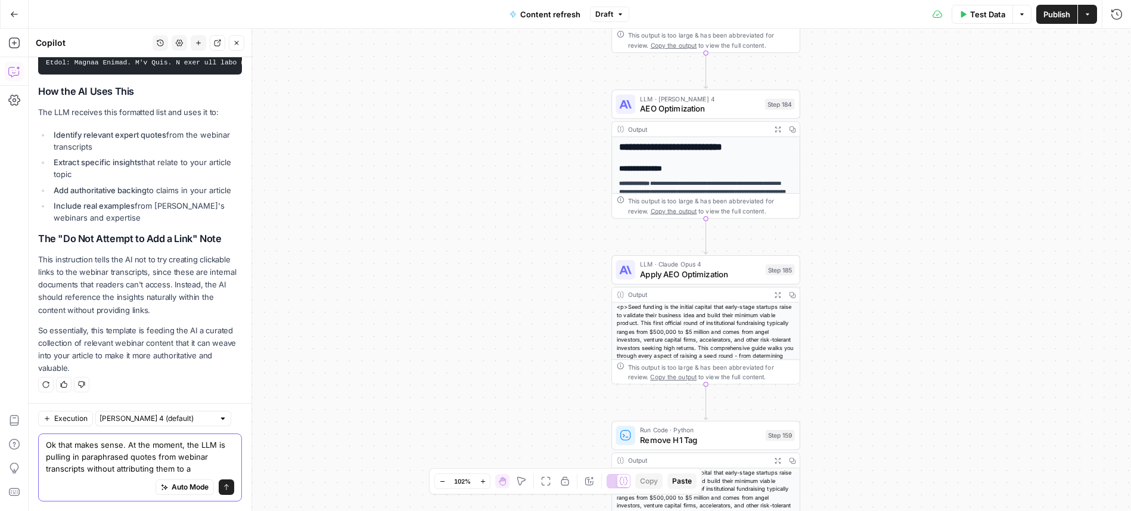
click at [189, 469] on textarea "Ok that makes sense. At the moment, the LLM is pulling in paraphrased quotes fr…" at bounding box center [140, 457] width 188 height 36
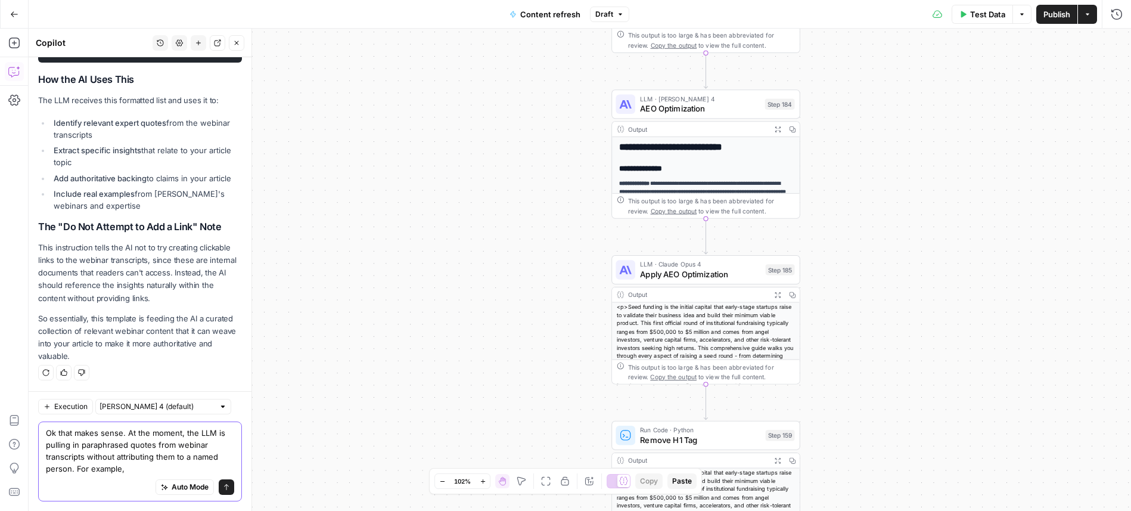
click at [76, 468] on textarea "Ok that makes sense. At the moment, the LLM is pulling in paraphrased quotes fr…" at bounding box center [140, 451] width 188 height 48
click at [157, 468] on textarea "Ok that makes sense. At the moment, the LLM is pulling in paraphrased quotes fr…" at bounding box center [140, 451] width 188 height 48
paste textarea "As one fund CFO noted during a recent Carta webinar: "Salary bands aren't just …"
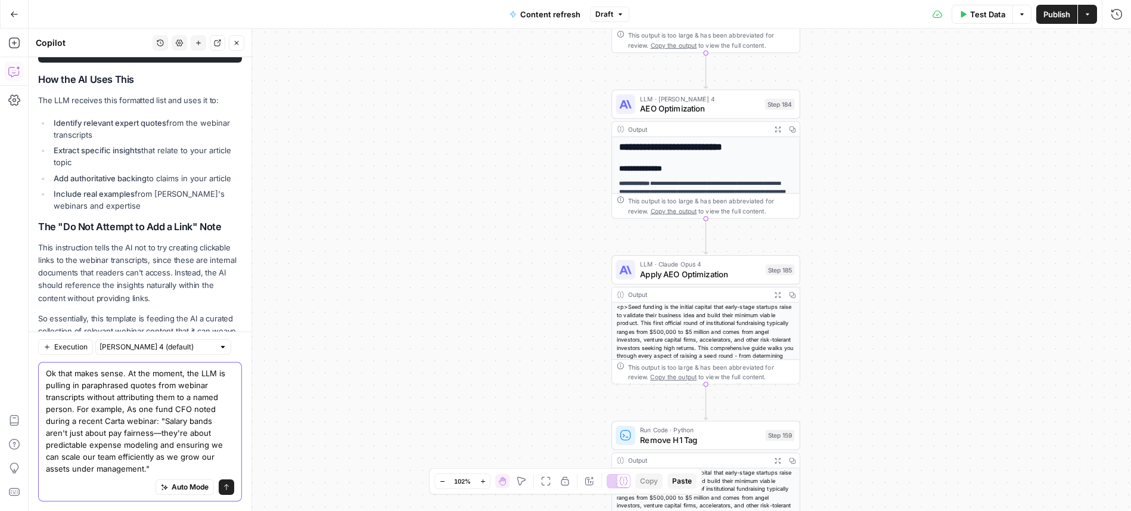
scroll to position [1286, 0]
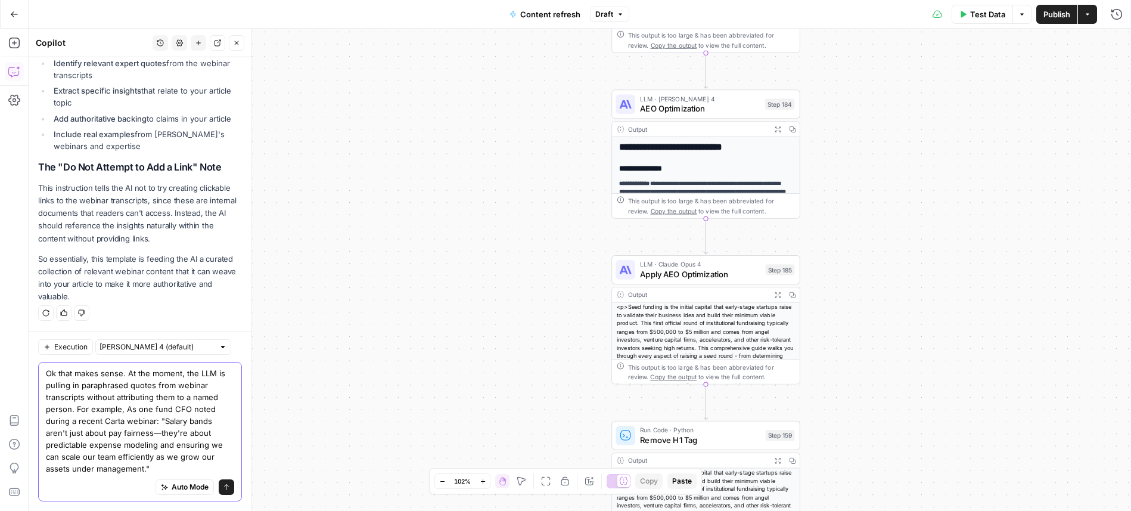
click at [127, 409] on textarea "Ok that makes sense. At the moment, the LLM is pulling in paraphrased quotes fr…" at bounding box center [140, 420] width 188 height 107
click at [126, 470] on textarea "Ok that makes sense. At the moment, the LLM is pulling in paraphrased quotes fr…" at bounding box center [140, 420] width 188 height 107
click at [125, 411] on textarea "Ok that makes sense. At the moment, the LLM is pulling in paraphrased quotes fr…" at bounding box center [140, 420] width 188 height 107
paste textarea "290 Rows 19/20 Columns https://carta.com/learn/startups/compensation/bands/"
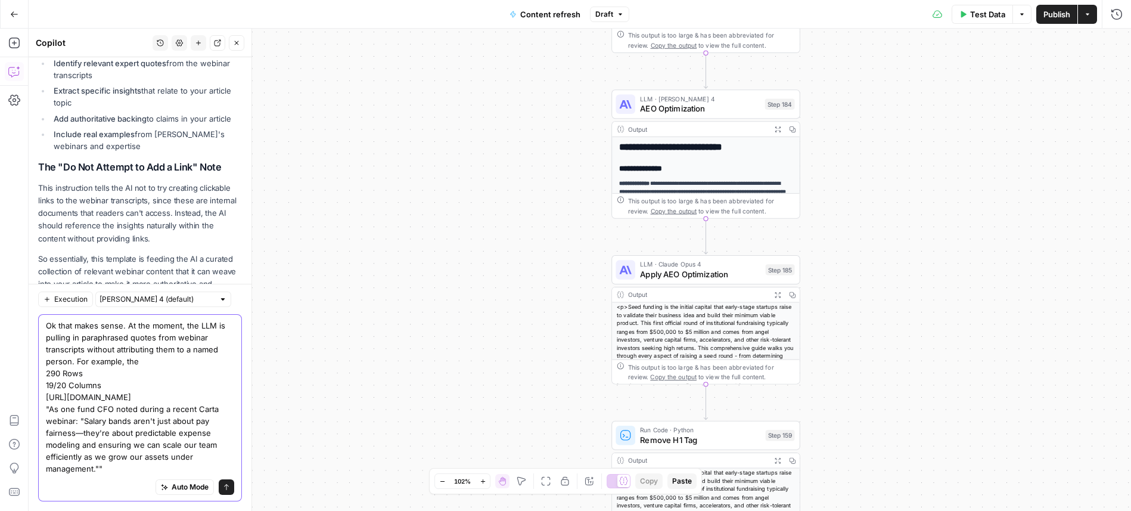
scroll to position [1336, 0]
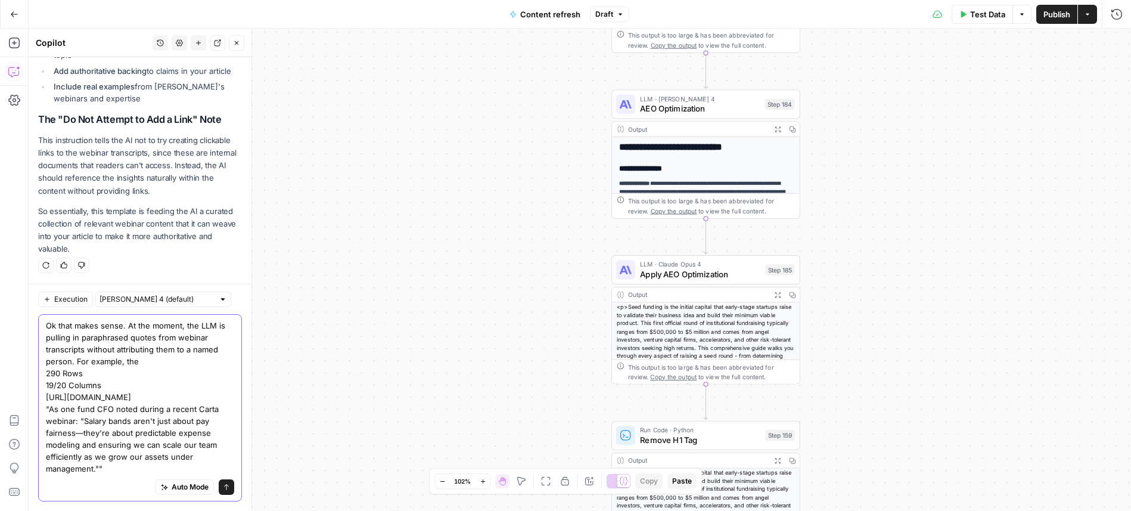
drag, startPoint x: 106, startPoint y: 384, endPoint x: 33, endPoint y: 372, distance: 73.6
click at [33, 372] on div "Execution Claude Sonnet 4 (default) Ok that makes sense. At the moment, the LLM…" at bounding box center [140, 397] width 223 height 227
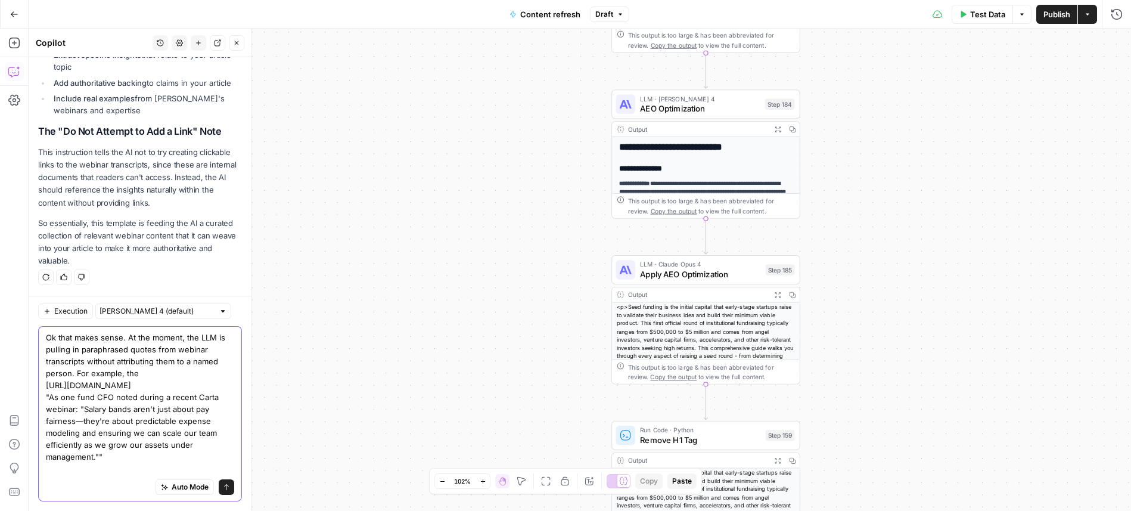
scroll to position [1322, 0]
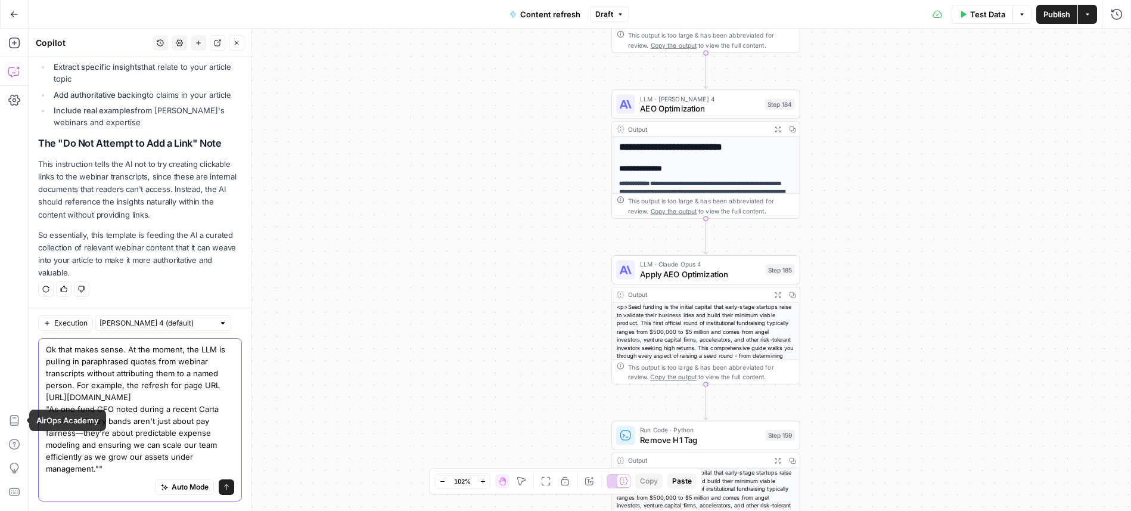
click at [68, 390] on textarea "Ok that makes sense. At the moment, the LLM is pulling in paraphrased quotes fr…" at bounding box center [140, 408] width 188 height 131
click at [72, 397] on textarea "Ok that makes sense. At the moment, the LLM is pulling in paraphrased quotes fr…" at bounding box center [140, 408] width 188 height 131
click at [129, 372] on textarea "Ok that makes sense. At the moment, the LLM is pulling in paraphrased quotes fr…" at bounding box center [140, 408] width 188 height 131
click at [174, 375] on textarea "Ok that makes sense. At the moment, the LLM is pulling in paraphrased quotes fr…" at bounding box center [140, 408] width 188 height 131
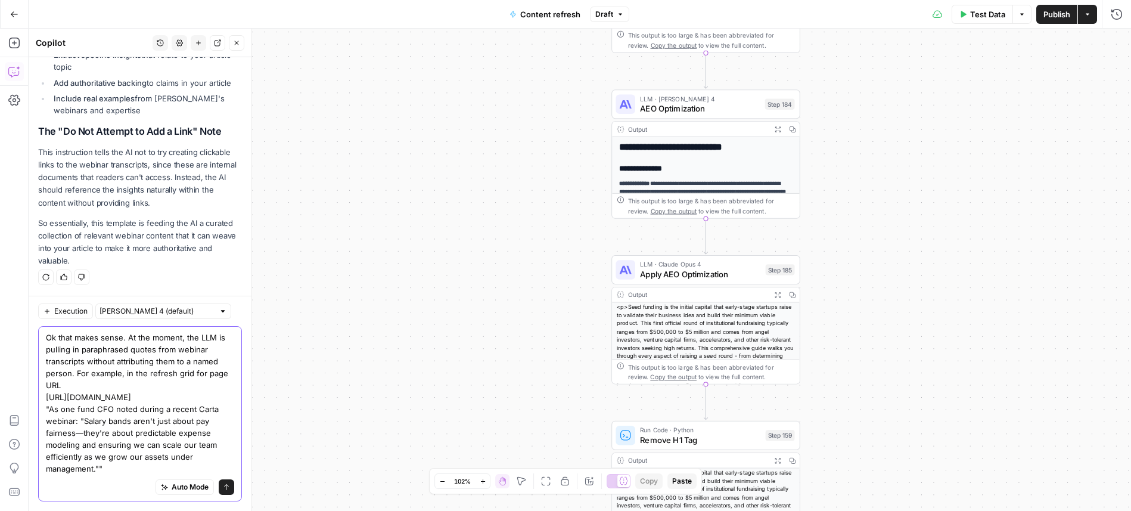
scroll to position [1334, 0]
click at [187, 363] on textarea "Ok that makes sense. At the moment, the LLM is pulling in paraphrased quotes fr…" at bounding box center [140, 402] width 188 height 143
drag, startPoint x: 125, startPoint y: 361, endPoint x: 222, endPoint y: 359, distance: 97.1
click at [222, 359] on textarea "Ok that makes sense. At the moment, the LLM is pulling in paraphrased quotes fr…" at bounding box center [140, 402] width 188 height 143
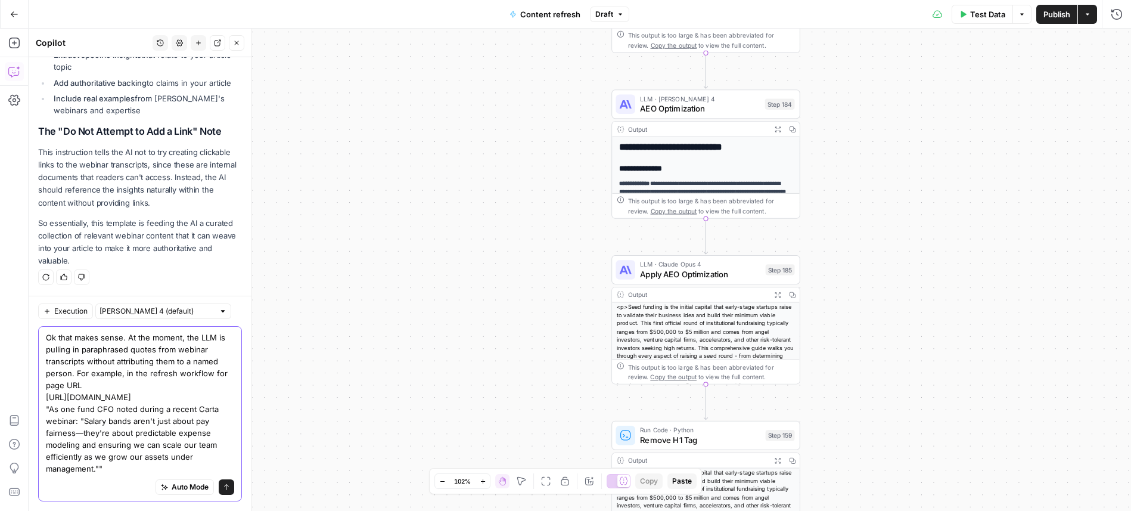
click at [117, 365] on textarea "Ok that makes sense. At the moment, the LLM is pulling in paraphrased quotes fr…" at bounding box center [140, 402] width 188 height 143
click at [132, 362] on textarea "Ok that makes sense. At the moment, the LLM is pulling in paraphrased quotes fr…" at bounding box center [140, 402] width 188 height 143
click at [108, 373] on textarea "Ok that makes sense. At the moment, the LLM is pulling in paraphrased quotes fr…" at bounding box center [140, 402] width 188 height 143
drag, startPoint x: 216, startPoint y: 365, endPoint x: 227, endPoint y: 371, distance: 12.6
click at [227, 371] on textarea "Ok that makes sense. At the moment, the LLM is pulling in paraphrased quotes fr…" at bounding box center [140, 402] width 188 height 143
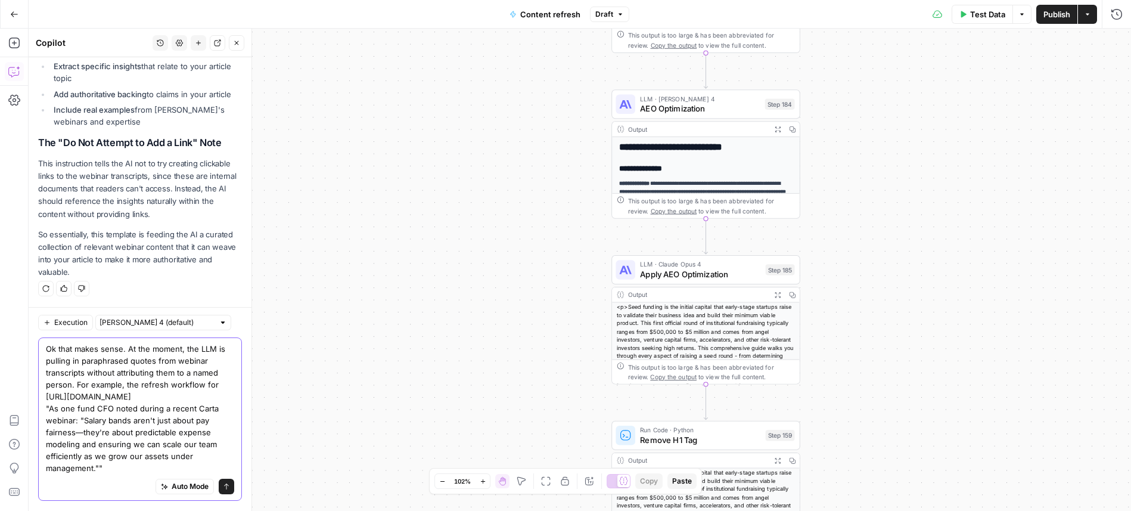
scroll to position [1322, 0]
click at [101, 397] on textarea "Ok that makes sense. At the moment, the LLM is pulling in paraphrased quotes fr…" at bounding box center [140, 408] width 188 height 131
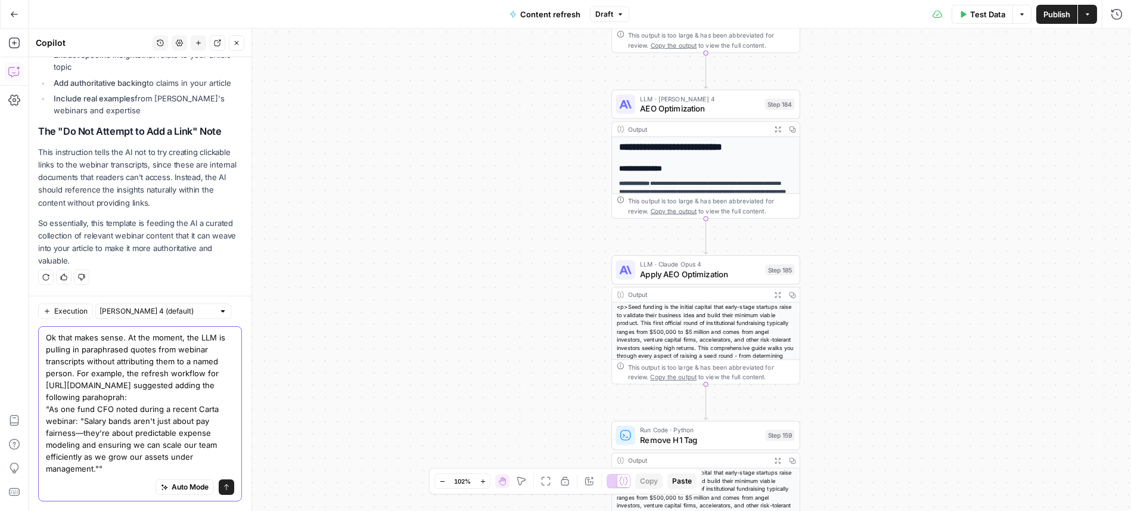
click at [200, 397] on textarea "Ok that makes sense. At the moment, the LLM is pulling in paraphrased quotes fr…" at bounding box center [140, 402] width 188 height 143
click at [209, 399] on textarea "Ok that makes sense. At the moment, the LLM is pulling in paraphrased quotes fr…" at bounding box center [140, 402] width 188 height 143
click at [226, 398] on textarea "Ok that makes sense. At the moment, the LLM is pulling in paraphrased quotes fr…" at bounding box center [140, 402] width 188 height 143
click at [139, 466] on textarea "Ok that makes sense. At the moment, the LLM is pulling in paraphrased quotes fr…" at bounding box center [140, 402] width 188 height 143
click at [132, 470] on textarea "Ok that makes sense. At the moment, the LLM is pulling in paraphrased quotes fr…" at bounding box center [140, 402] width 188 height 143
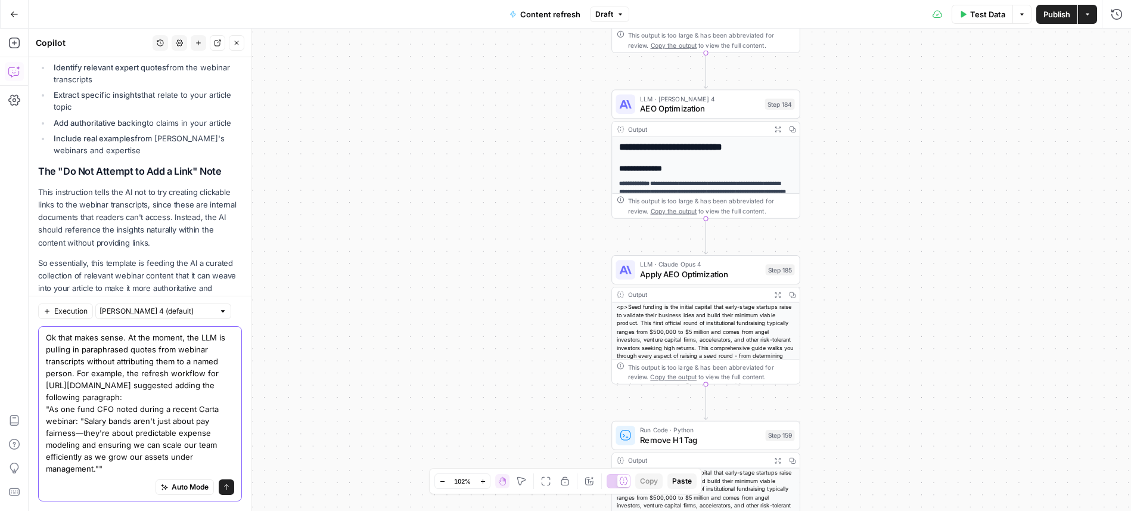
scroll to position [1280, 0]
click at [129, 338] on textarea "Ok that makes sense. At the moment, the LLM is pulling in paraphrased quotes fr…" at bounding box center [140, 402] width 188 height 143
click at [128, 338] on textarea "Ok that makes sense. At the moment, the LLM is pulling in paraphrased quotes fr…" at bounding box center [140, 402] width 188 height 143
click at [129, 474] on div "Auto Mode Send" at bounding box center [140, 487] width 188 height 26
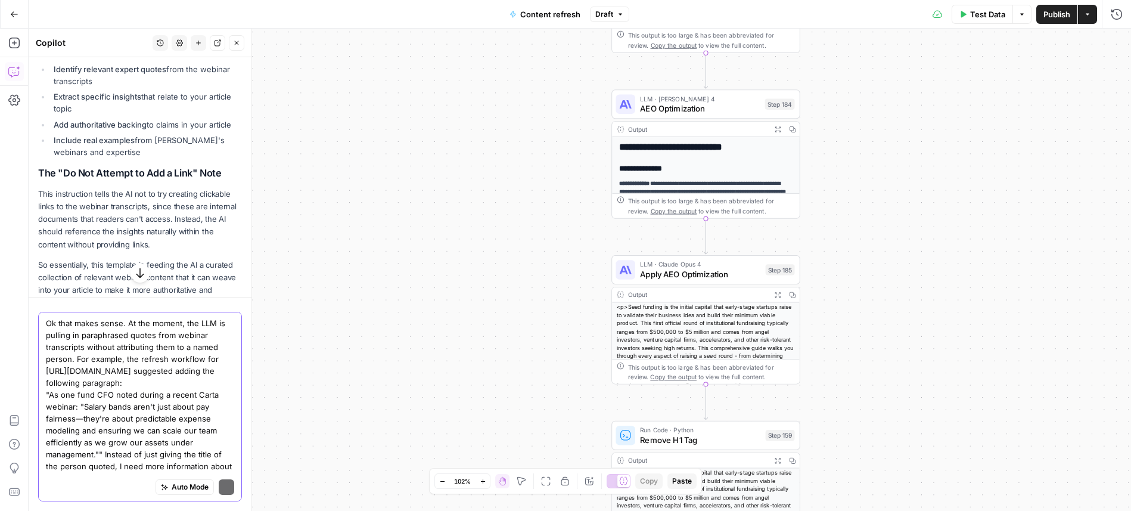
scroll to position [10, 0]
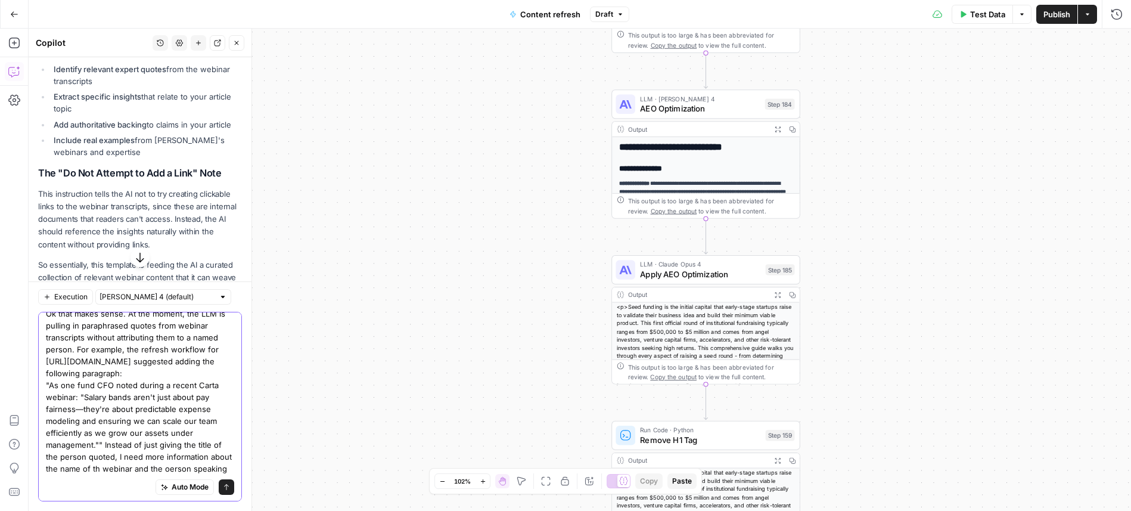
click at [153, 471] on textarea "Ok that makes sense. At the moment, the LLM is pulling in paraphrased quotes fr…" at bounding box center [140, 390] width 188 height 167
click at [88, 468] on textarea "Ok that makes sense. At the moment, the LLM is pulling in paraphrased quotes fr…" at bounding box center [140, 390] width 188 height 167
click at [212, 467] on textarea "Ok that makes sense. At the moment, the LLM is pulling in paraphrased quotes fr…" at bounding box center [140, 390] width 188 height 167
type textarea "Ok that makes sense. At the moment, the LLM is pulling in paraphrased quotes fr…"
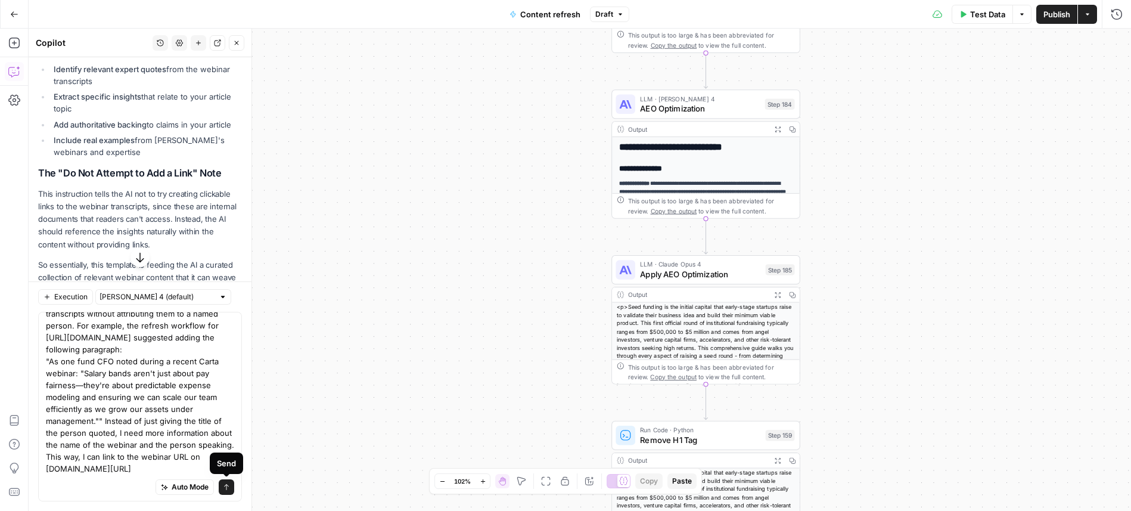
click at [225, 489] on icon "submit" at bounding box center [226, 486] width 7 height 7
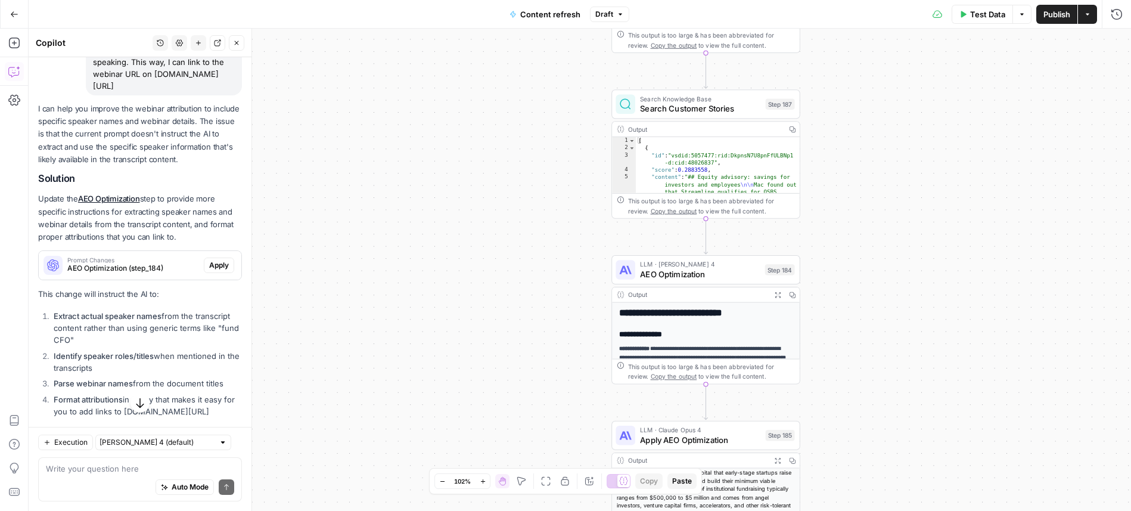
scroll to position [1766, 0]
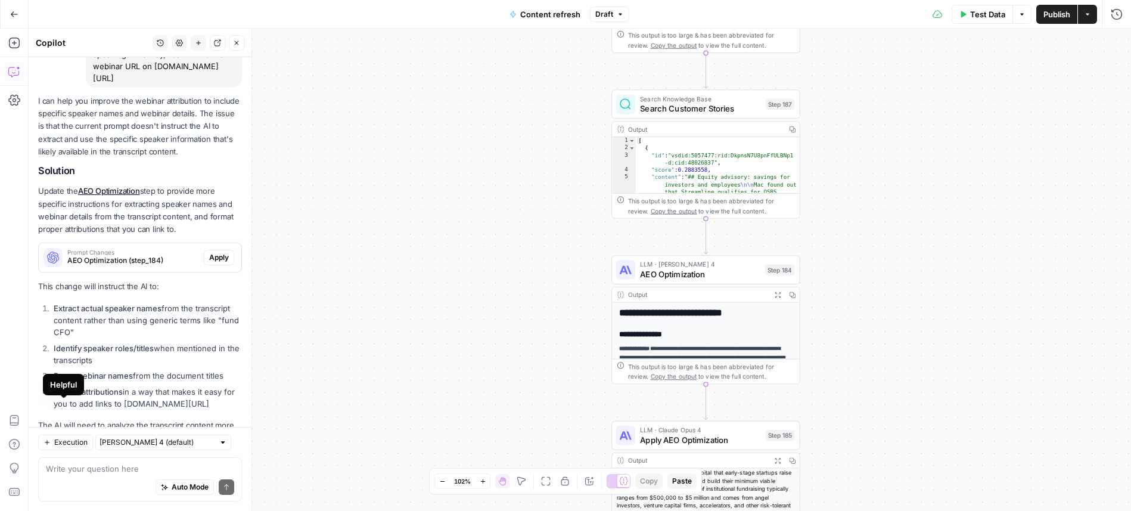
click at [64, 476] on icon "button" at bounding box center [64, 479] width 7 height 7
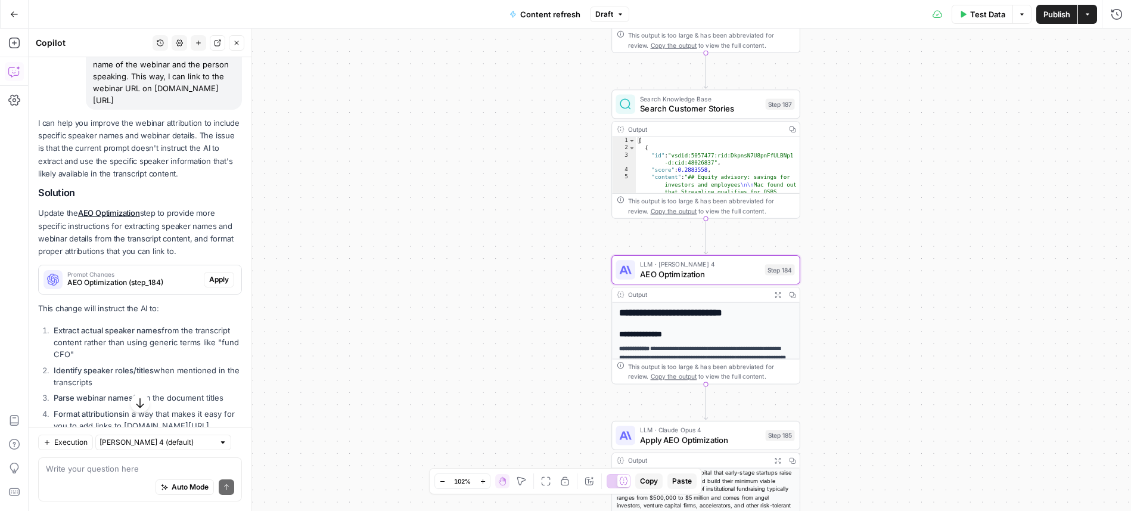
click at [175, 271] on span "Prompt Changes" at bounding box center [133, 274] width 132 height 6
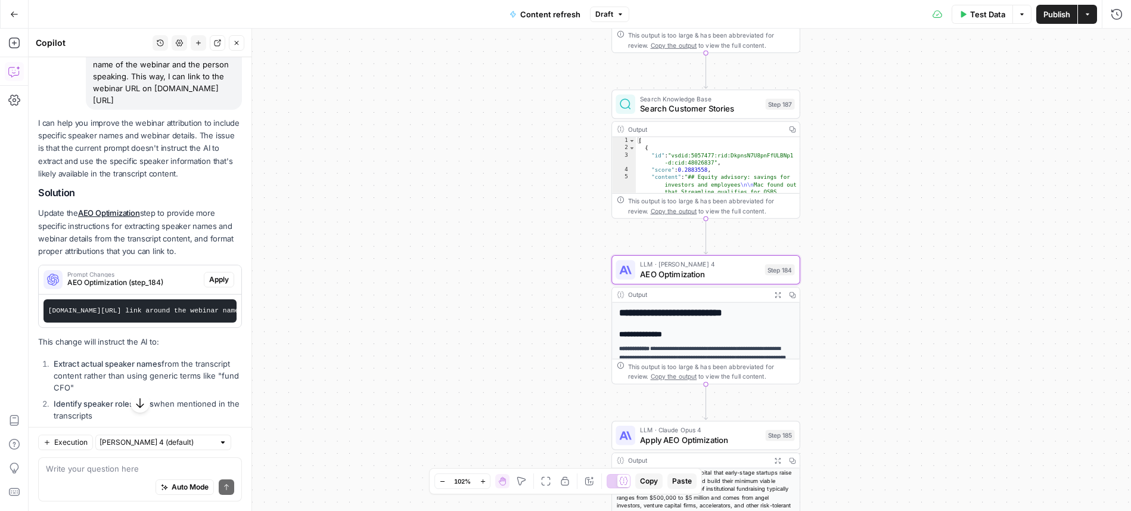
scroll to position [0, 3600]
drag, startPoint x: 51, startPoint y: 239, endPoint x: 235, endPoint y: 241, distance: 183.5
click at [235, 299] on pre "Add specific instructions for webinar attribution that require the LLM to extra…" at bounding box center [139, 310] width 193 height 23
copy code "Add specific instructions for webinar attribution that require the LLM to extra…"
click at [209, 207] on p "Update the AEO Optimization step to provide more specific instructions for extr…" at bounding box center [140, 232] width 204 height 51
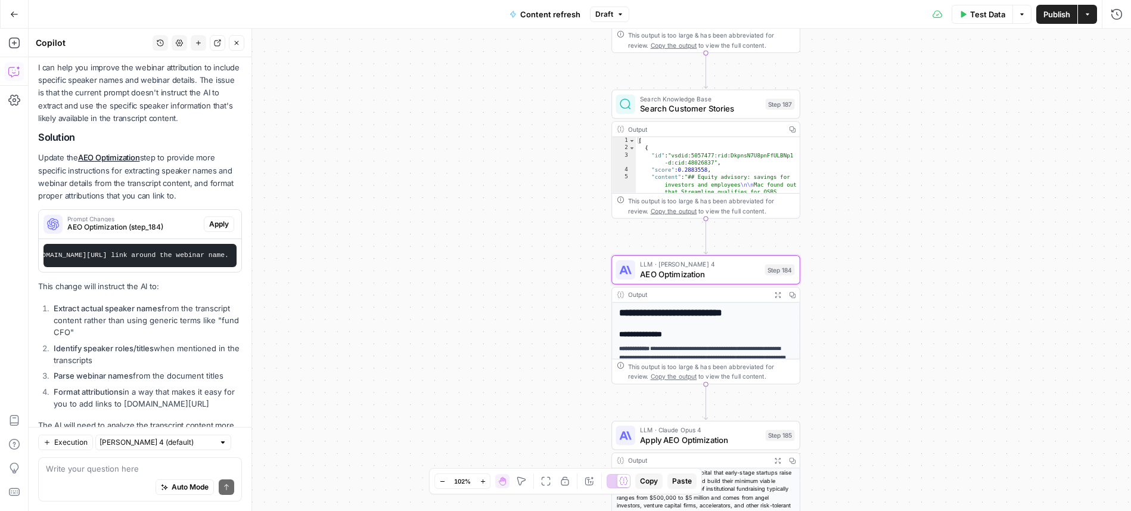
click at [222, 219] on span "Apply" at bounding box center [219, 224] width 20 height 11
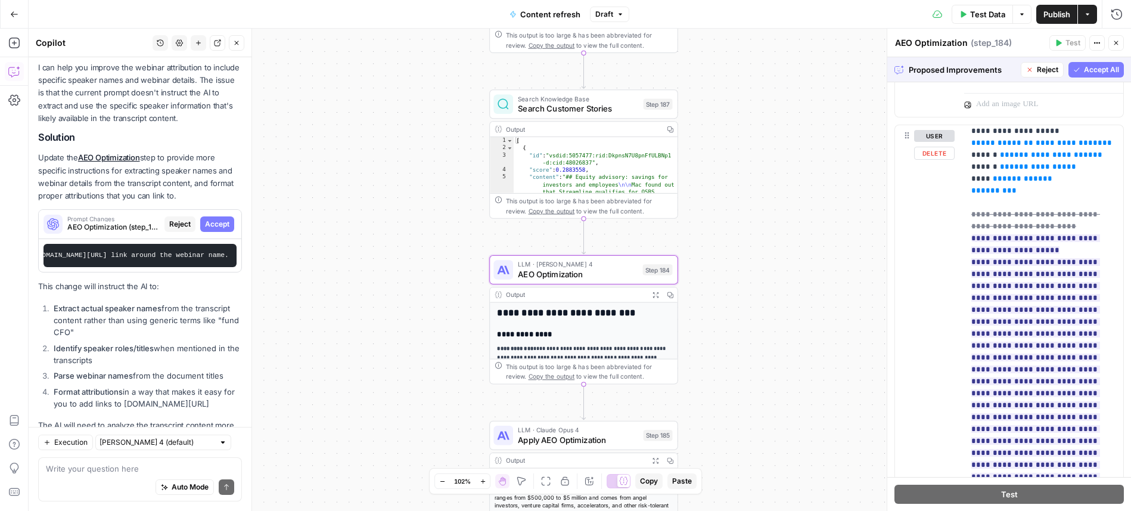
scroll to position [1862, 0]
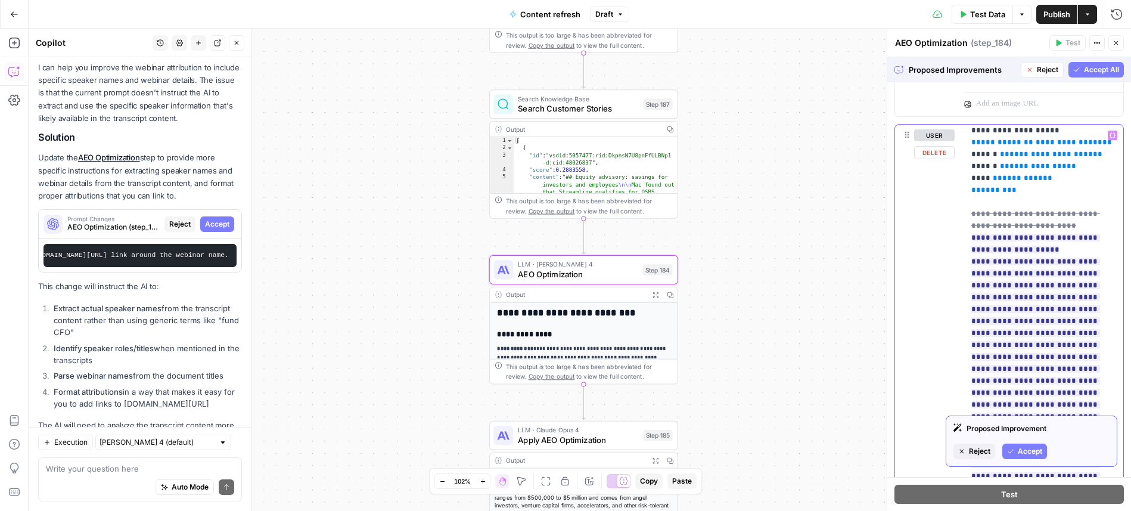
click at [1040, 337] on span "**********" at bounding box center [1042, 362] width 143 height 313
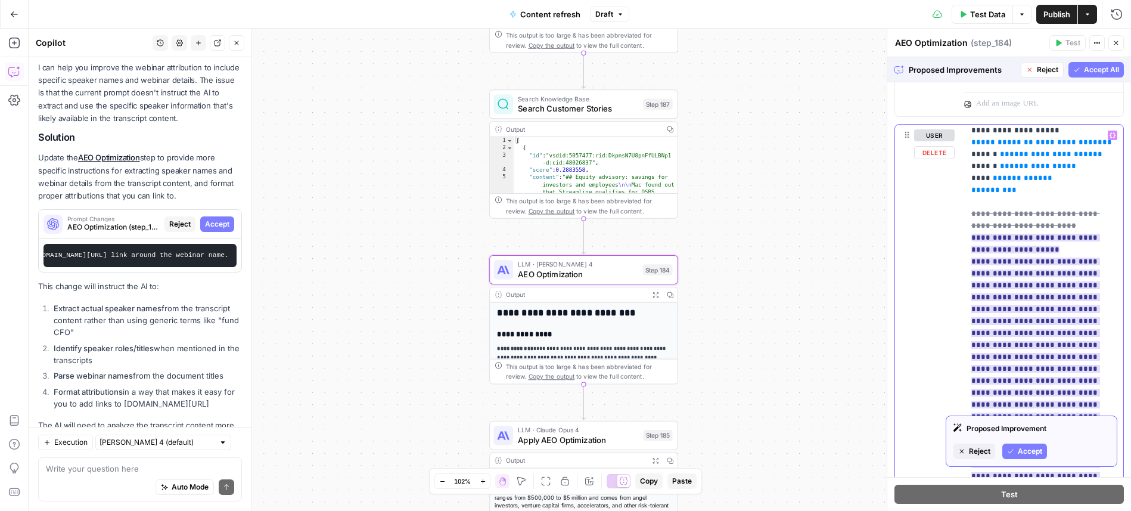
drag, startPoint x: 1040, startPoint y: 337, endPoint x: 1107, endPoint y: 335, distance: 66.2
click at [1107, 335] on span "**********" at bounding box center [1042, 362] width 143 height 313
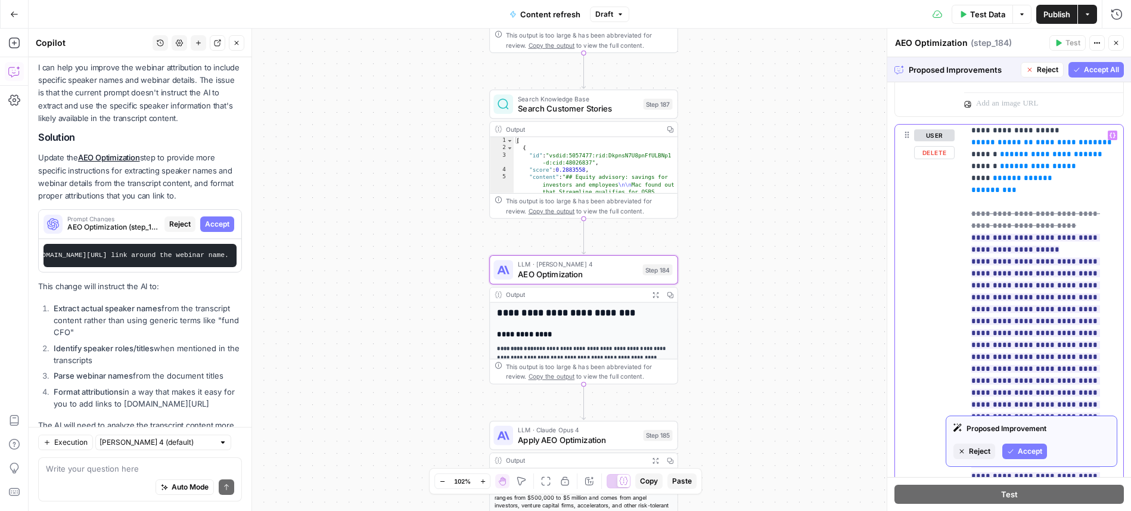
click at [1061, 334] on p "**********" at bounding box center [1043, 17] width 145 height 1406
click at [1112, 354] on p "**********" at bounding box center [1043, 17] width 145 height 1406
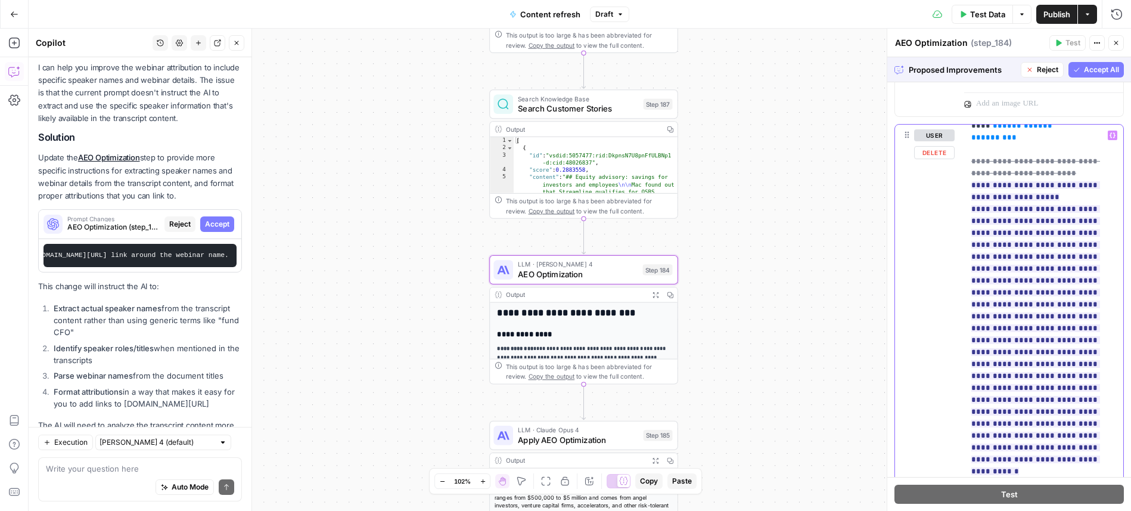
scroll to position [870, 0]
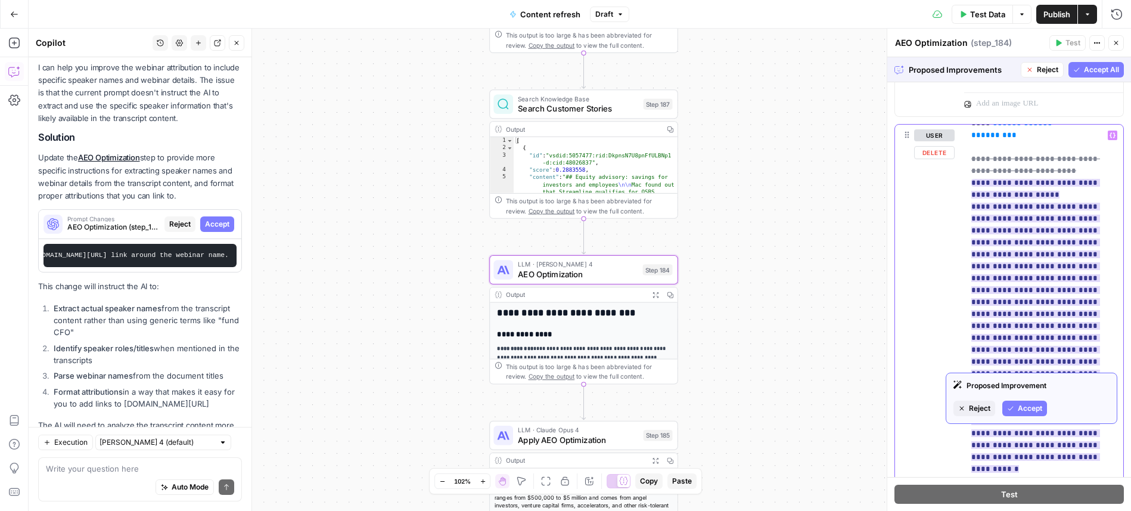
drag, startPoint x: 972, startPoint y: 313, endPoint x: 990, endPoint y: 315, distance: 18.5
click at [990, 315] on ins "**********" at bounding box center [1035, 326] width 129 height 294
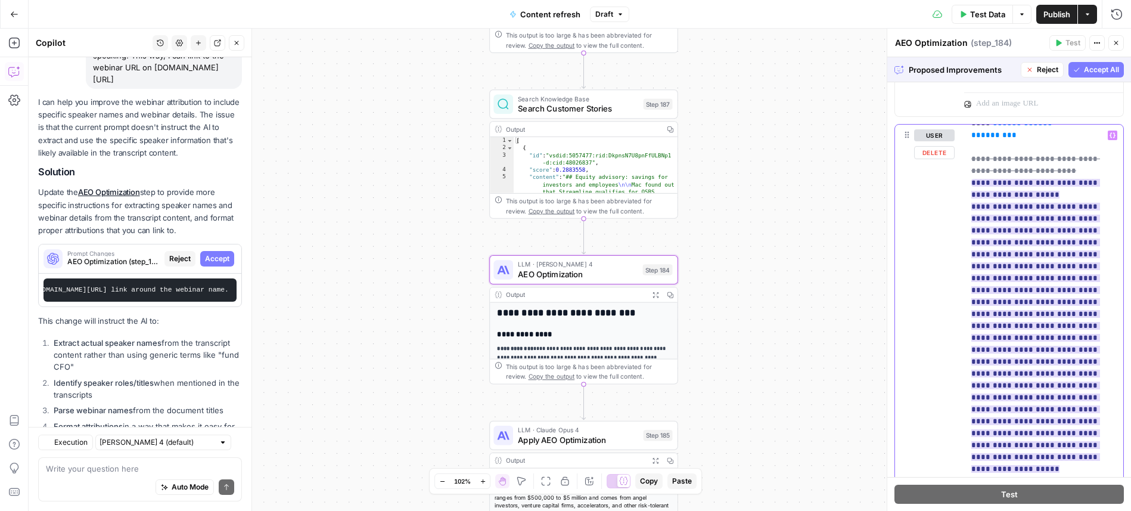
scroll to position [1799, 0]
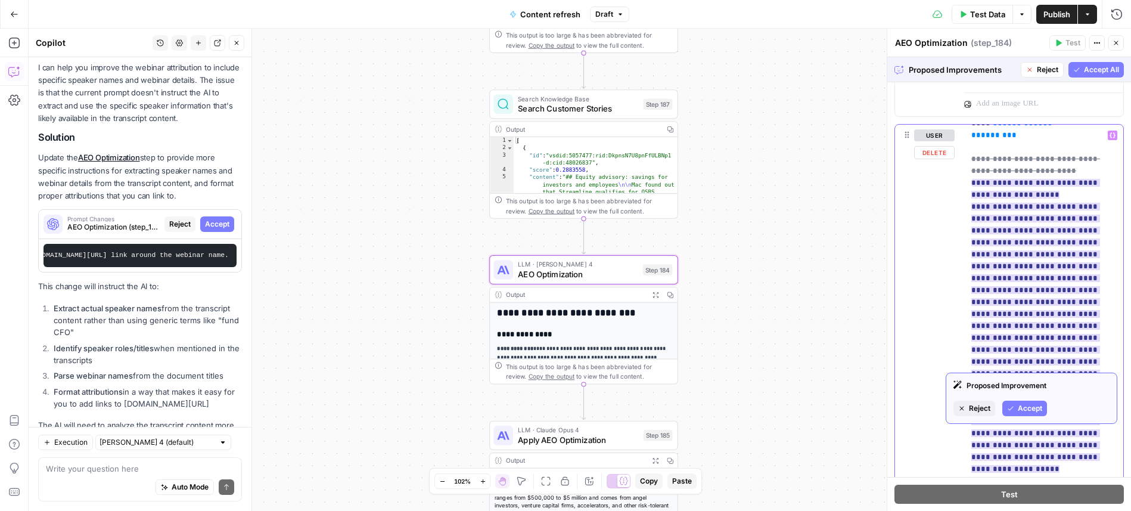
click at [976, 315] on ins "**********" at bounding box center [1035, 326] width 129 height 294
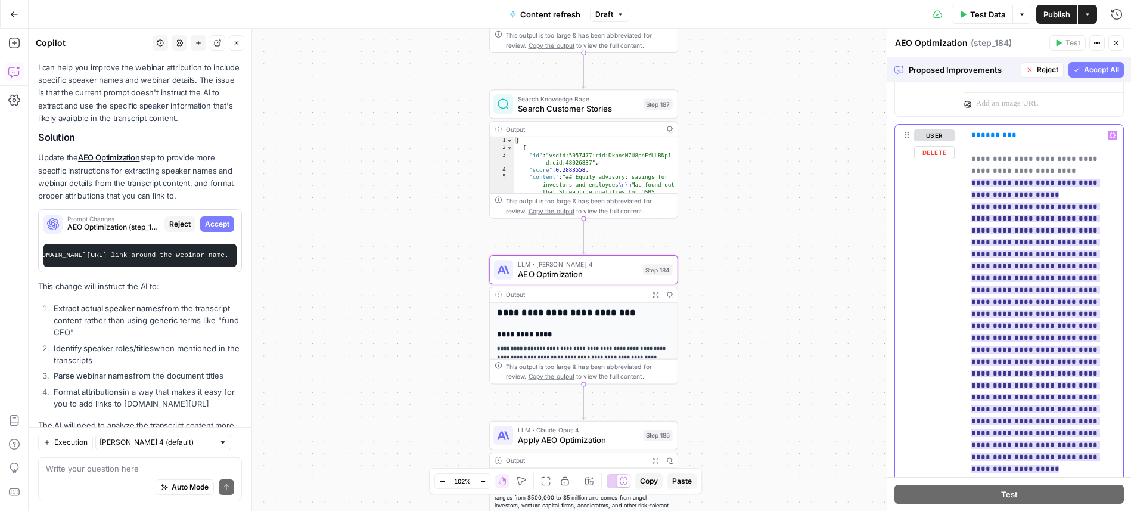
click at [977, 315] on ins "**********" at bounding box center [1035, 326] width 129 height 294
click at [1041, 312] on ins "**********" at bounding box center [1035, 326] width 129 height 294
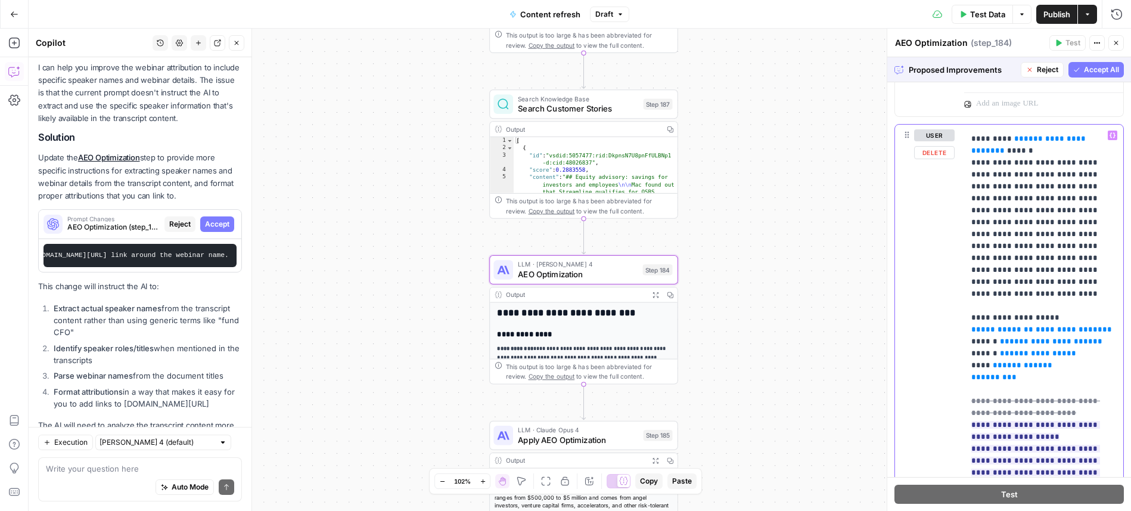
scroll to position [642, 0]
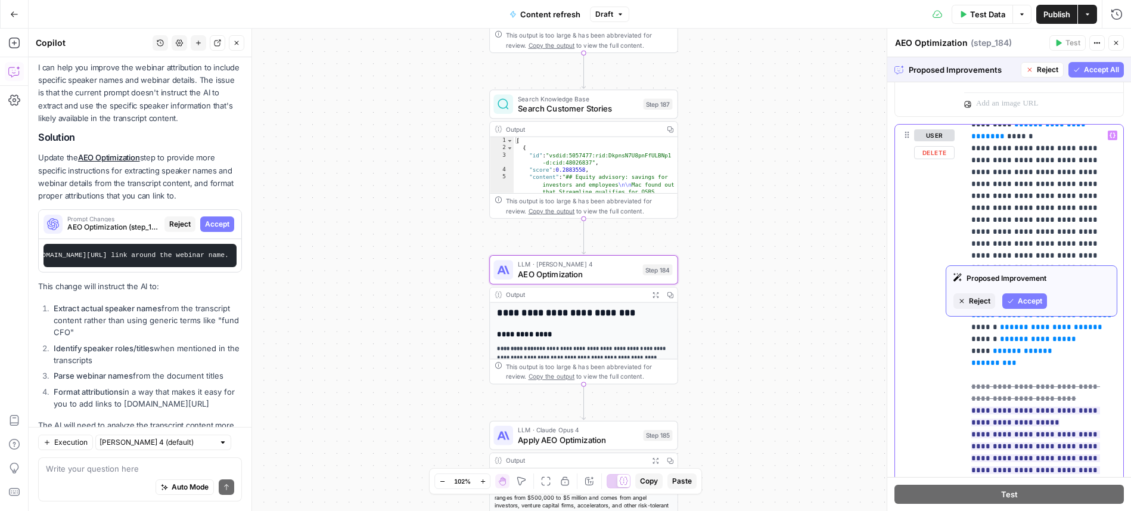
drag, startPoint x: 972, startPoint y: 328, endPoint x: 1055, endPoint y: 338, distance: 84.0
click at [1055, 338] on p "**********" at bounding box center [1043, 190] width 145 height 1406
copy del "**********"
click at [1045, 383] on del "**********" at bounding box center [1035, 393] width 129 height 20
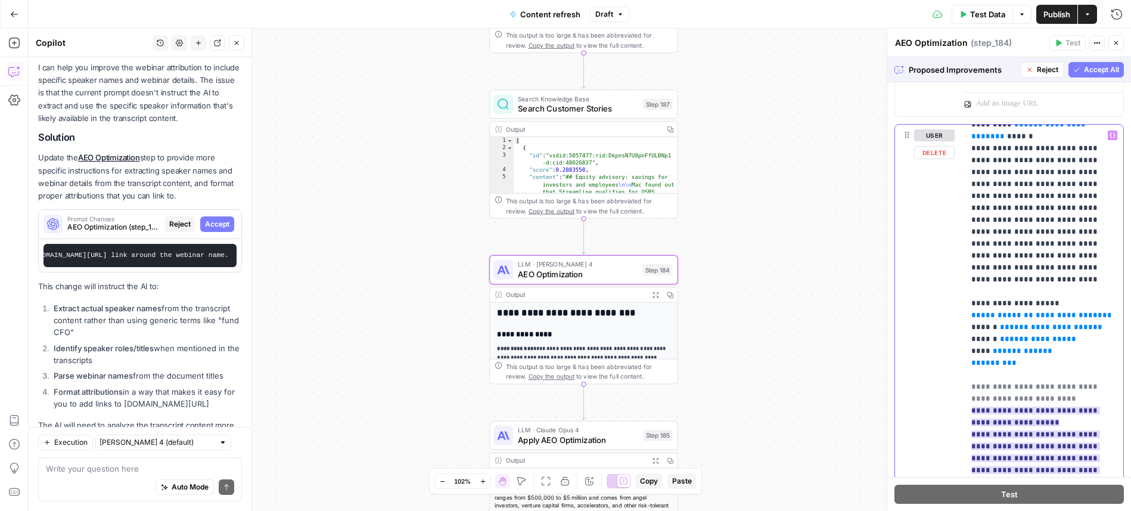
click at [1018, 383] on del "**********" at bounding box center [1035, 393] width 129 height 20
click at [1030, 298] on span "Accept" at bounding box center [1030, 301] width 24 height 11
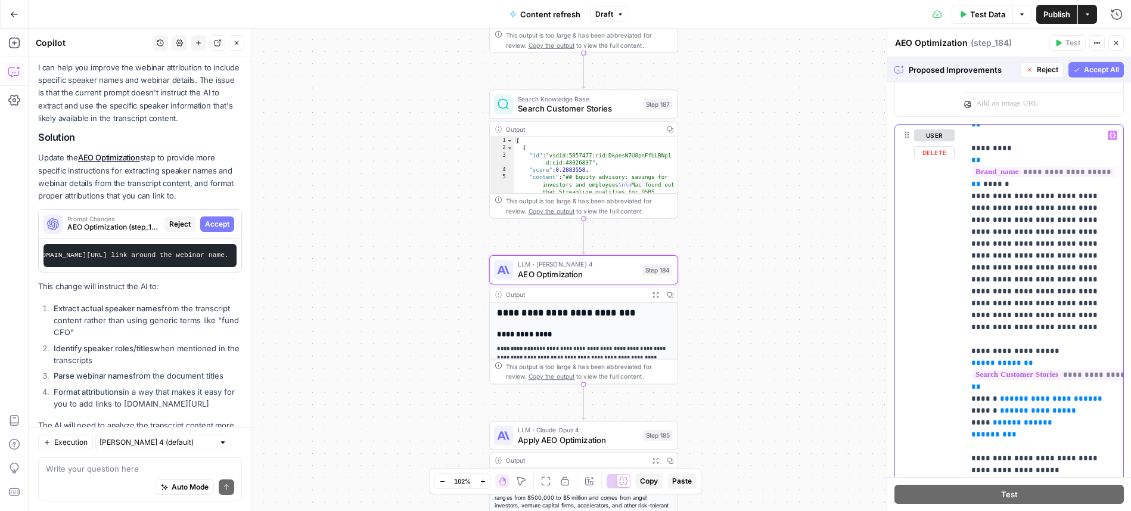
scroll to position [690, 0]
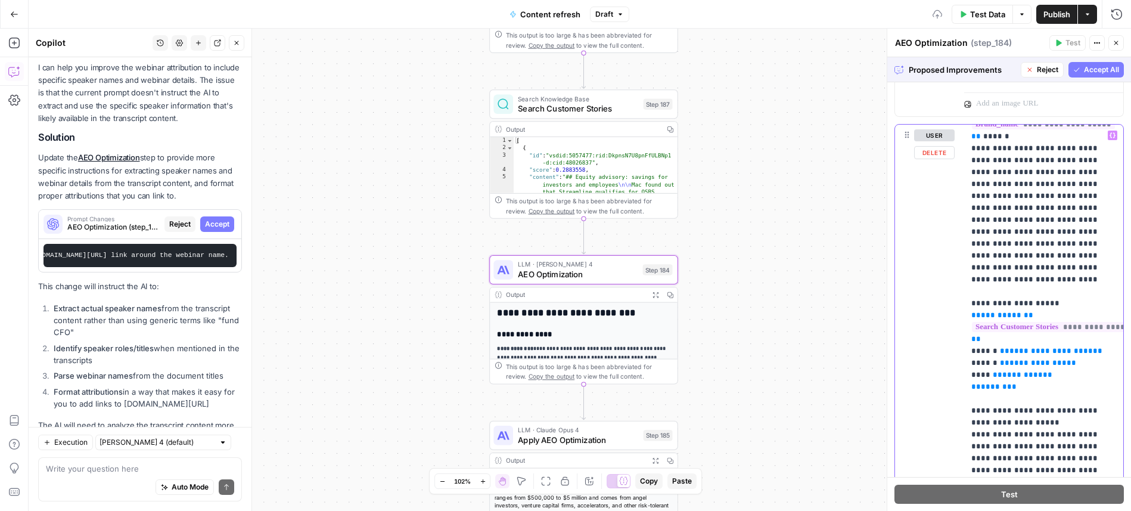
click at [1011, 341] on p "**********" at bounding box center [1043, 178] width 145 height 1478
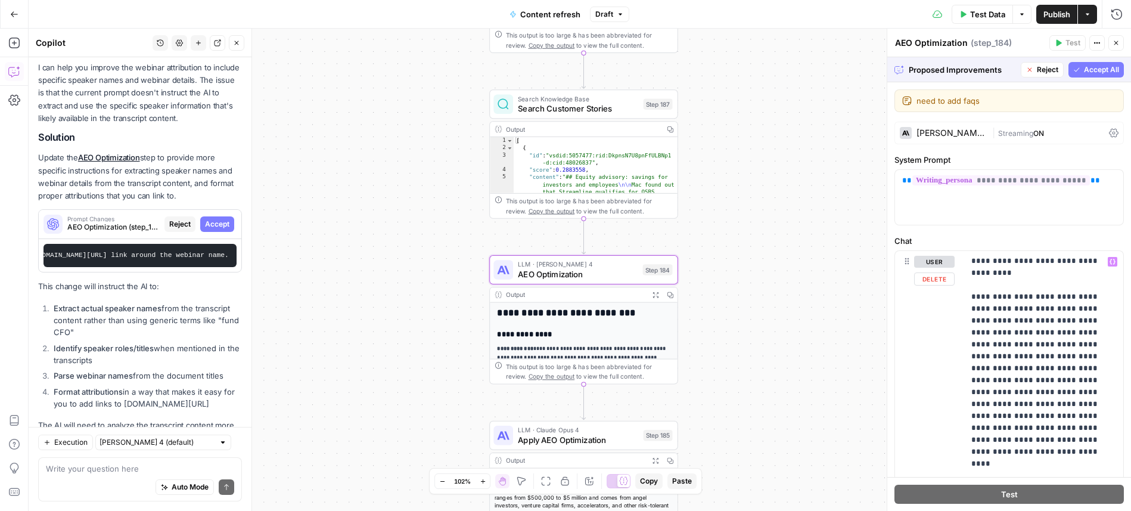
scroll to position [1852, 0]
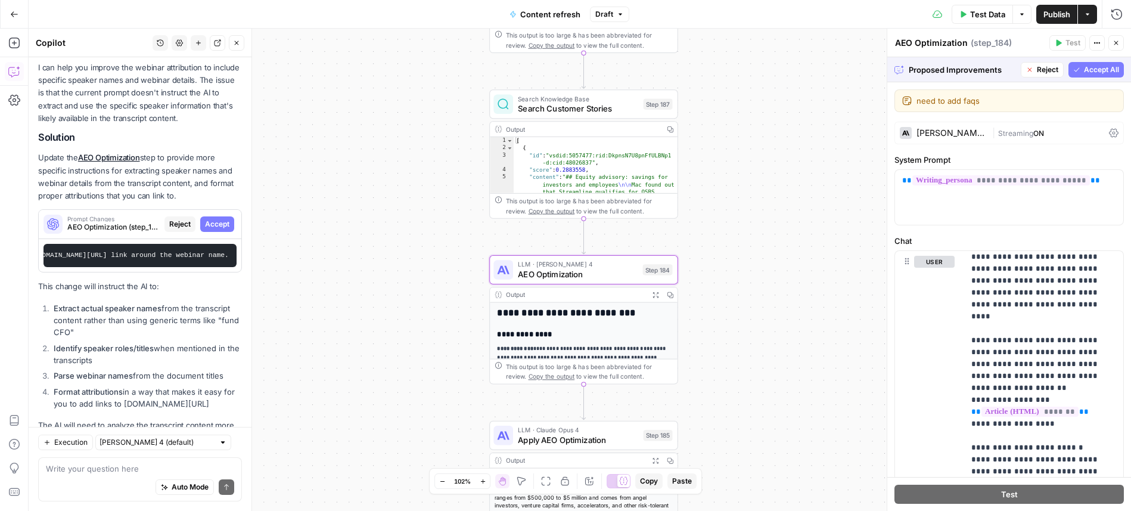
click at [1094, 78] on div "Proposed Improvements Reject Accept All" at bounding box center [1009, 69] width 244 height 24
click at [1095, 73] on span "Accept All" at bounding box center [1101, 69] width 35 height 11
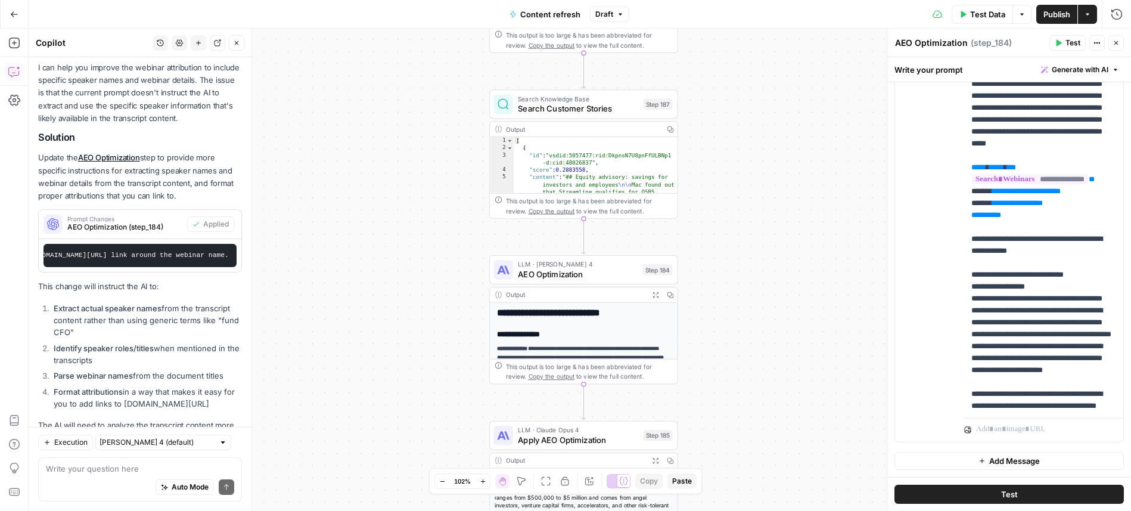
scroll to position [761, 0]
click at [1008, 496] on span "Test" at bounding box center [1009, 494] width 17 height 12
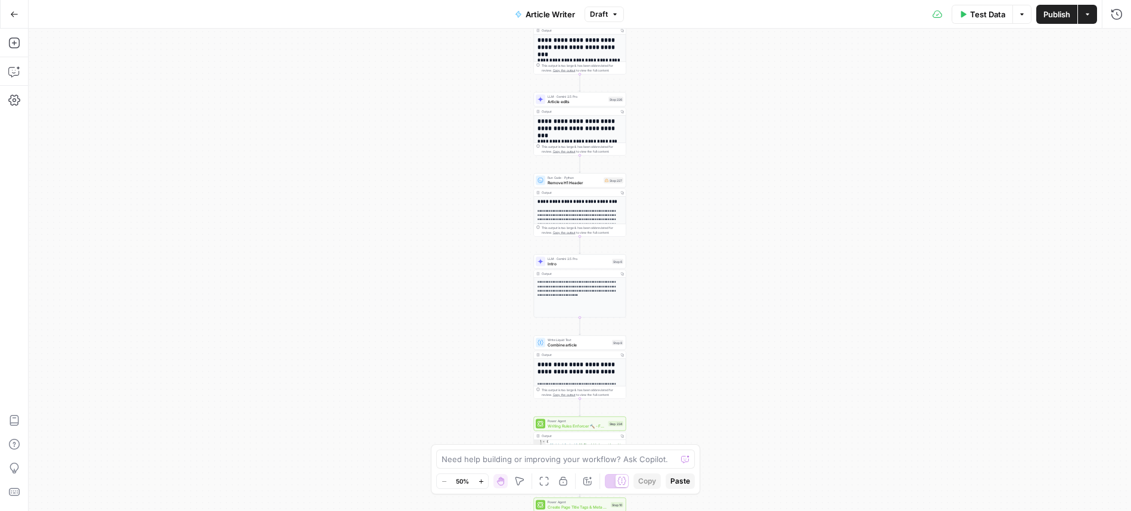
click at [762, 117] on div "**********" at bounding box center [580, 270] width 1102 height 482
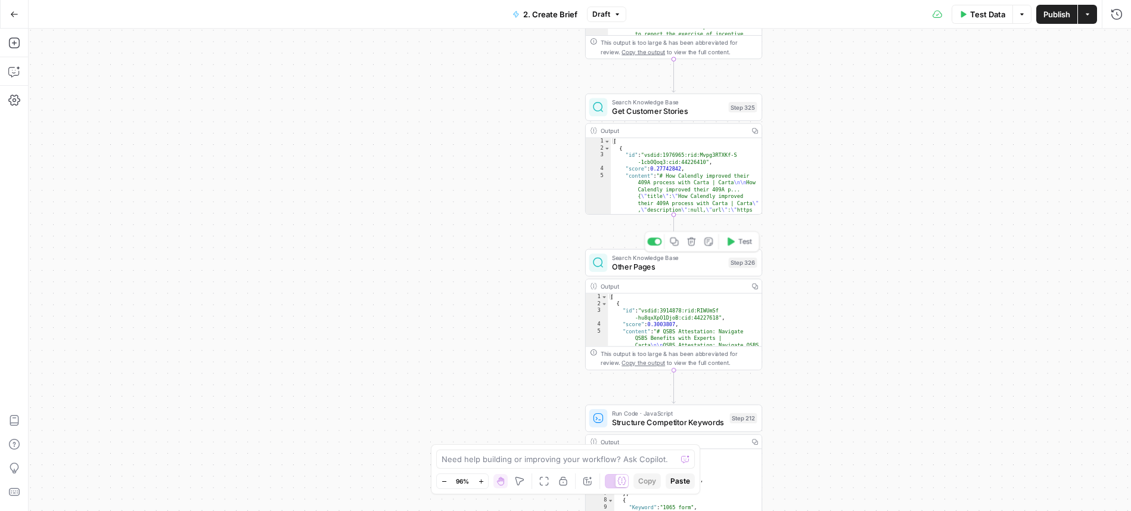
click at [682, 265] on span "Other Pages" at bounding box center [668, 266] width 112 height 11
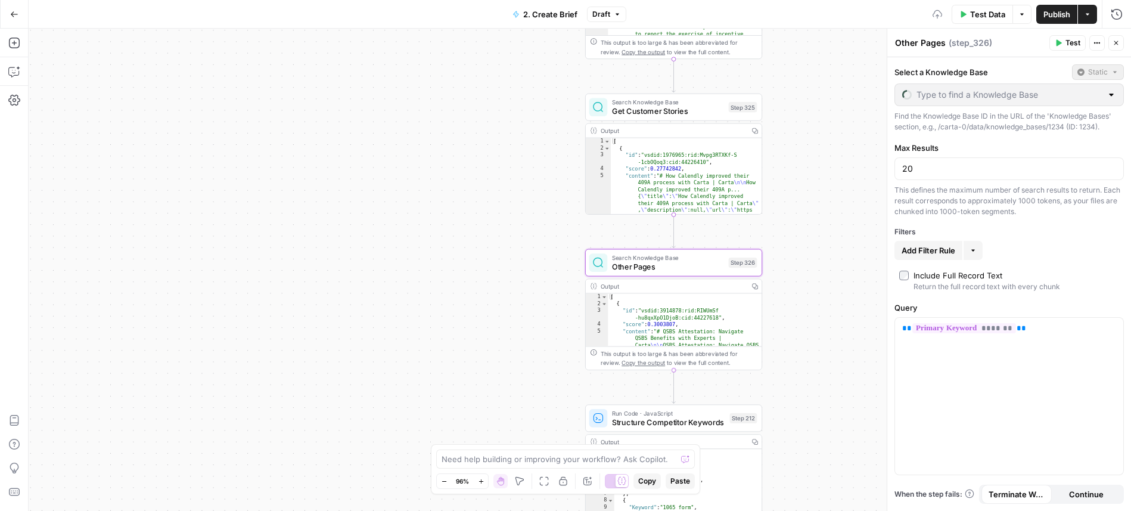
type input "Solutions + Products"
click at [686, 288] on div "Output" at bounding box center [673, 285] width 144 height 9
click at [679, 284] on div "Output" at bounding box center [673, 285] width 144 height 9
click at [1118, 42] on icon "button" at bounding box center [1115, 42] width 7 height 7
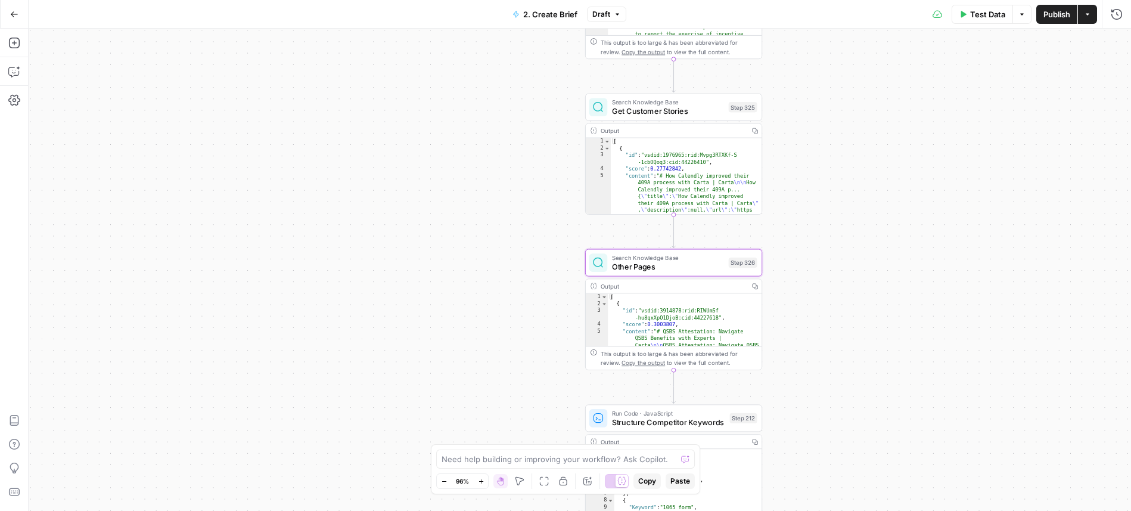
click at [691, 106] on span "Get Customer Stories" at bounding box center [668, 110] width 112 height 11
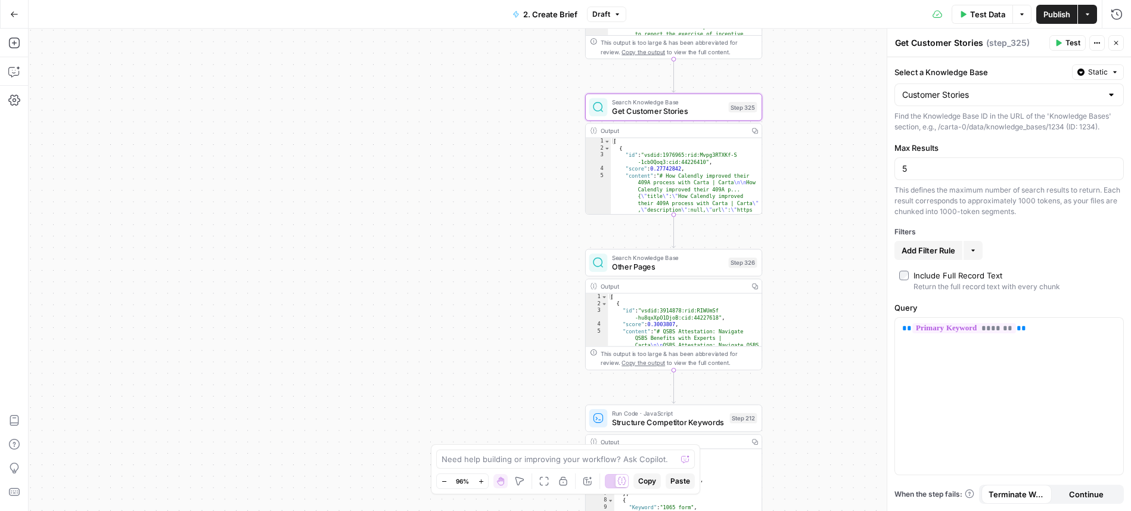
click at [1116, 39] on icon "button" at bounding box center [1115, 42] width 7 height 7
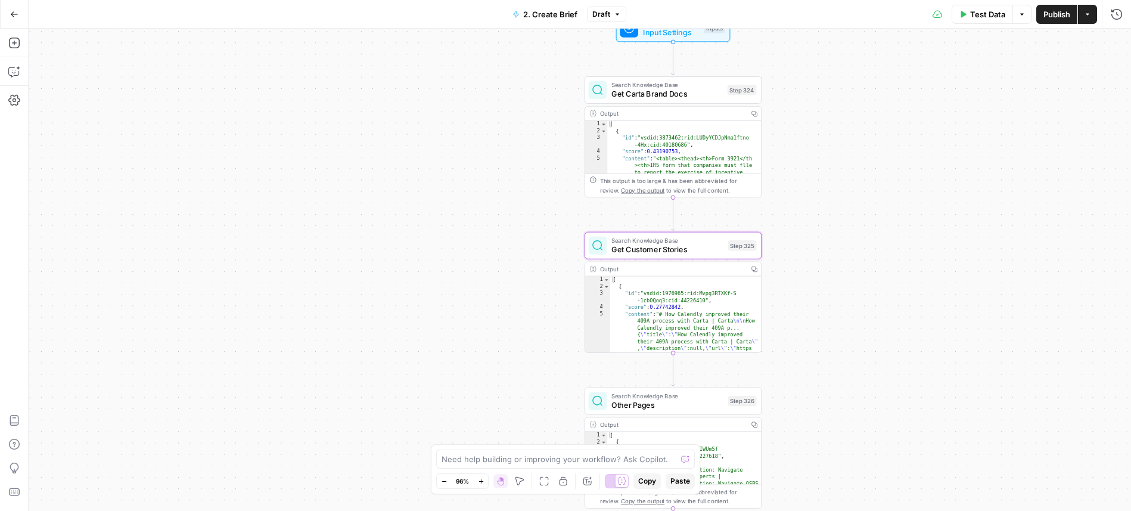
click at [694, 99] on span "Get Carta Brand Docs" at bounding box center [666, 93] width 111 height 11
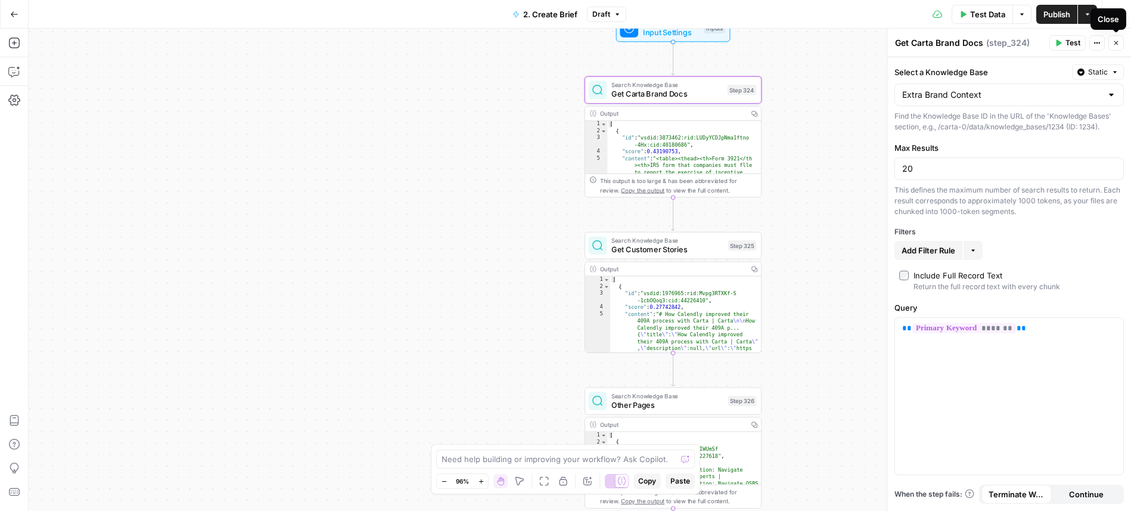
click at [1119, 45] on icon "button" at bounding box center [1115, 42] width 7 height 7
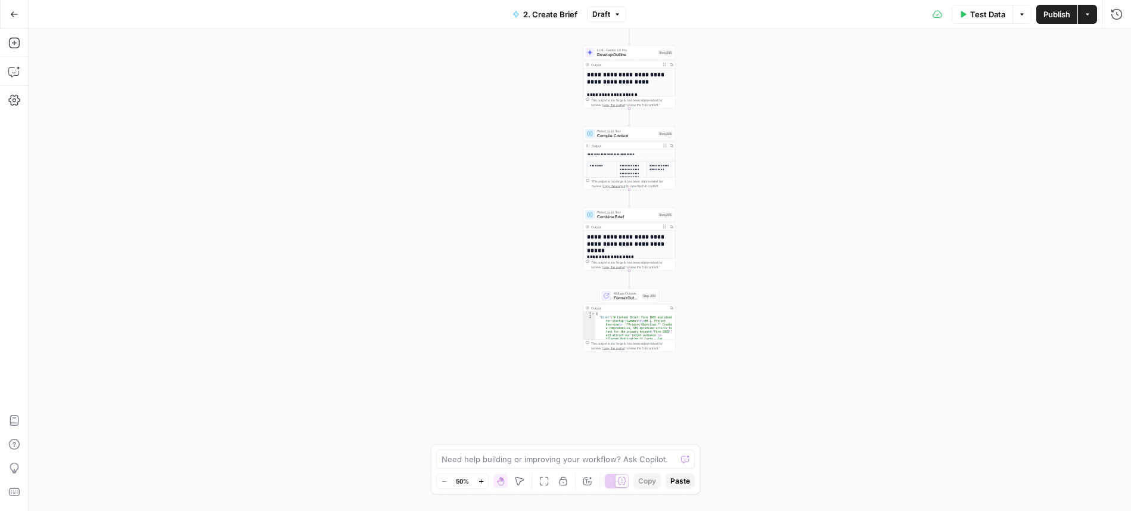
click at [14, 10] on icon "button" at bounding box center [14, 14] width 8 height 8
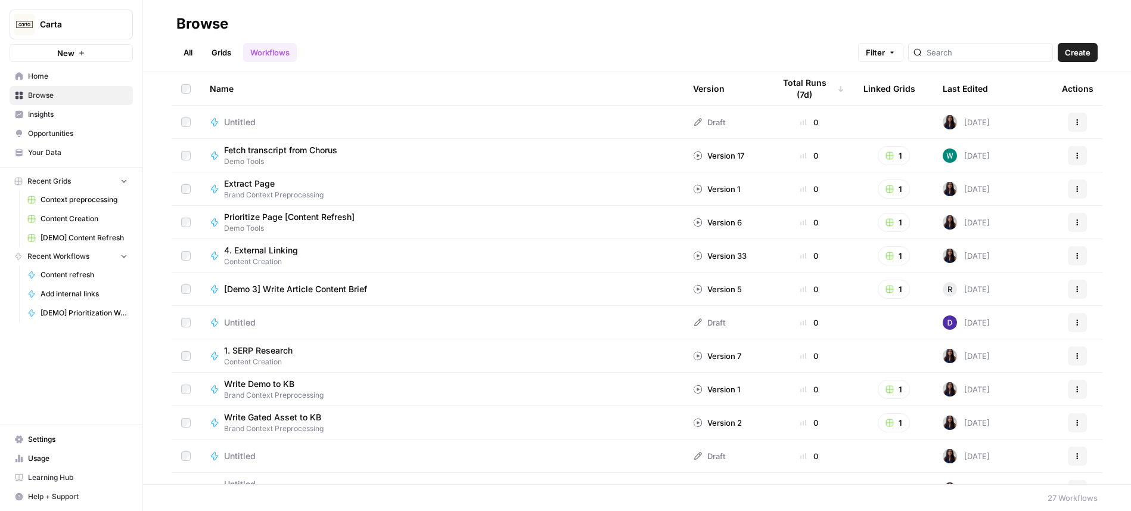
click at [82, 239] on span "[DEMO] Content Refresh" at bounding box center [84, 237] width 87 height 11
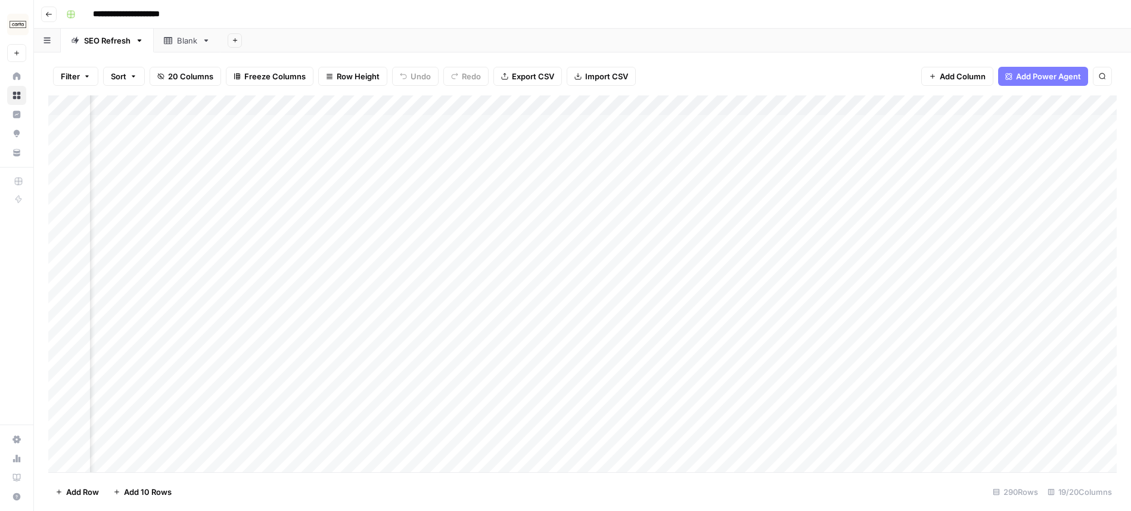
scroll to position [0, 1404]
click at [704, 124] on div "Add Column" at bounding box center [582, 283] width 1068 height 377
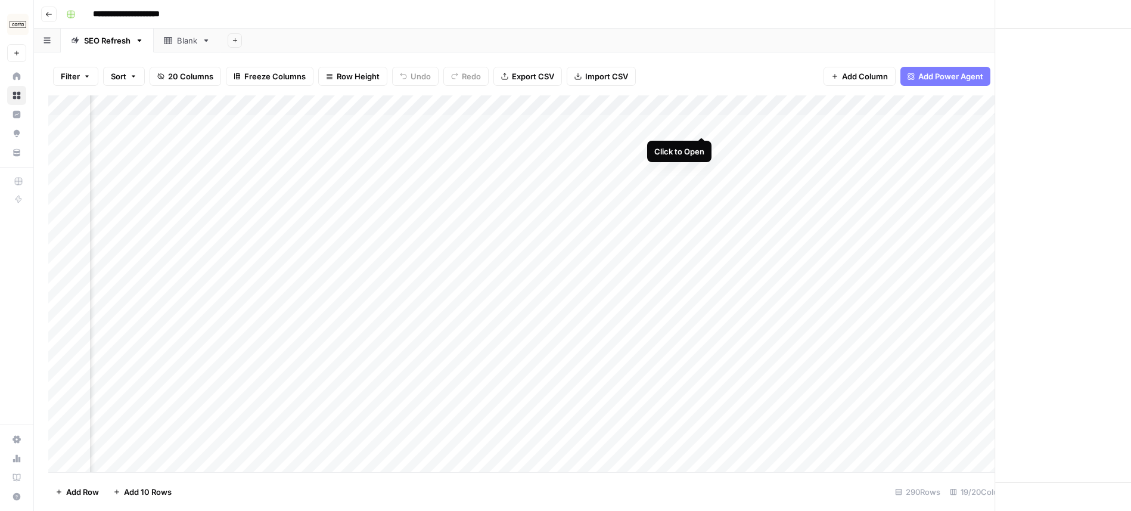
scroll to position [0, 1402]
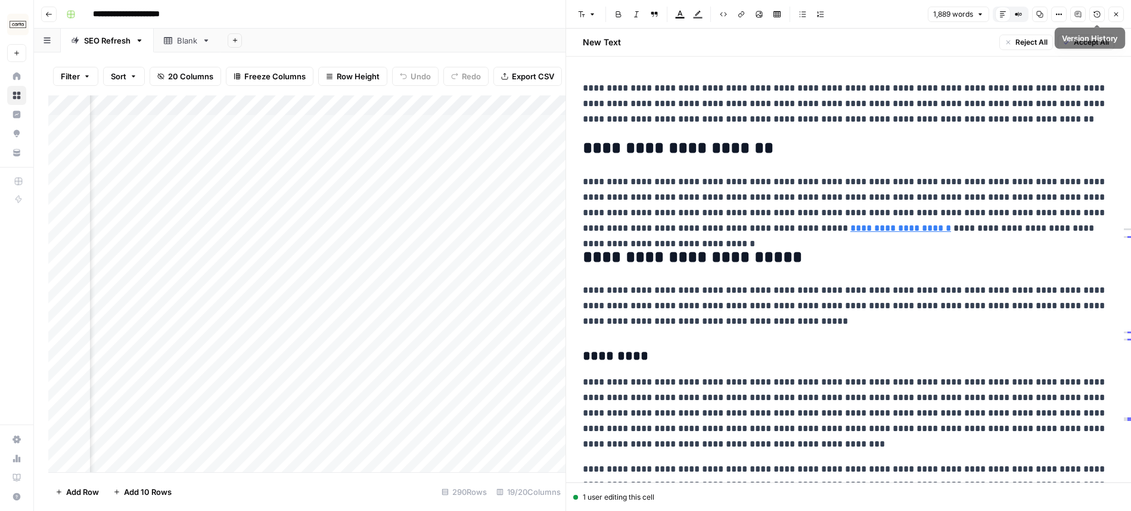
click at [1095, 14] on icon "button" at bounding box center [1096, 14] width 7 height 7
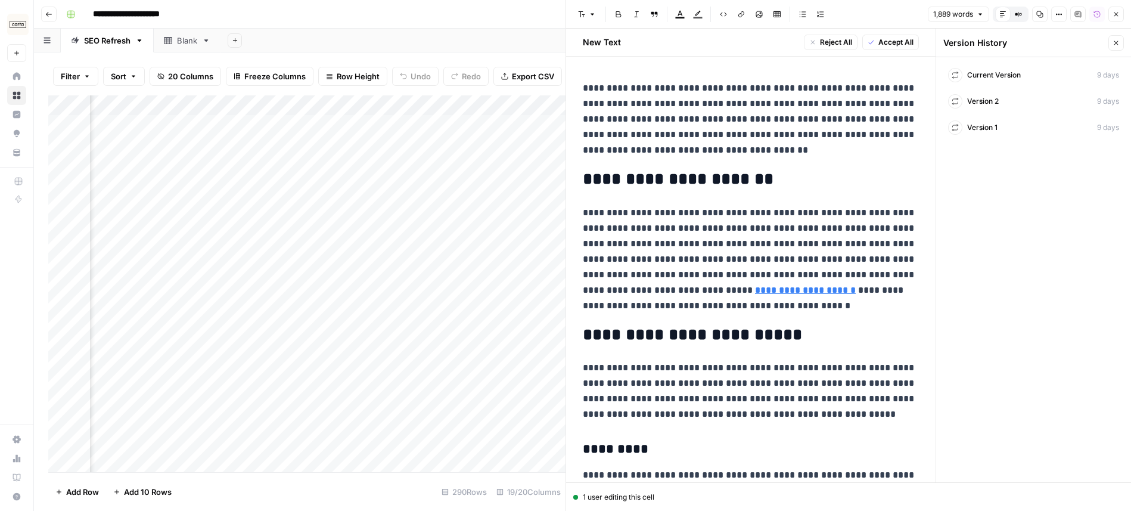
click at [998, 125] on div "Version 1 9 days" at bounding box center [1033, 127] width 181 height 21
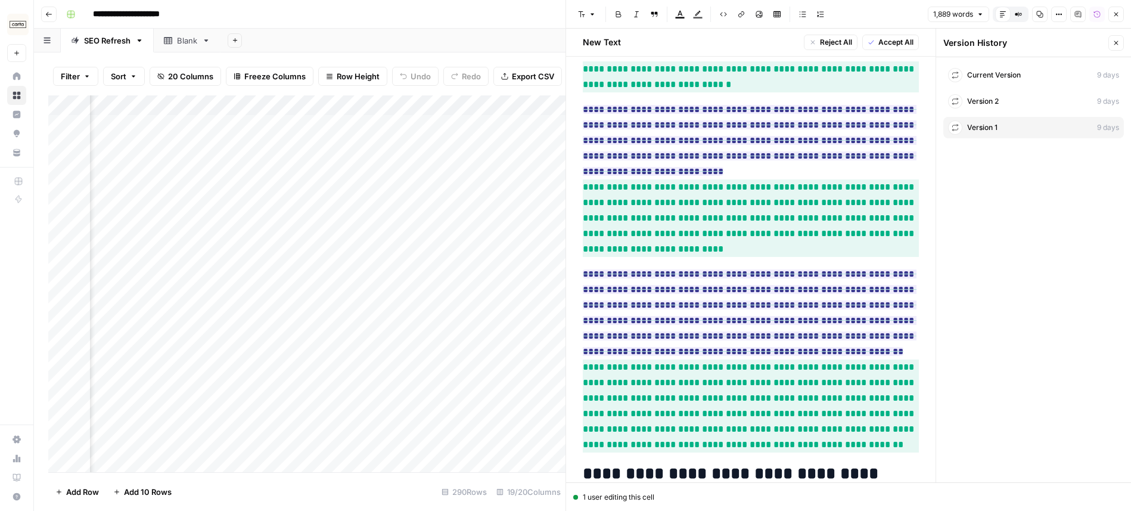
scroll to position [3070, 0]
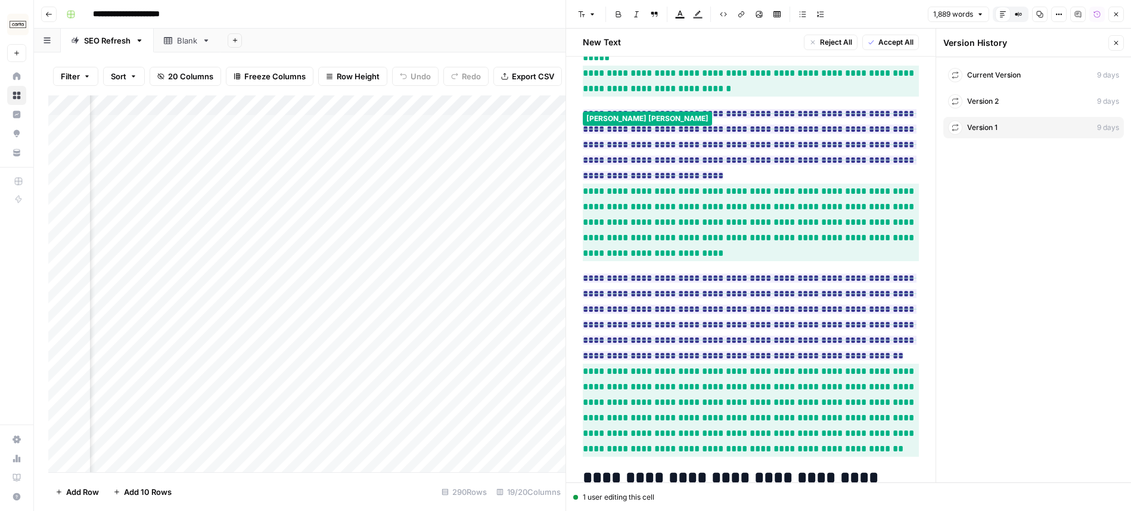
drag, startPoint x: 775, startPoint y: 162, endPoint x: 844, endPoint y: 210, distance: 84.0
click at [844, 363] on span "**********" at bounding box center [751, 409] width 336 height 93
copy span "**********"
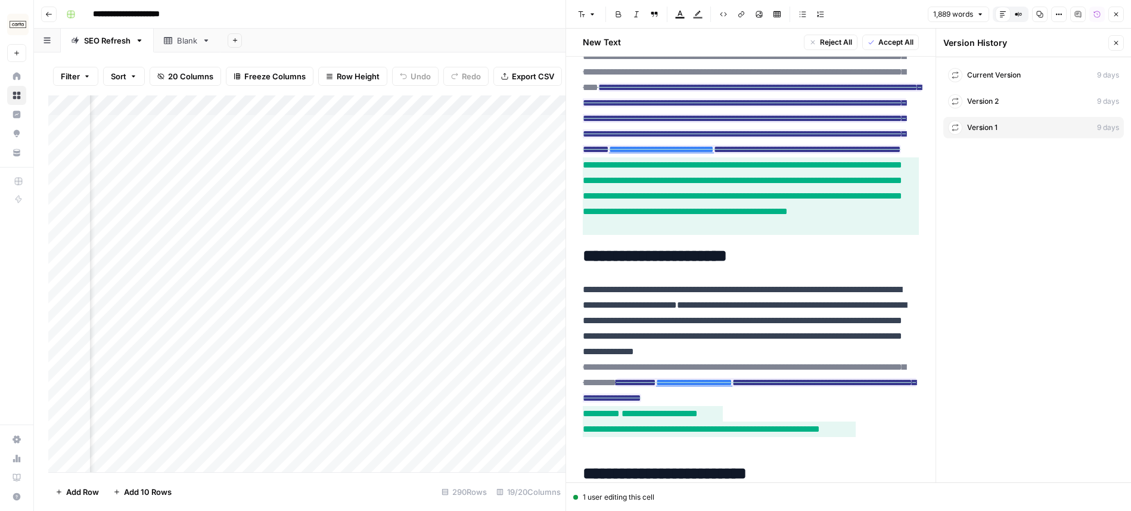
scroll to position [0, 0]
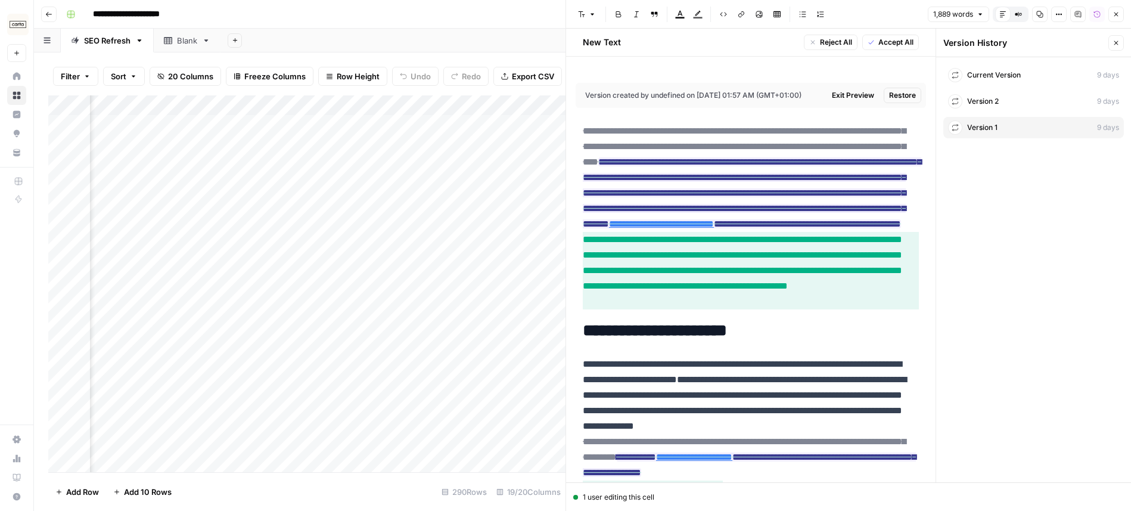
click at [1116, 15] on icon "button" at bounding box center [1115, 14] width 7 height 7
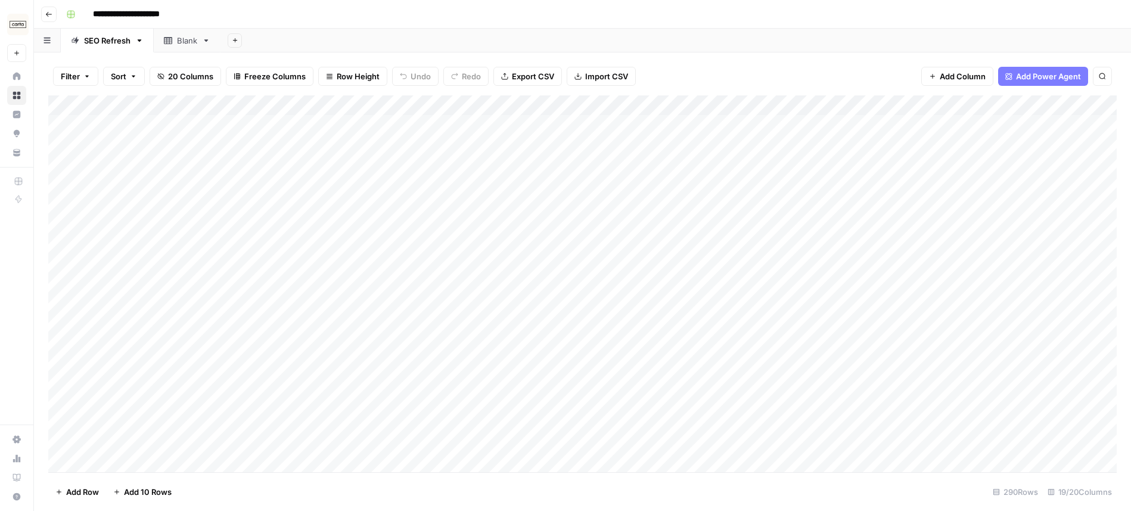
drag, startPoint x: 309, startPoint y: 124, endPoint x: 137, endPoint y: 123, distance: 172.2
click at [136, 124] on div "Add Column" at bounding box center [582, 283] width 1068 height 377
click at [290, 124] on div "Add Column" at bounding box center [582, 283] width 1068 height 377
drag, startPoint x: 290, startPoint y: 124, endPoint x: 70, endPoint y: 123, distance: 220.5
click at [70, 124] on body "**********" at bounding box center [565, 255] width 1131 height 511
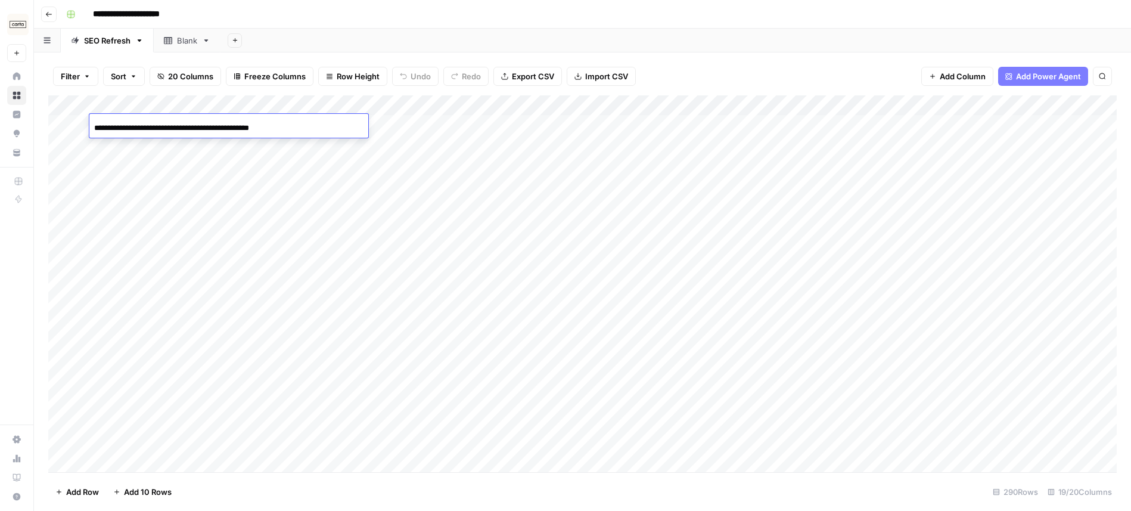
copy body "Add Column Add Row Add 10 Rows 290 Rows 19/20 Columns Oops! Your window is too …"
click at [437, 22] on div "**********" at bounding box center [590, 14] width 1058 height 19
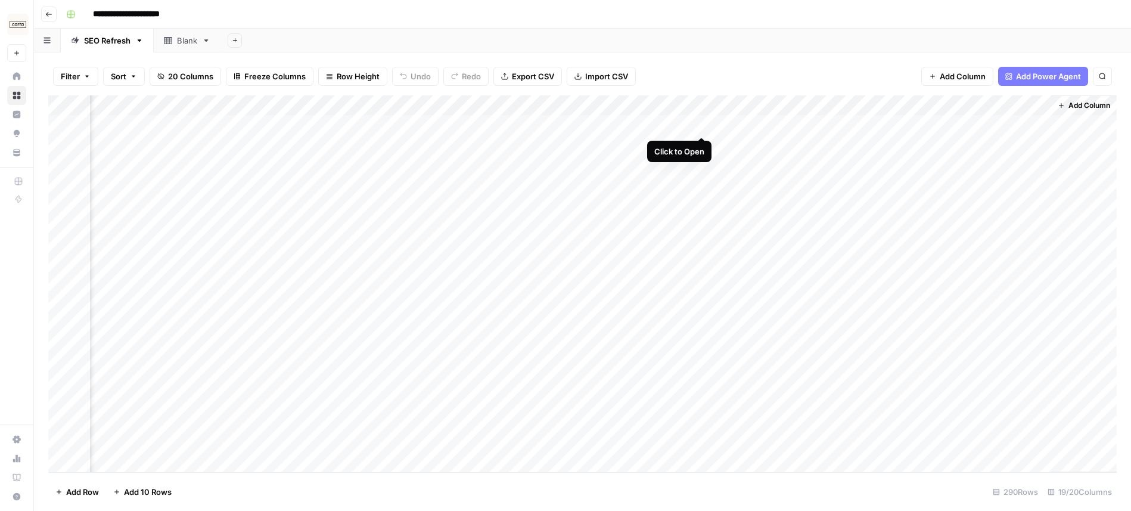
click at [701, 125] on div "Add Column" at bounding box center [582, 283] width 1068 height 377
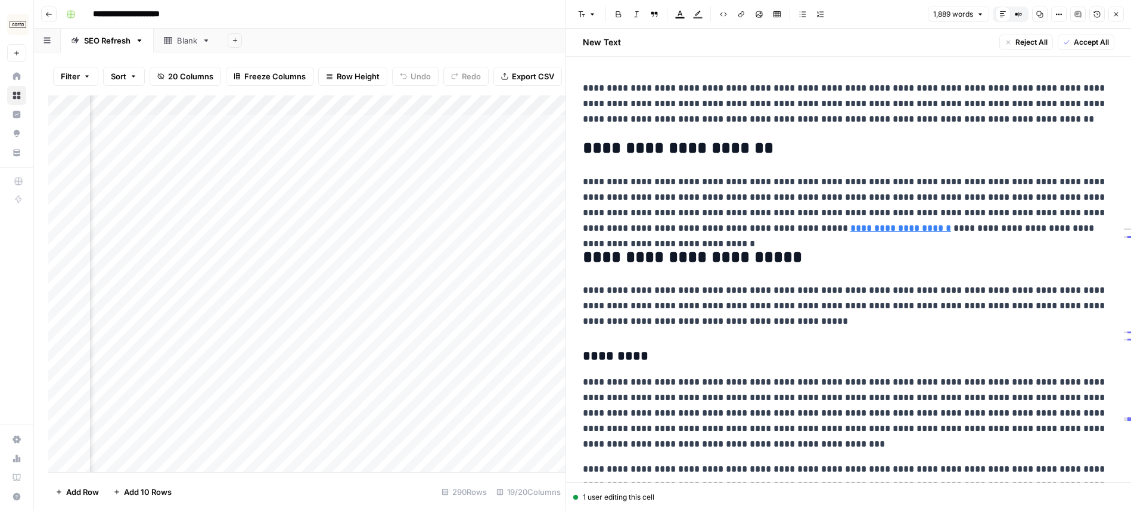
click at [1096, 17] on icon "button" at bounding box center [1096, 14] width 7 height 7
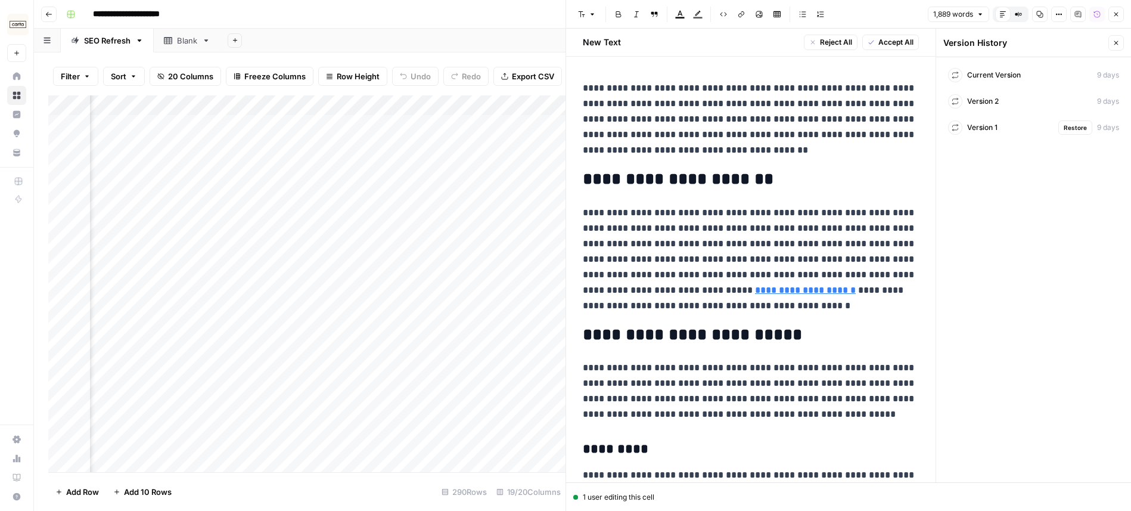
click at [1023, 122] on div "Version 1 Restore 9 days" at bounding box center [1033, 127] width 181 height 21
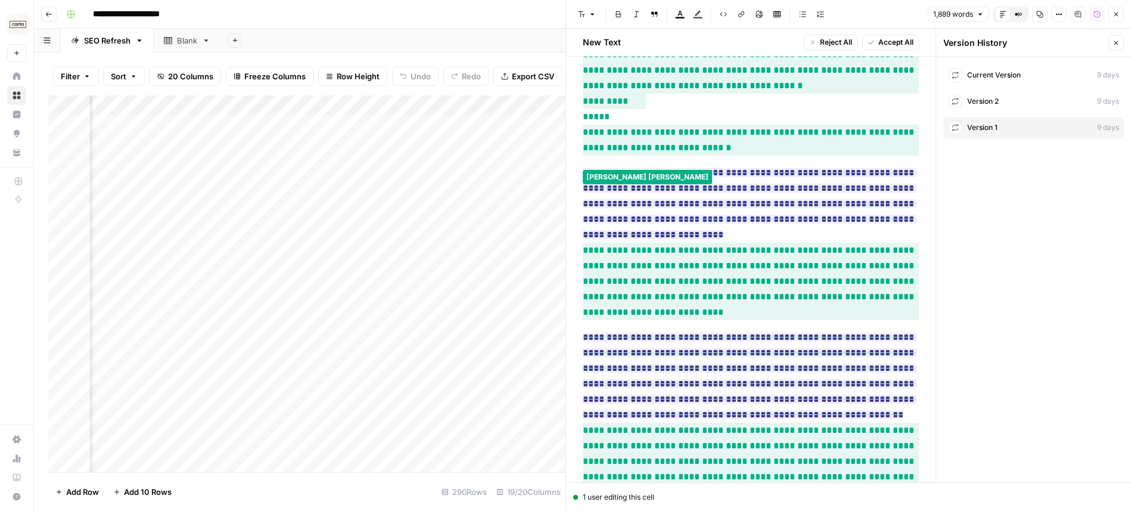
scroll to position [3011, 0]
click at [697, 422] on span "**********" at bounding box center [751, 468] width 336 height 93
click at [772, 422] on span "**********" at bounding box center [751, 468] width 336 height 93
click at [780, 422] on span "**********" at bounding box center [751, 468] width 336 height 93
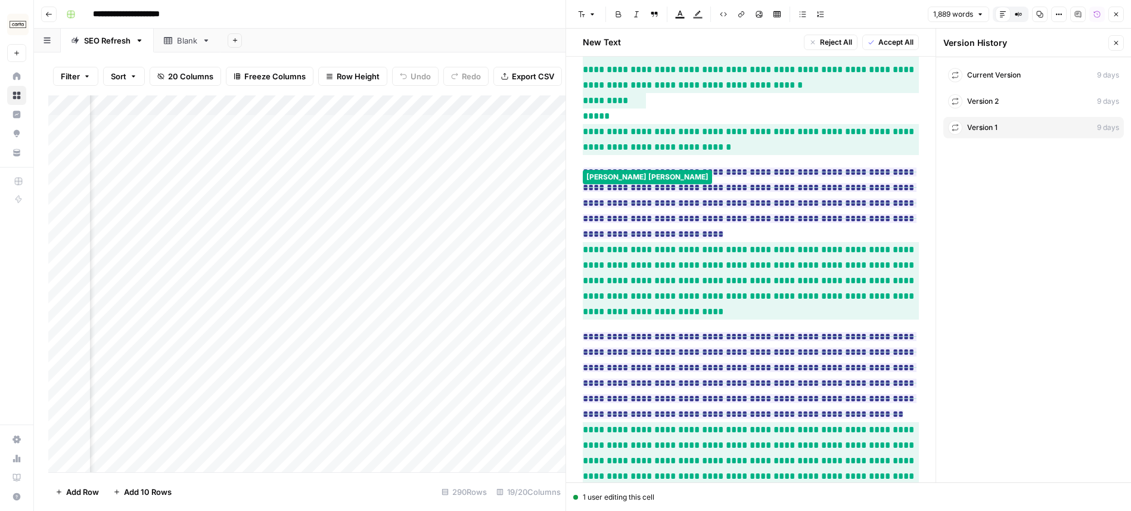
drag, startPoint x: 810, startPoint y: 222, endPoint x: 866, endPoint y: 266, distance: 70.8
click at [866, 422] on span "**********" at bounding box center [751, 468] width 336 height 93
copy span "**********"
click at [723, 422] on span "**********" at bounding box center [751, 468] width 336 height 93
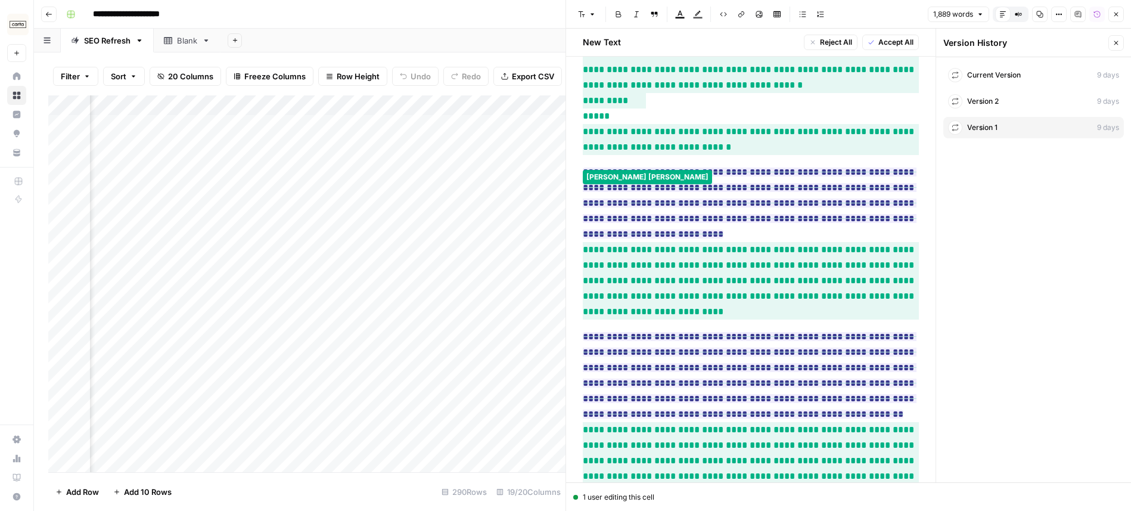
drag, startPoint x: 642, startPoint y: 253, endPoint x: 773, endPoint y: 253, distance: 131.1
click at [773, 422] on span "**********" at bounding box center [751, 468] width 336 height 93
copy span "**********"
click at [687, 422] on span "**********" at bounding box center [751, 468] width 336 height 93
drag, startPoint x: 692, startPoint y: 238, endPoint x: 837, endPoint y: 268, distance: 147.9
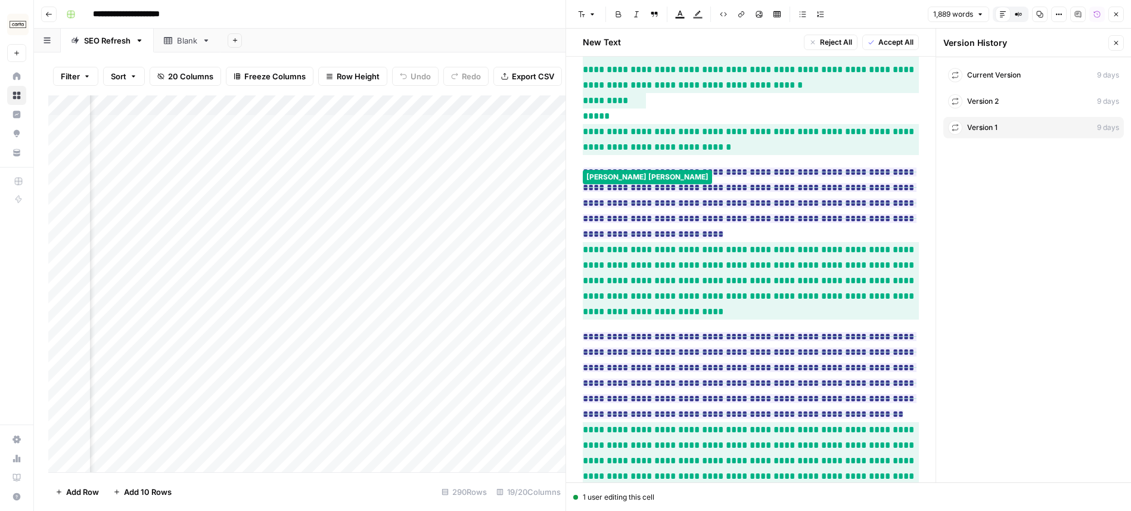
click at [837, 422] on span "**********" at bounding box center [751, 468] width 336 height 93
copy span "**********"
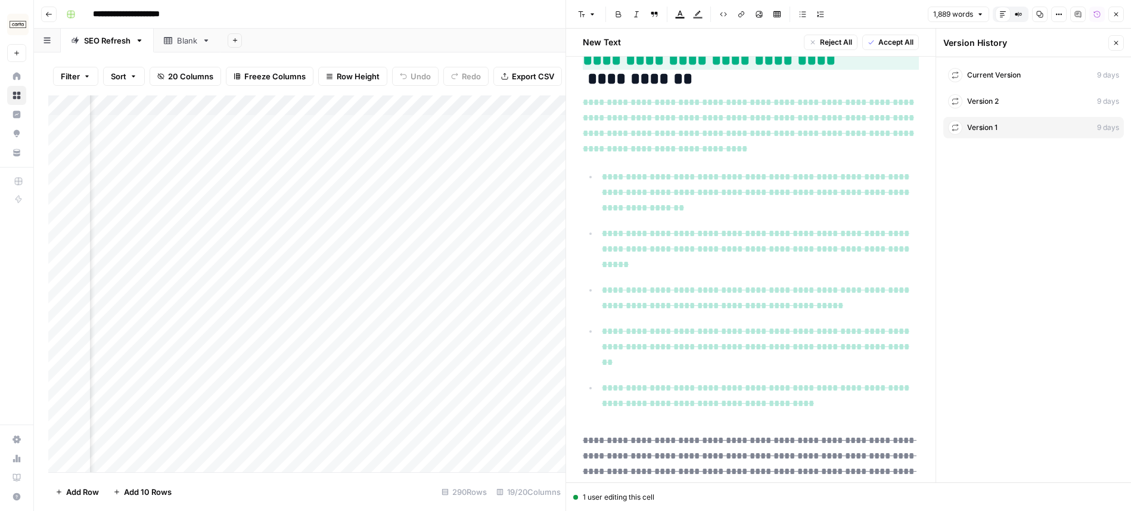
scroll to position [5717, 0]
click at [1118, 14] on icon "button" at bounding box center [1115, 14] width 7 height 7
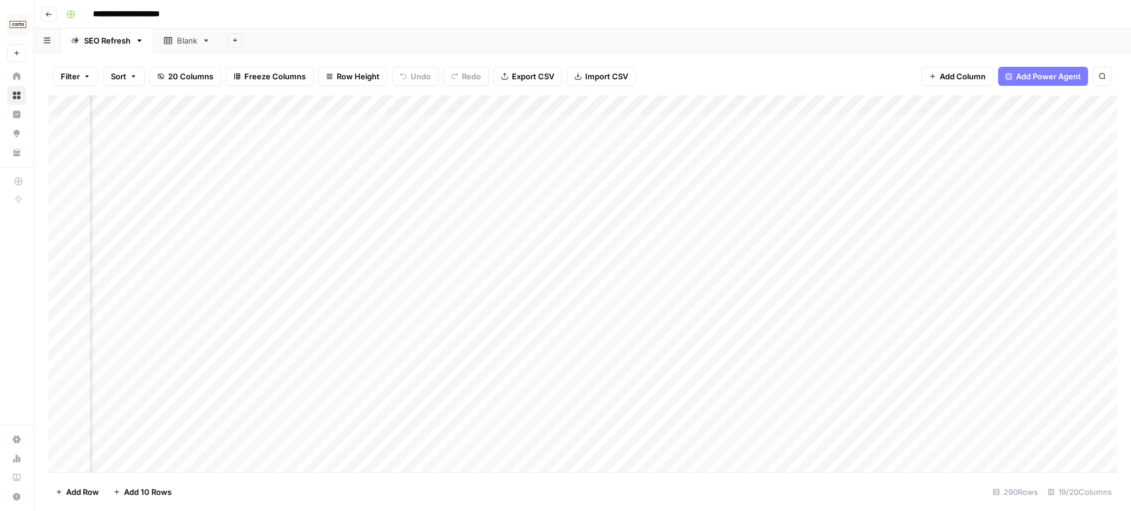
scroll to position [0, 1404]
click at [610, 123] on div "Add Column" at bounding box center [582, 283] width 1068 height 377
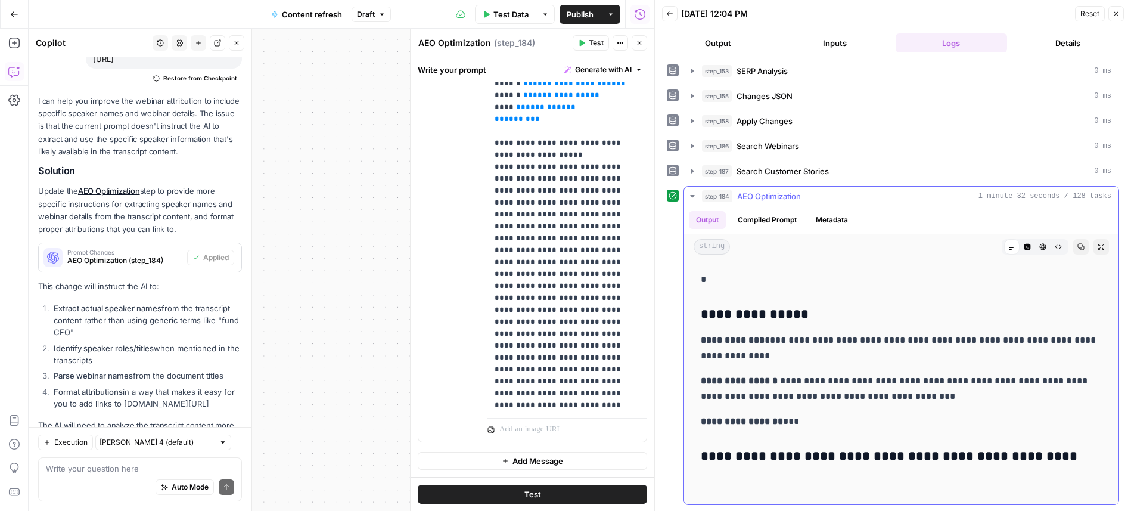
scroll to position [3713, 0]
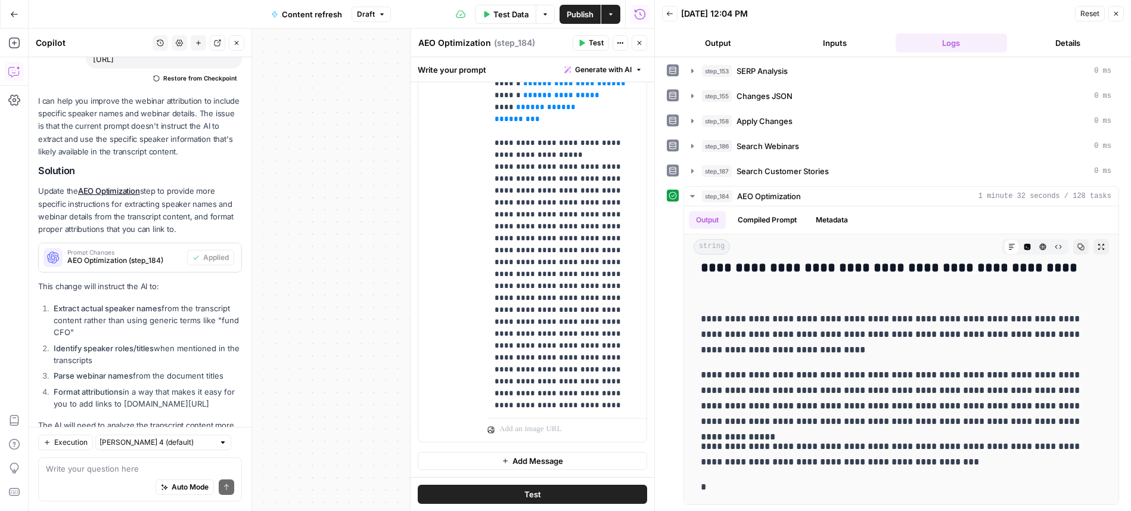
click at [1115, 14] on icon "button" at bounding box center [1116, 14] width 4 height 4
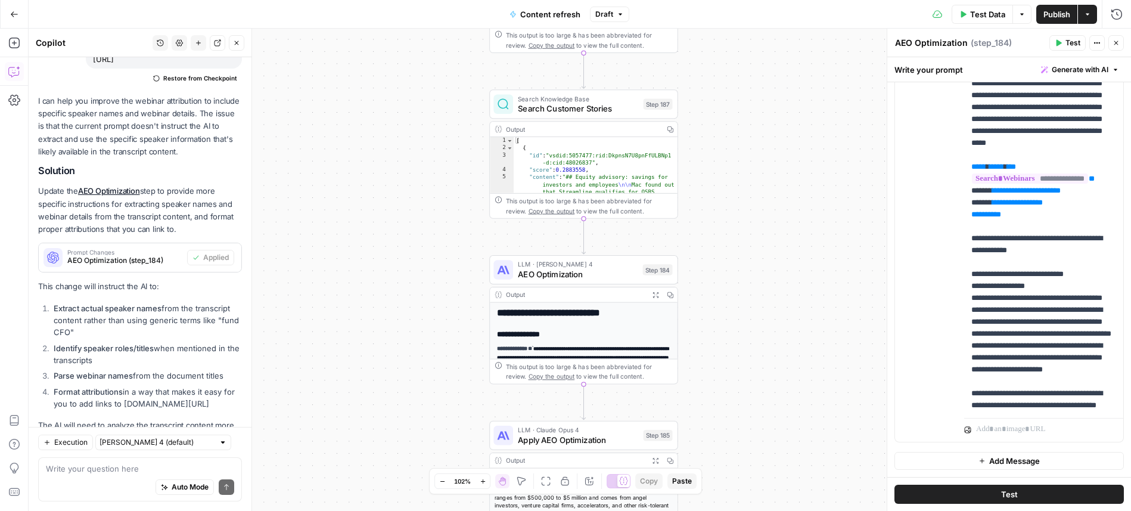
click at [1055, 17] on span "Publish" at bounding box center [1056, 14] width 27 height 12
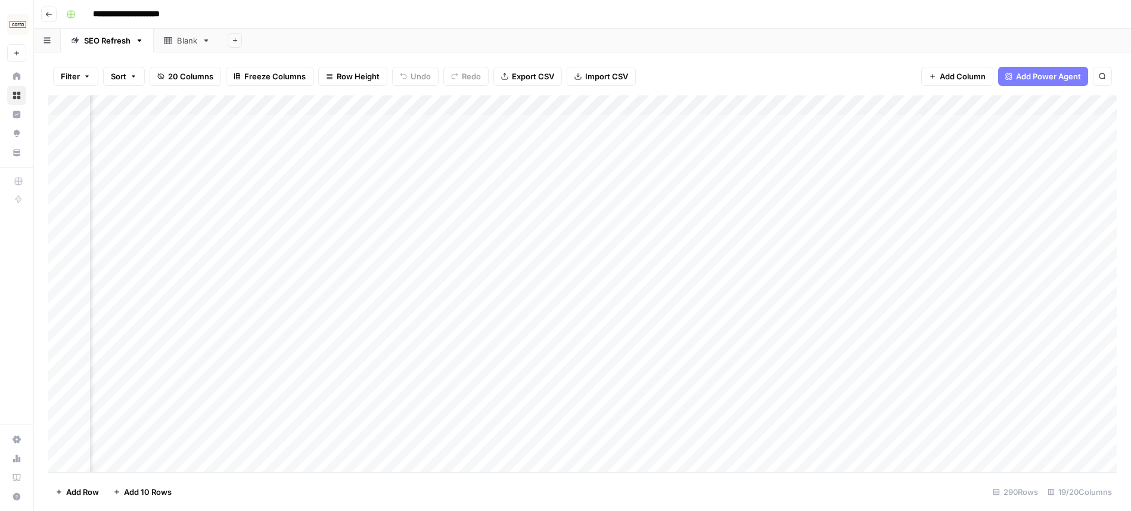
scroll to position [0, 1202]
click at [795, 125] on div "Add Column" at bounding box center [582, 283] width 1068 height 377
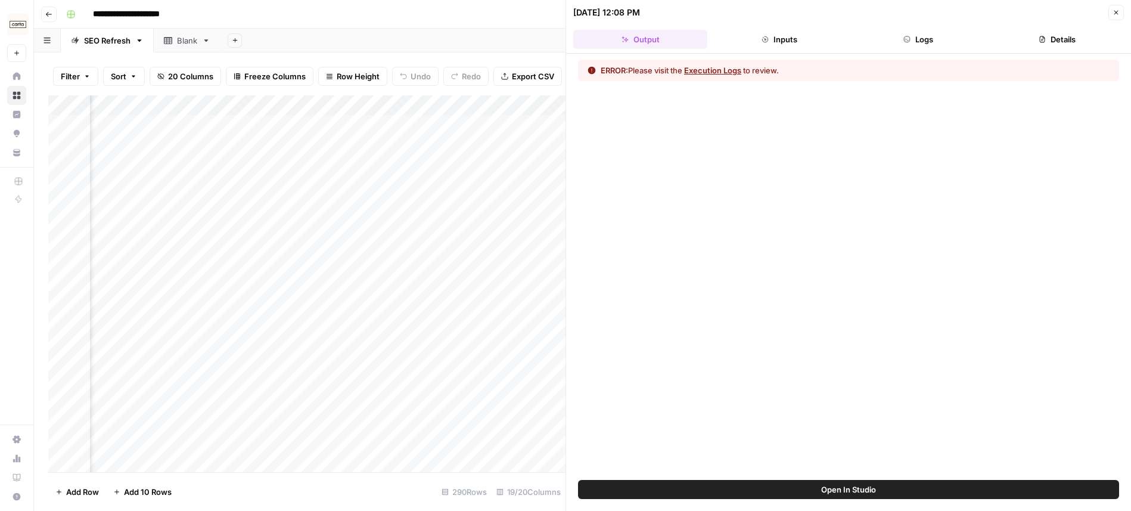
click at [702, 75] on button "Execution Logs" at bounding box center [712, 70] width 57 height 12
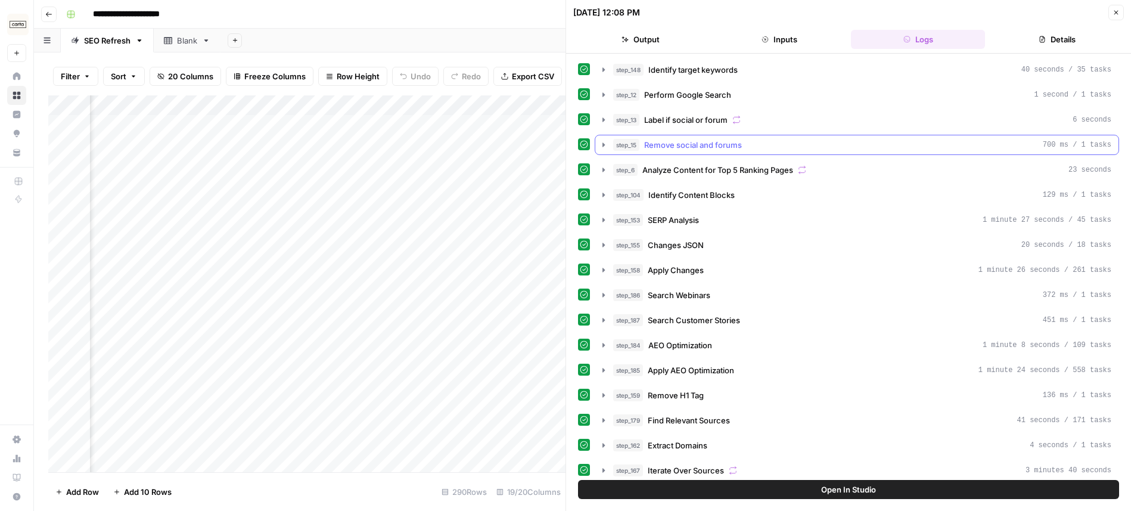
scroll to position [257, 0]
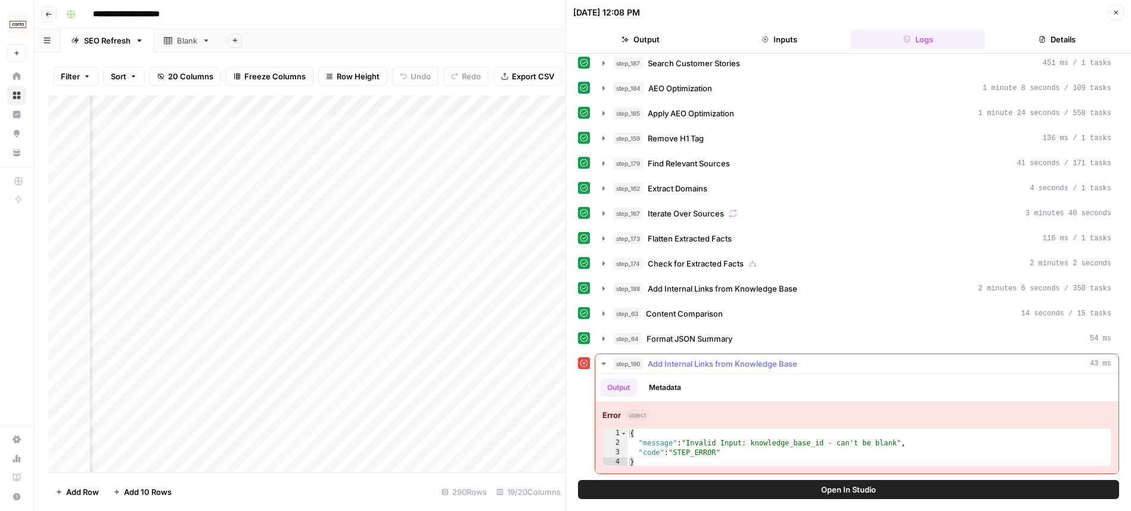
type textarea "**********"
click at [769, 456] on div "{ "message" : "Invalid Input: knowledge_base_id - can't be blank" , "code" : "S…" at bounding box center [868, 456] width 483 height 57
click at [796, 487] on button "Open In Studio" at bounding box center [848, 489] width 541 height 19
click at [1117, 13] on icon "button" at bounding box center [1115, 12] width 7 height 7
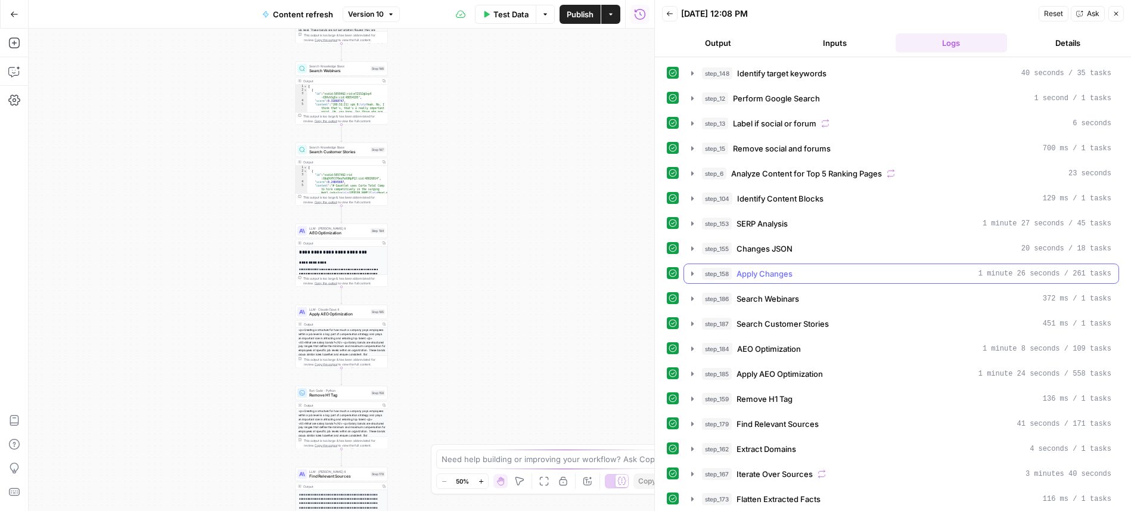
scroll to position [229, 0]
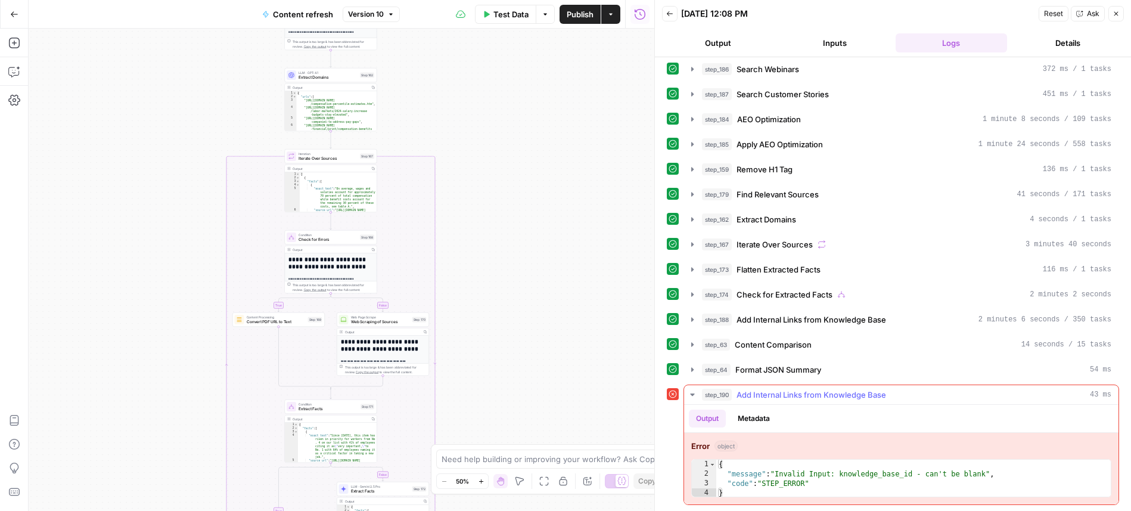
type textarea "**********"
click at [845, 487] on div "{ "message" : "Invalid Input: knowledge_base_id - can't be blank" , "code" : "S…" at bounding box center [913, 487] width 394 height 57
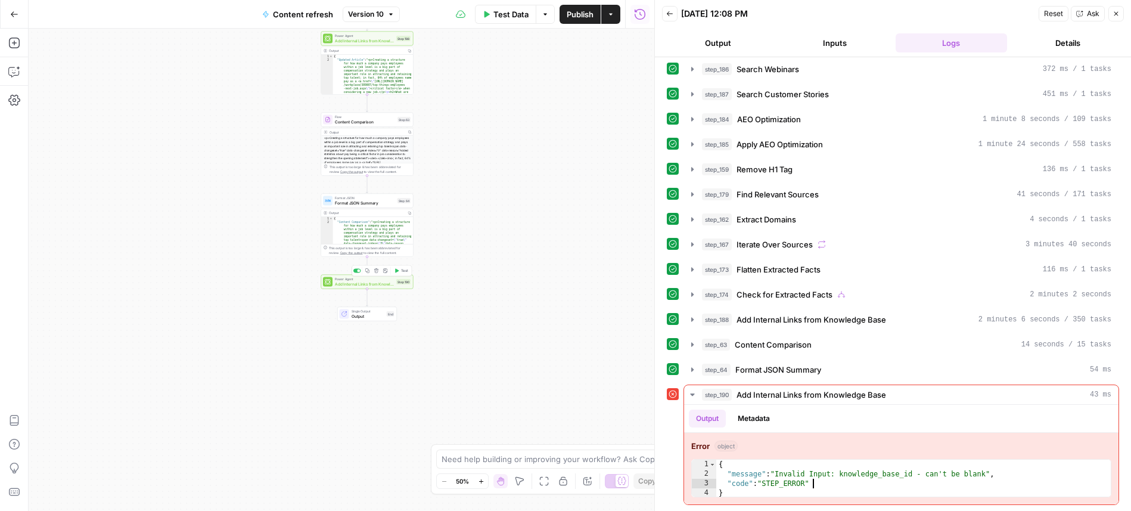
click at [383, 286] on span "Add Internal Links from Knowledge Base" at bounding box center [364, 284] width 59 height 6
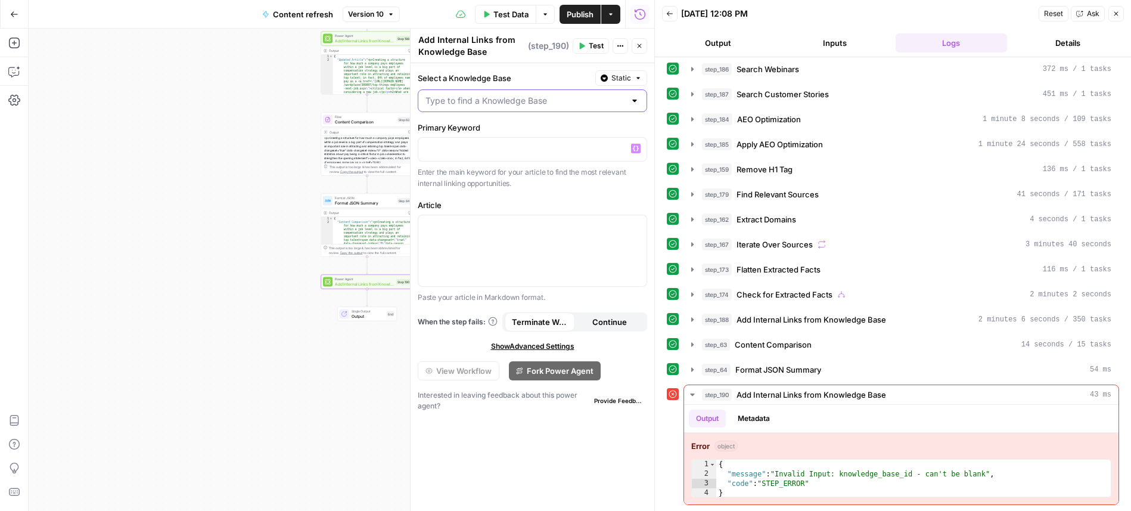
click at [543, 98] on input "Select a Knowledge Base" at bounding box center [525, 101] width 200 height 12
click at [689, 320] on icon "button" at bounding box center [693, 320] width 10 height 10
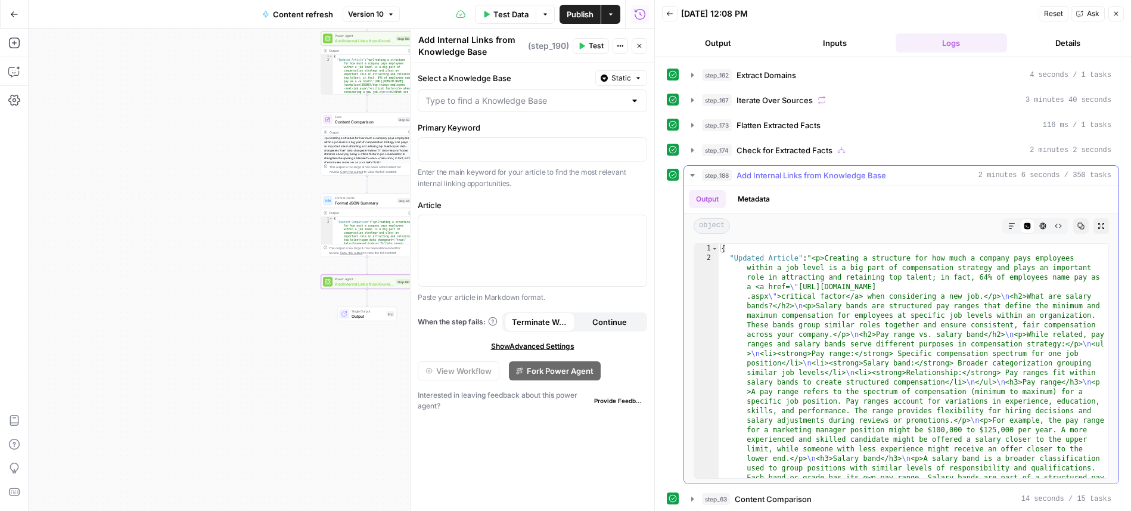
scroll to position [378, 0]
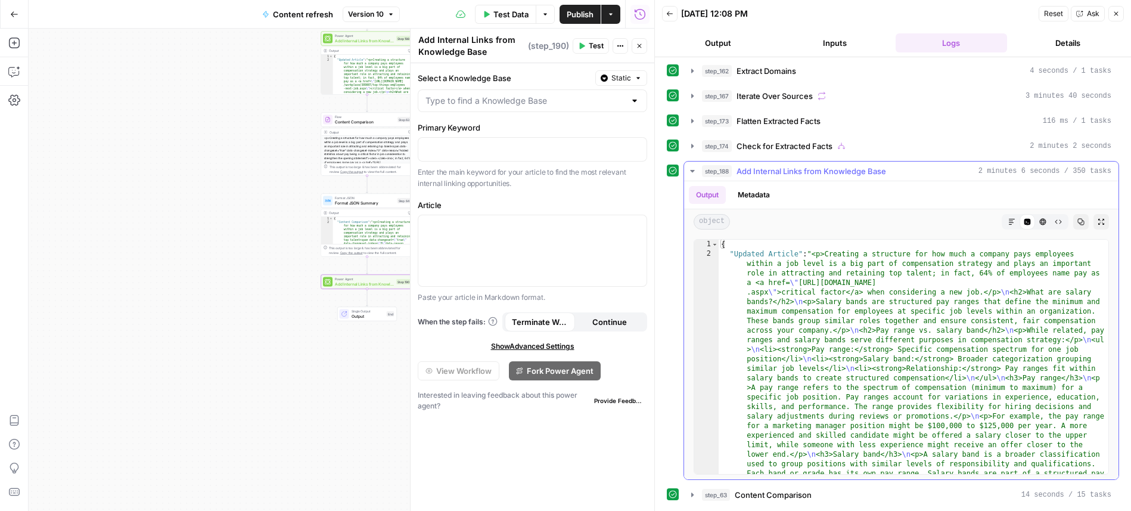
click at [689, 172] on icon "button" at bounding box center [693, 171] width 10 height 10
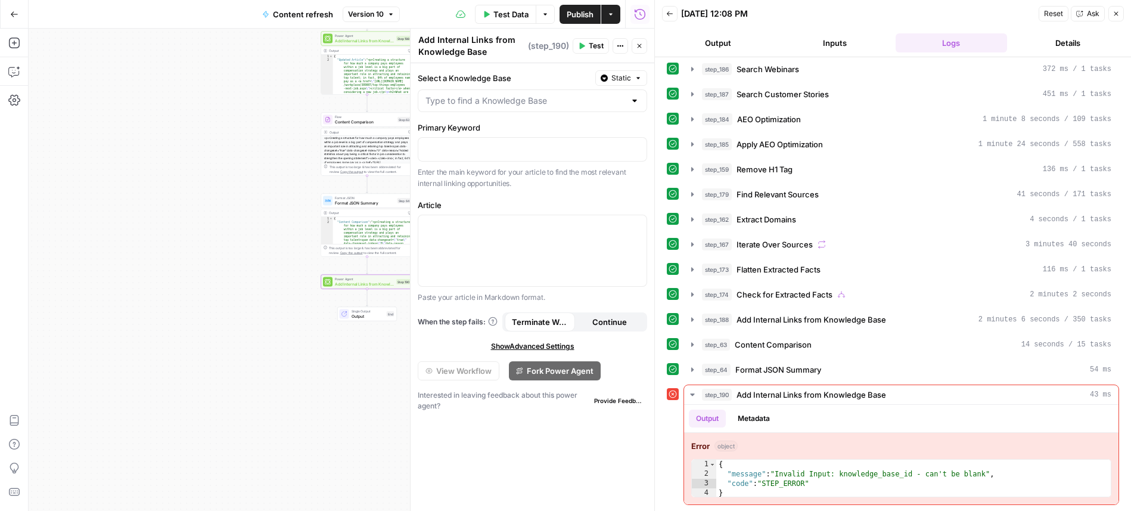
scroll to position [229, 0]
click at [1119, 16] on icon "button" at bounding box center [1115, 13] width 7 height 7
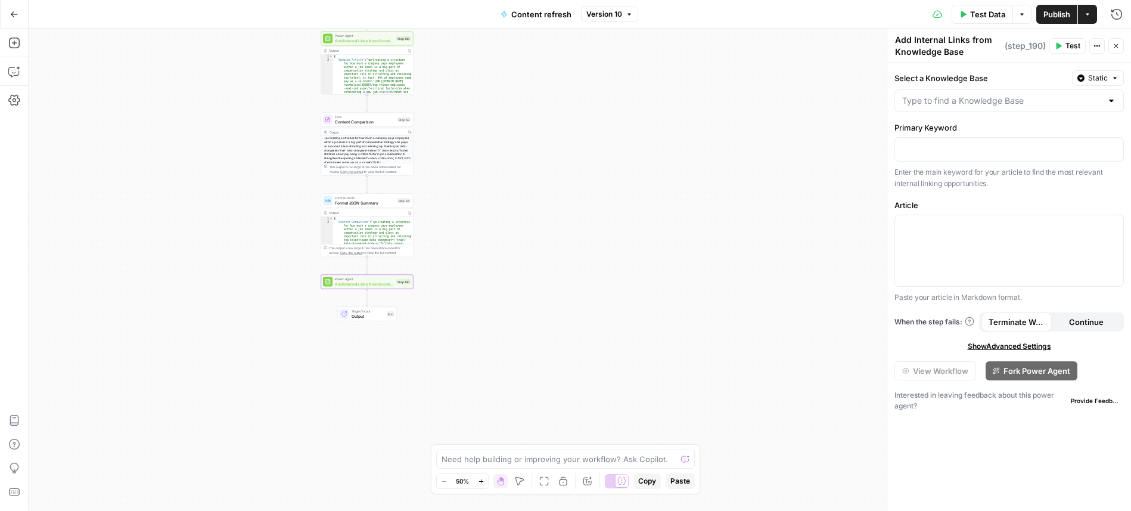
click at [577, 328] on div "true false false true false true Workflow Input Settings Inputs Power Agent Ide…" at bounding box center [580, 270] width 1102 height 482
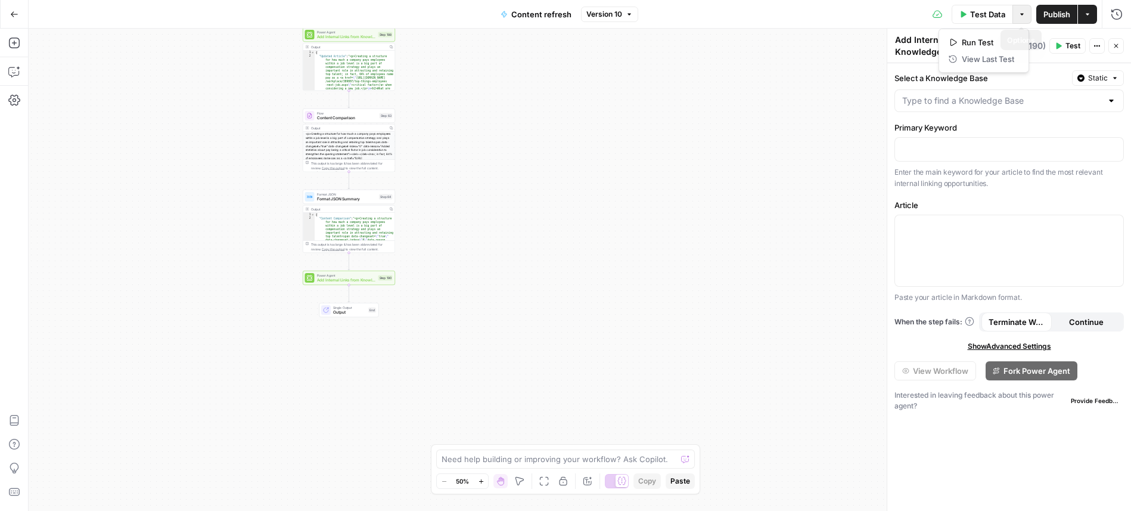
click at [1019, 17] on icon "button" at bounding box center [1021, 14] width 7 height 7
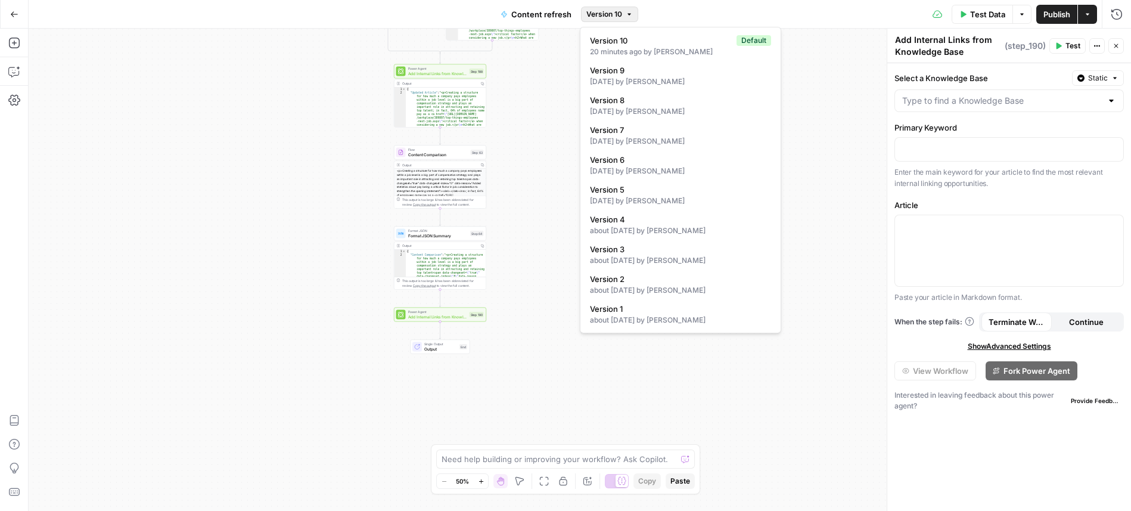
click at [604, 7] on button "Version 10" at bounding box center [609, 14] width 57 height 15
click at [723, 77] on div "4 days ago by Melanie Dell'Olio" at bounding box center [680, 81] width 181 height 11
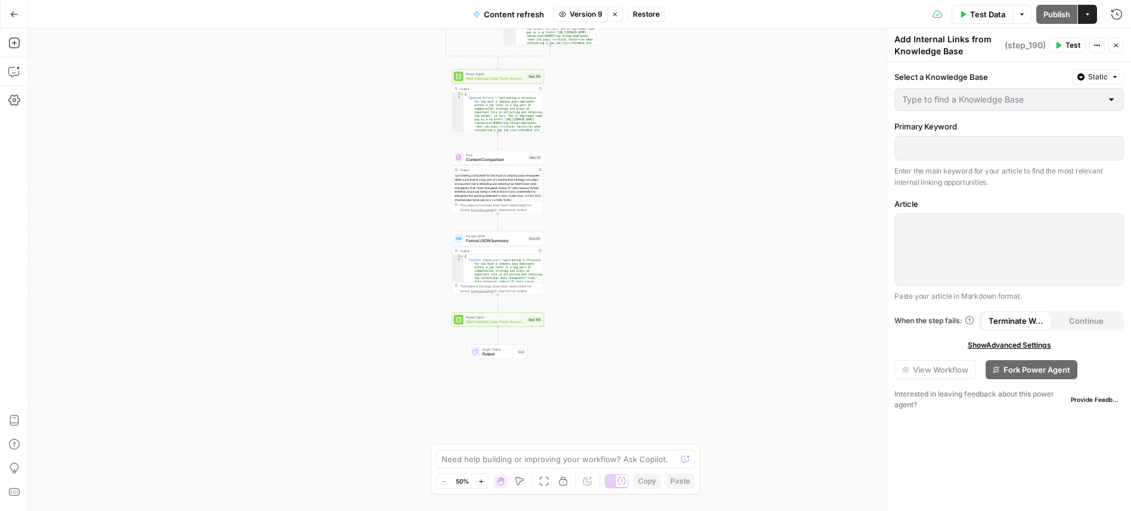
click at [487, 317] on span "Power Agent" at bounding box center [495, 317] width 59 height 5
click at [568, 16] on button "Version 9" at bounding box center [581, 14] width 54 height 15
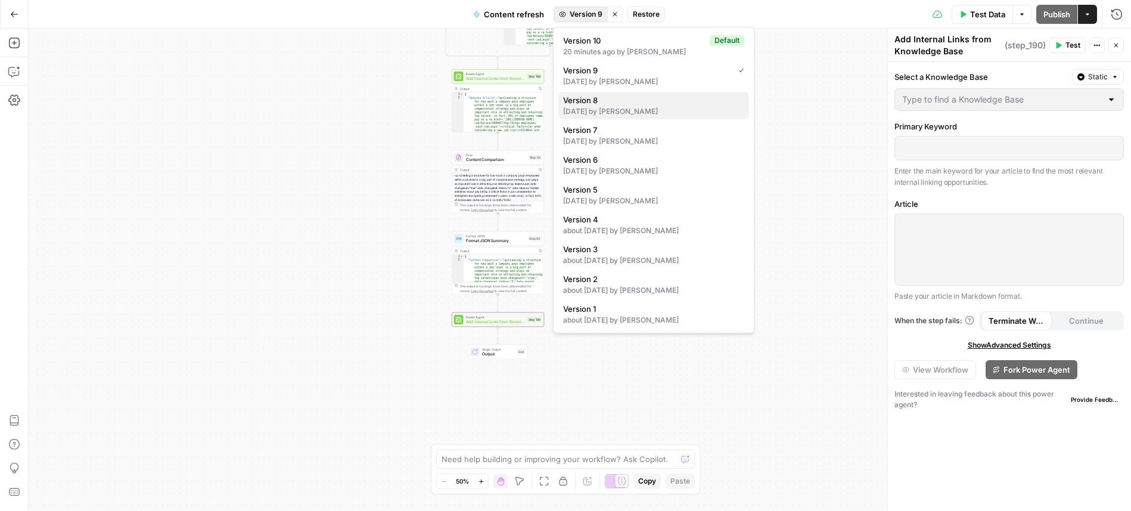
click at [610, 100] on span "Version 8" at bounding box center [651, 100] width 176 height 12
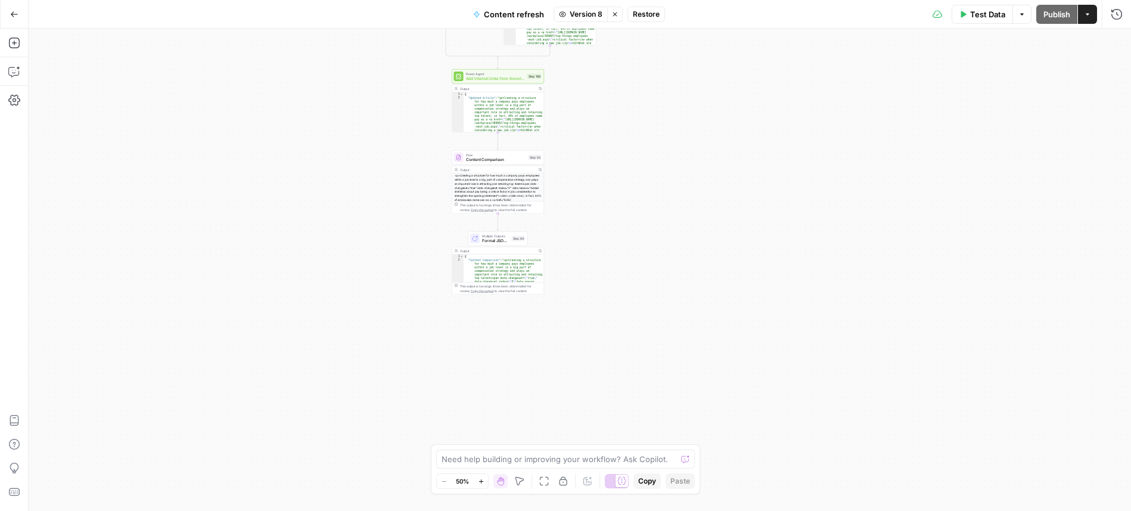
click at [581, 12] on span "Version 8" at bounding box center [586, 14] width 33 height 11
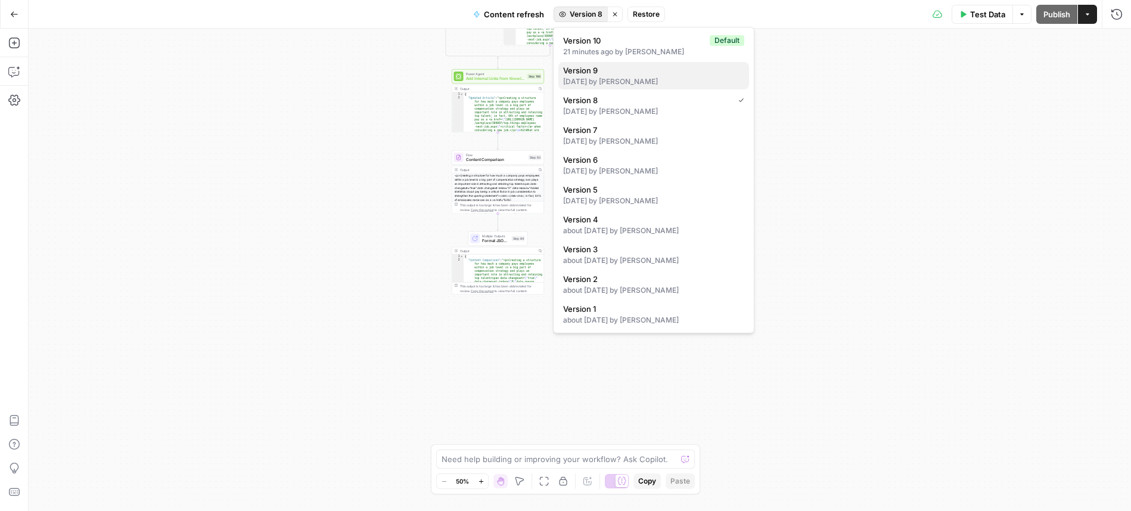
click at [610, 80] on div "4 days ago by Melanie Dell'Olio" at bounding box center [653, 81] width 181 height 11
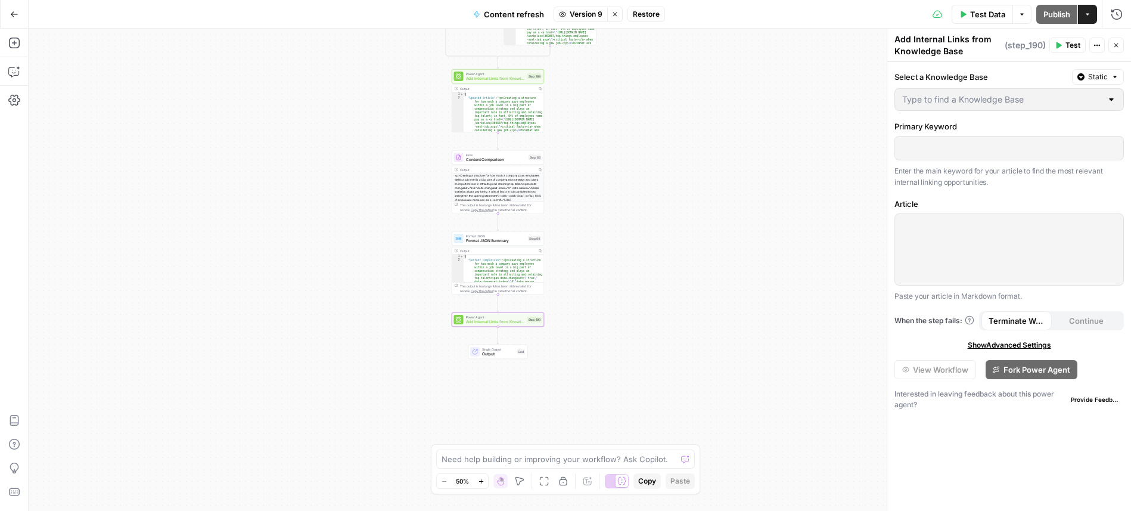
click at [589, 14] on span "Version 9" at bounding box center [586, 14] width 33 height 11
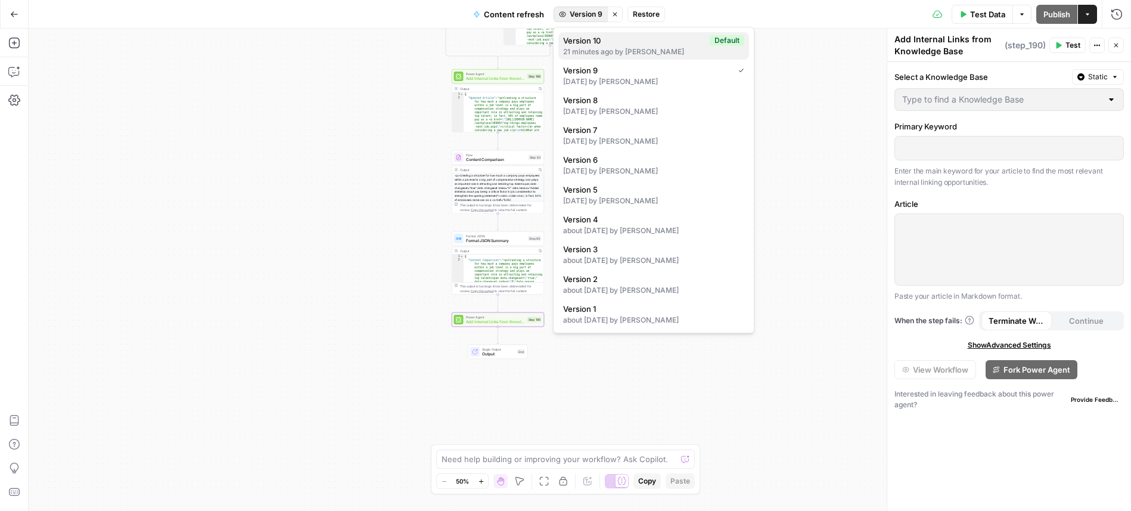
click at [616, 46] on div "21 minutes ago by Lucy Hoyle" at bounding box center [653, 51] width 181 height 11
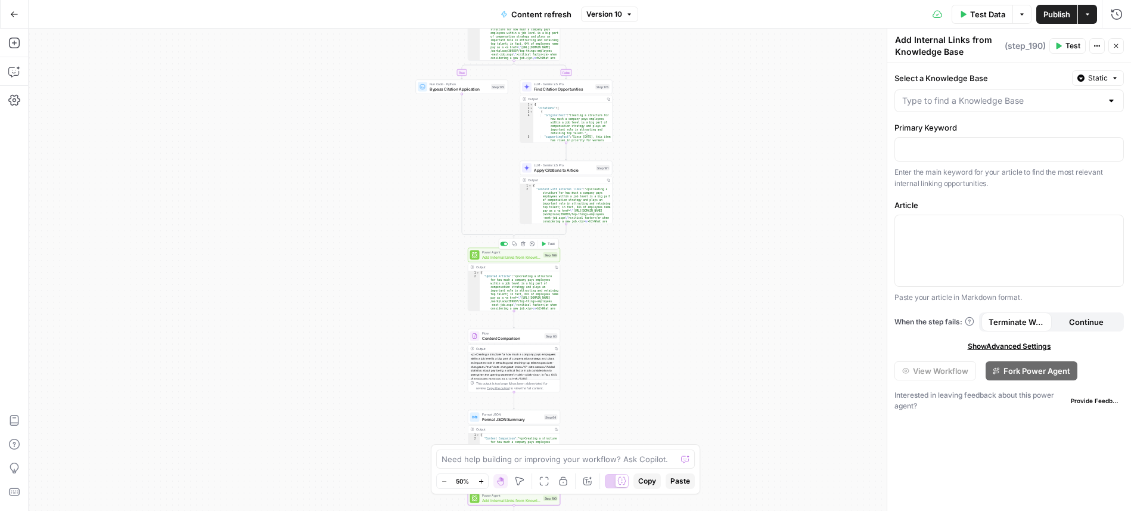
click at [518, 257] on span "Add Internal Links from Knowledge Base" at bounding box center [511, 257] width 59 height 6
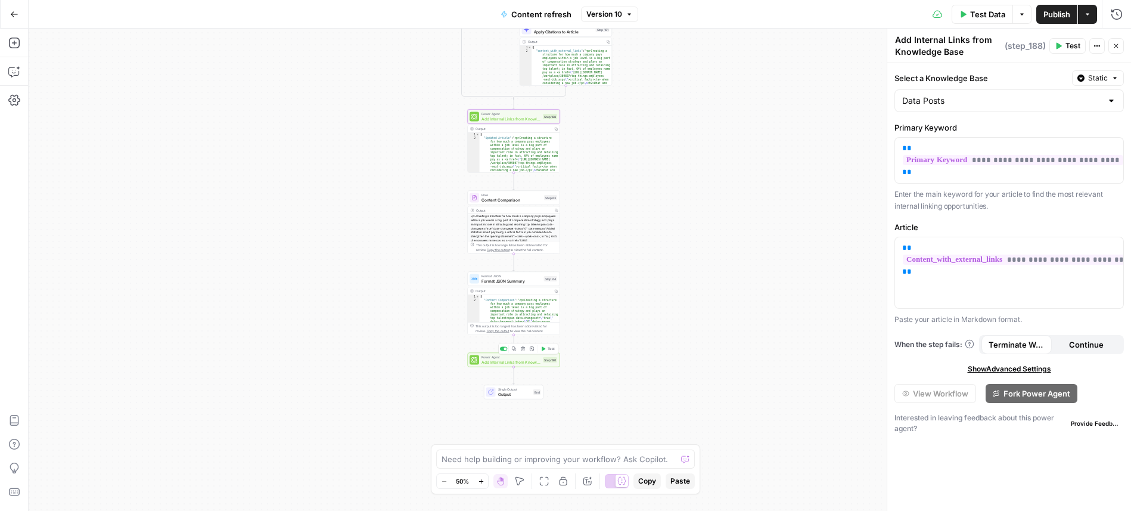
click at [519, 359] on span "Add Internal Links from Knowledge Base" at bounding box center [510, 362] width 59 height 6
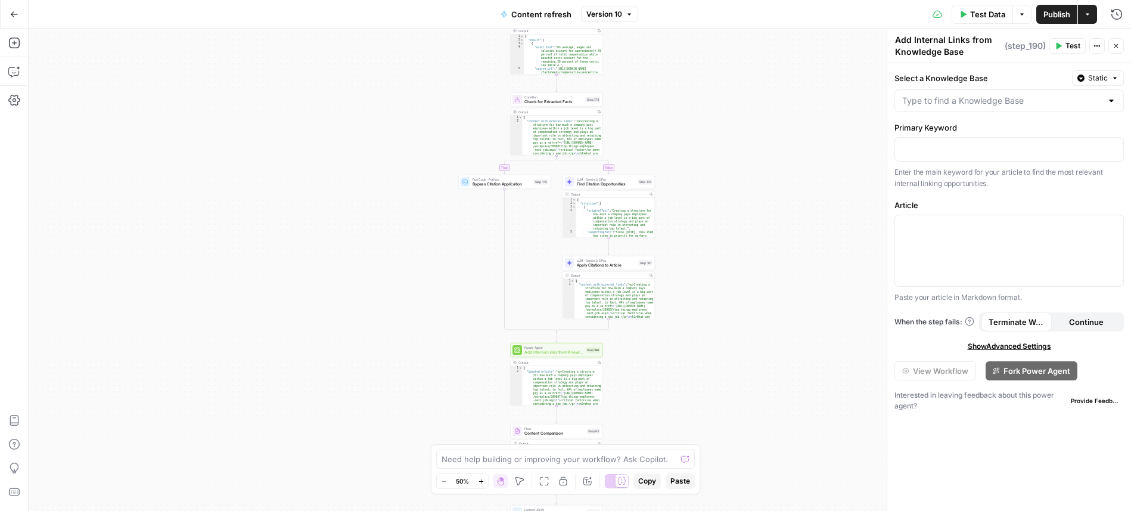
click at [597, 14] on span "Version 10" at bounding box center [604, 14] width 36 height 11
click at [828, 107] on div "true false false true false true Workflow Input Settings Inputs Power Agent Ide…" at bounding box center [580, 270] width 1102 height 482
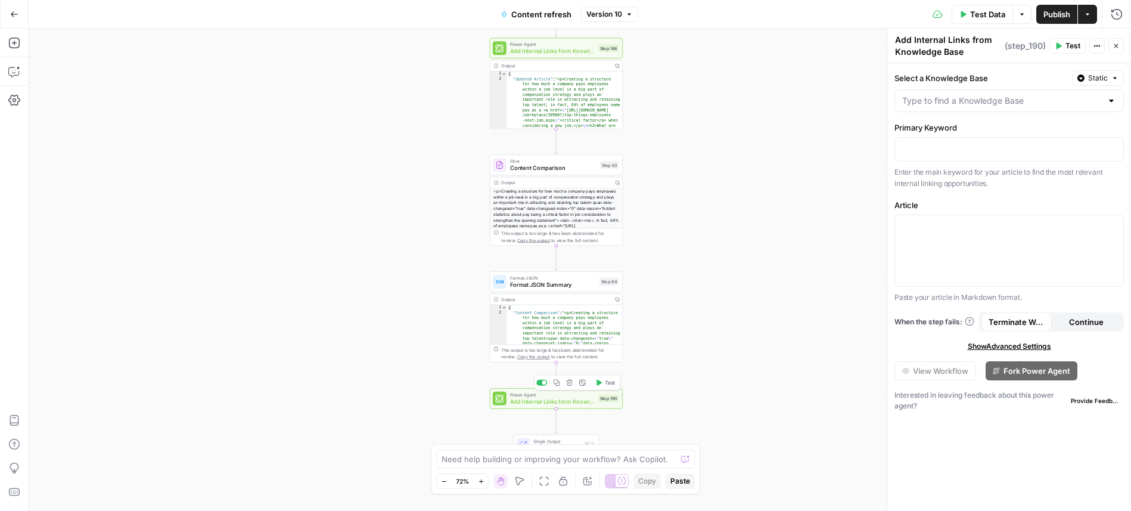
click at [562, 394] on span "Power Agent" at bounding box center [552, 394] width 85 height 7
drag, startPoint x: 972, startPoint y: 49, endPoint x: 890, endPoint y: 41, distance: 83.2
click at [890, 41] on div "Add Internal Links from Knowledge Base Add Internal Links from Knowledge Base (…" at bounding box center [1009, 270] width 244 height 482
click at [557, 43] on span "Power Agent" at bounding box center [552, 44] width 85 height 7
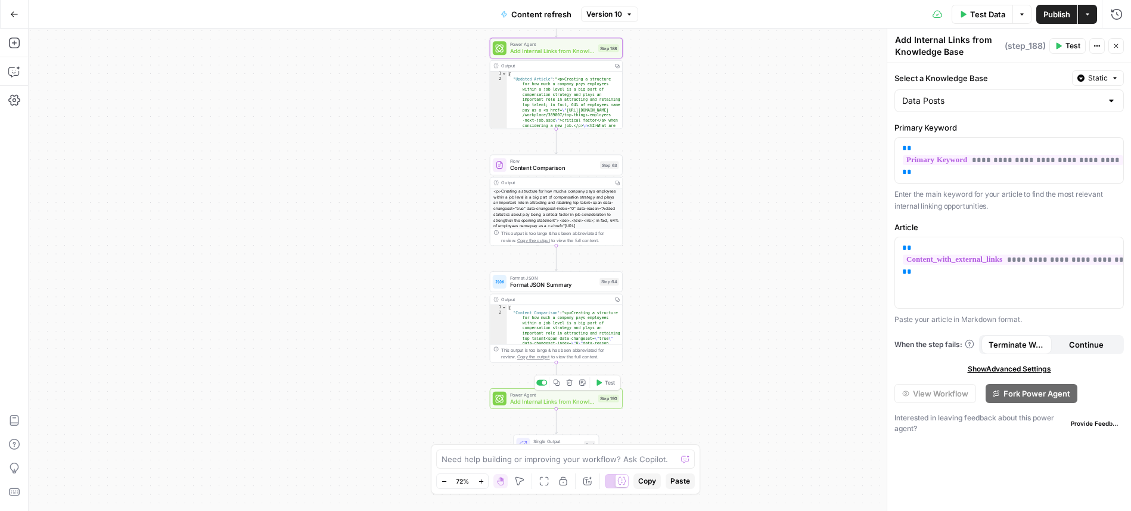
click at [577, 396] on span "Power Agent" at bounding box center [552, 394] width 85 height 7
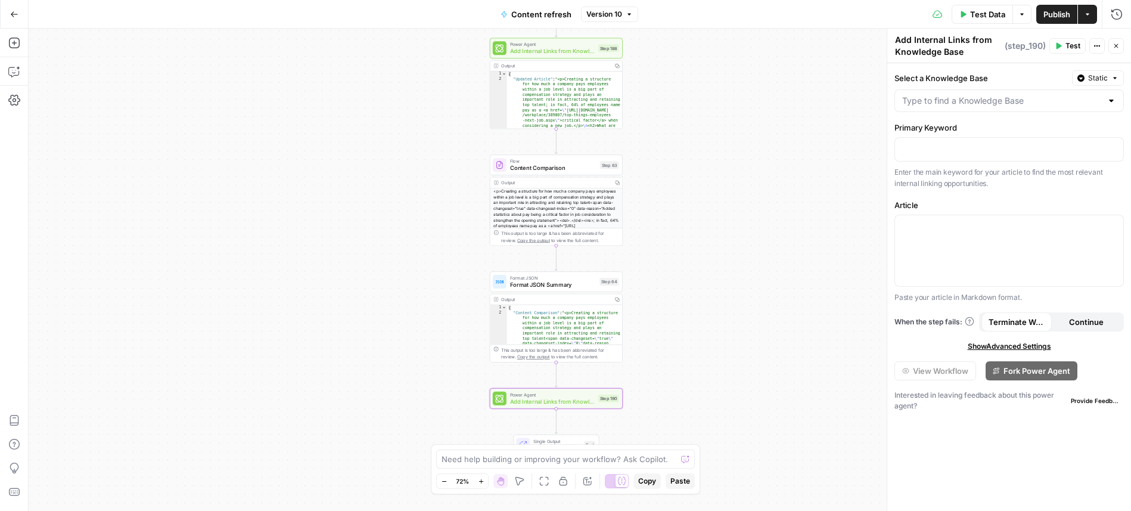
click at [604, 13] on span "Version 10" at bounding box center [604, 14] width 36 height 11
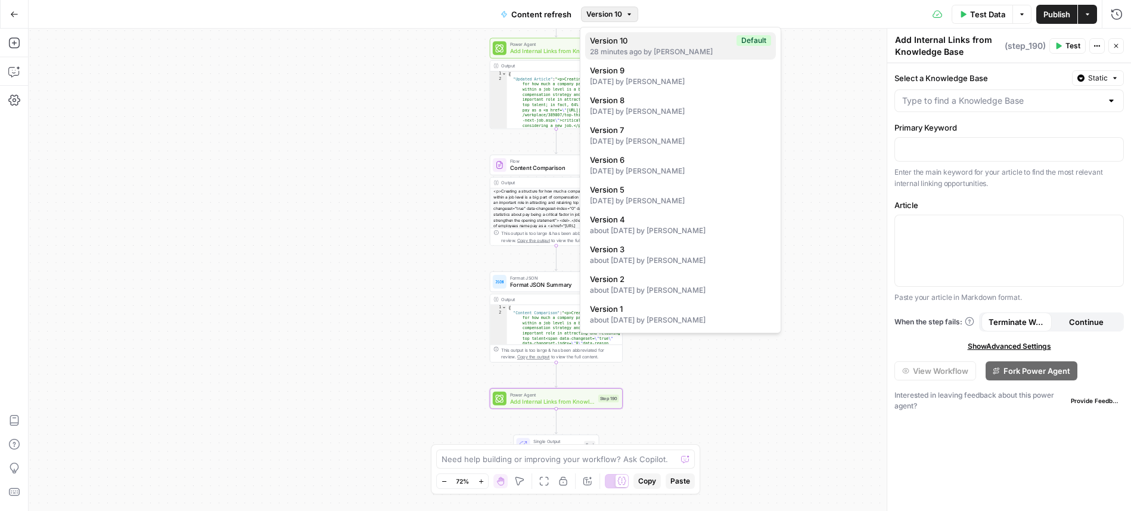
click at [644, 51] on div "28 minutes ago by Lucy Hoyle" at bounding box center [680, 51] width 181 height 11
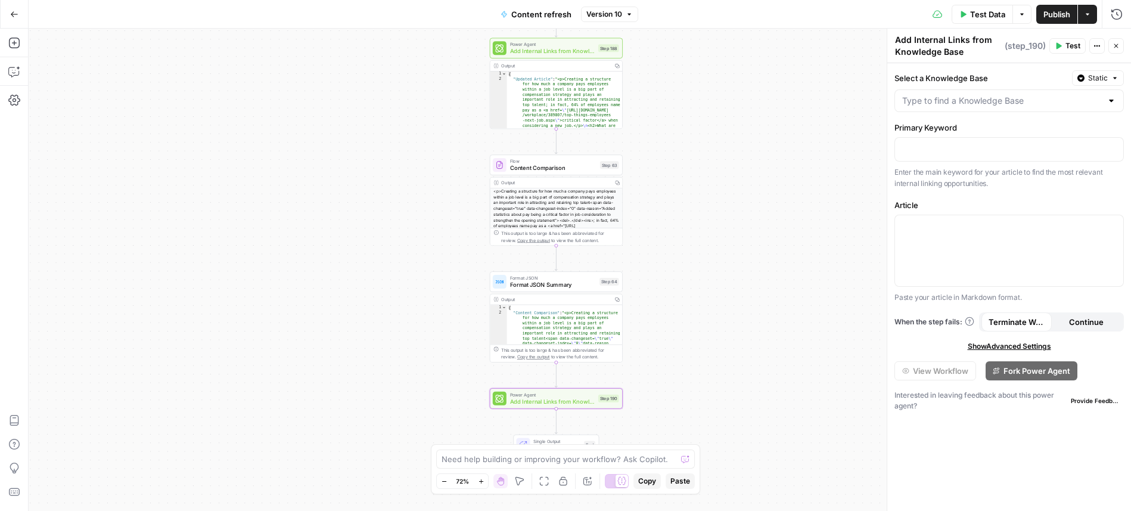
click at [790, 215] on div "true false false true false true Workflow Input Settings Inputs Power Agent Ide…" at bounding box center [580, 270] width 1102 height 482
